Goal: Information Seeking & Learning: Check status

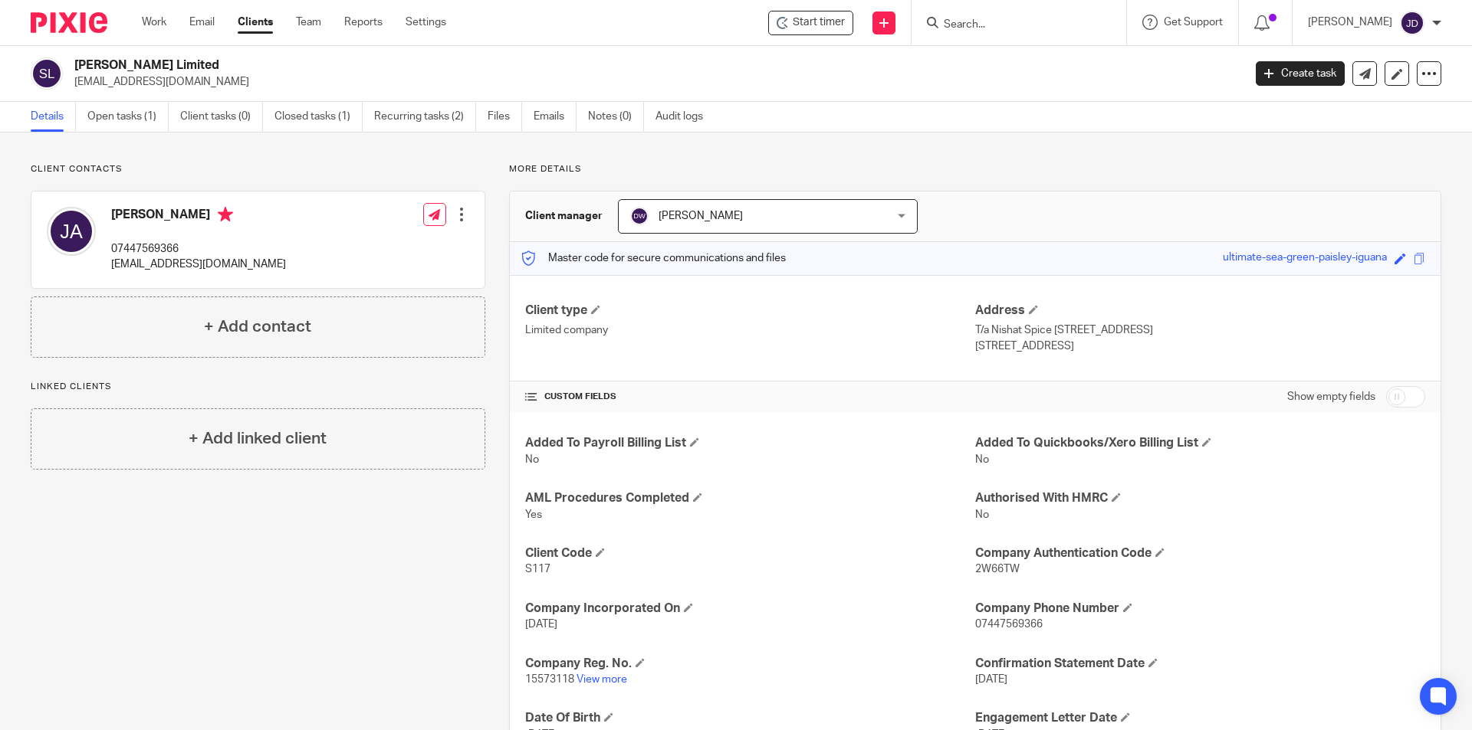
click at [471, 174] on p "Client contacts" at bounding box center [258, 169] width 455 height 12
click at [800, 167] on p "More details" at bounding box center [975, 169] width 932 height 12
click at [1004, 19] on input "Search" at bounding box center [1011, 25] width 138 height 14
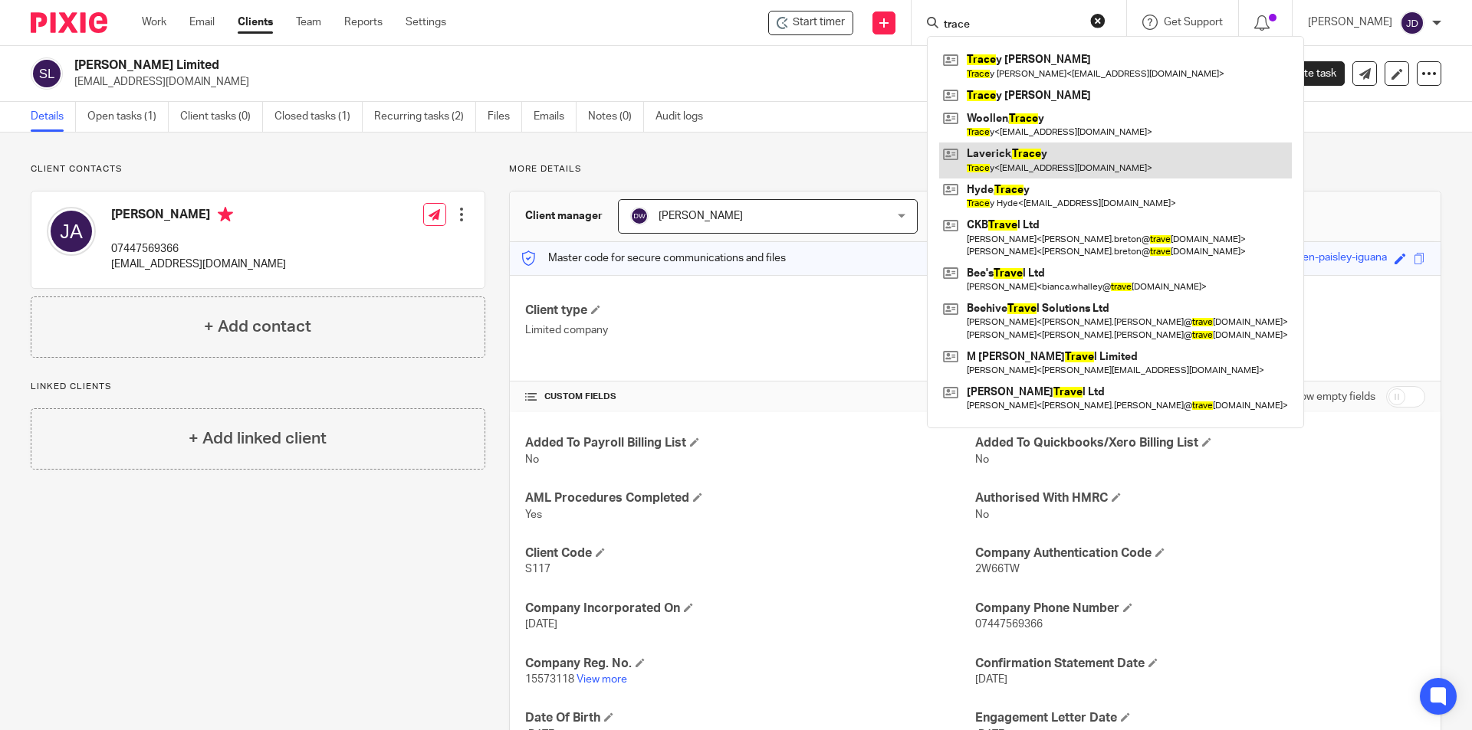
type input "trace"
click at [1056, 158] on link at bounding box center [1115, 160] width 353 height 35
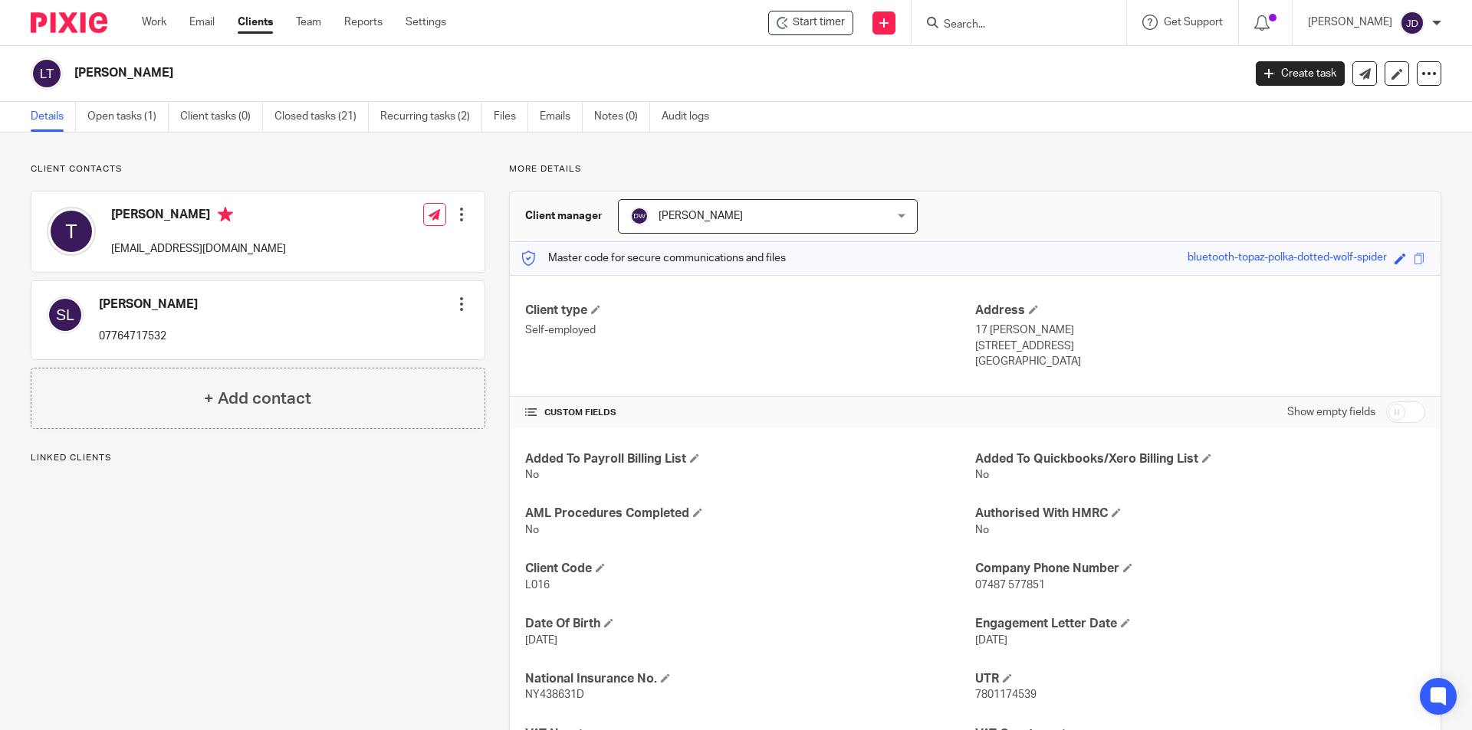
scroll to position [77, 0]
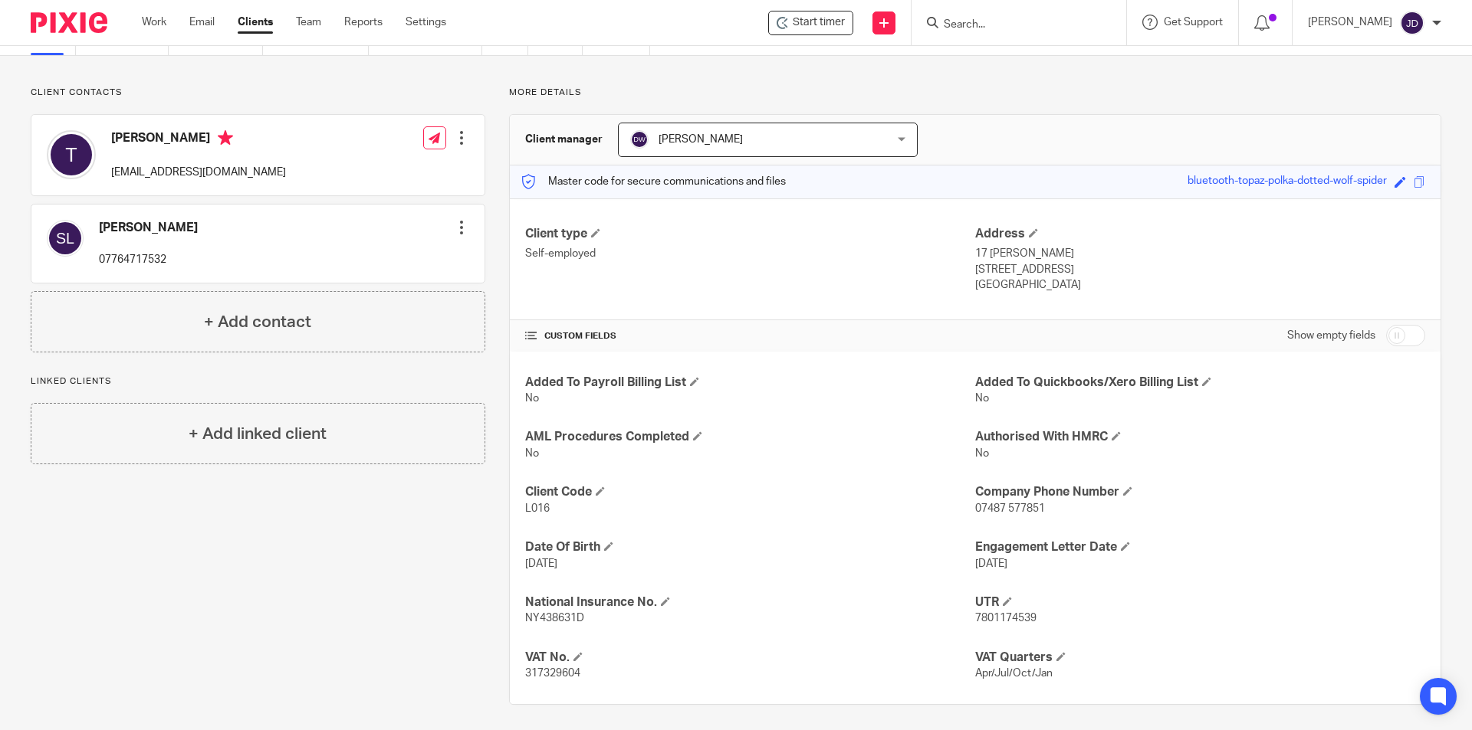
click at [974, 30] on input "Search" at bounding box center [1011, 25] width 138 height 14
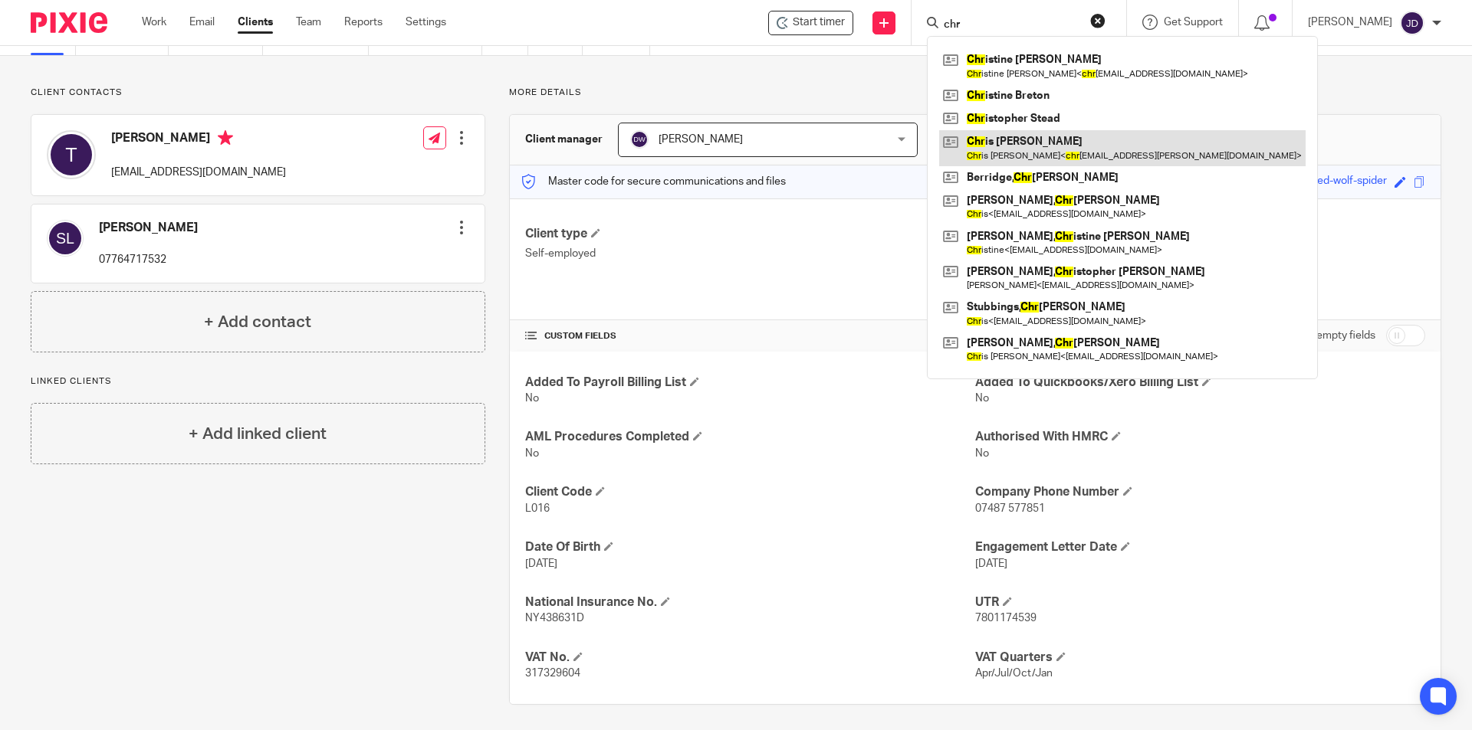
type input "chr"
click at [1134, 146] on link at bounding box center [1122, 147] width 366 height 35
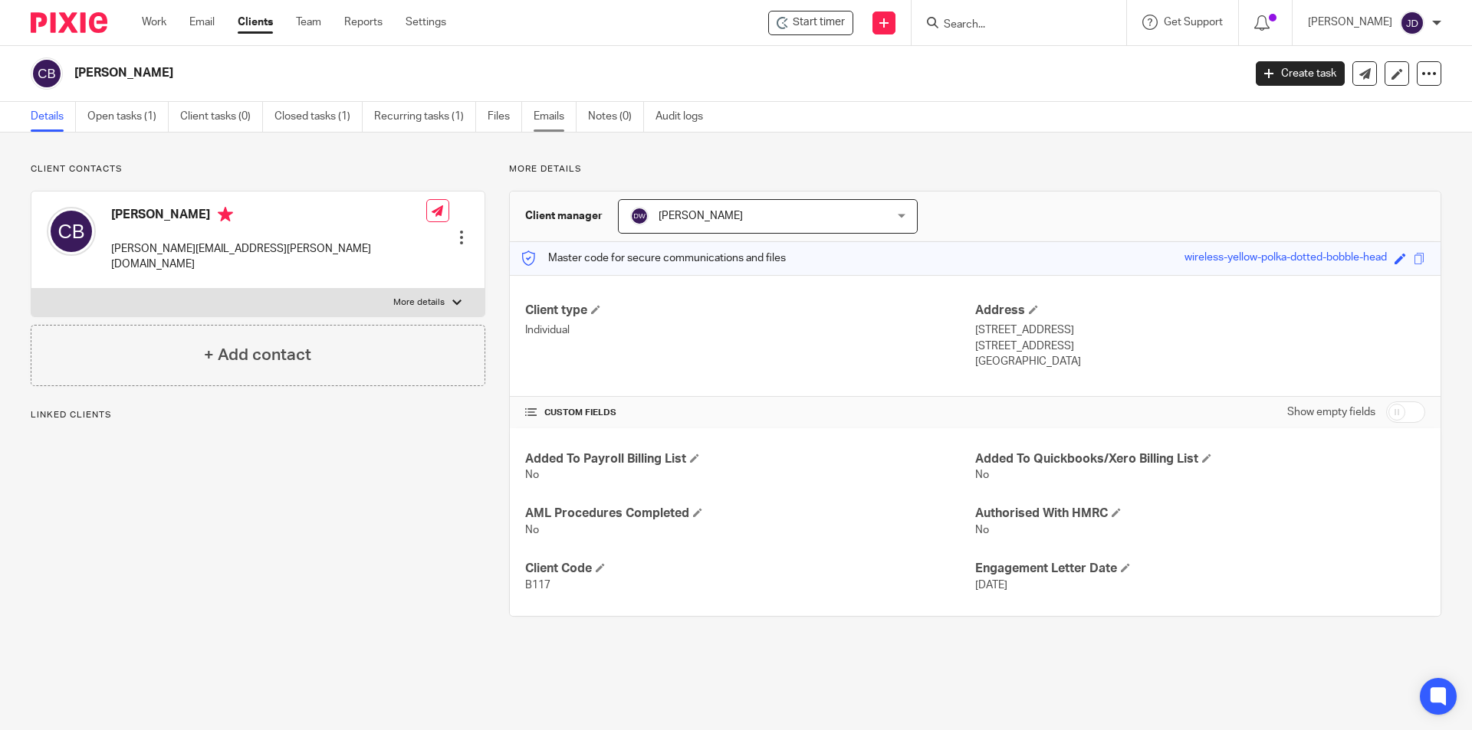
click at [568, 119] on link "Emails" at bounding box center [554, 117] width 43 height 30
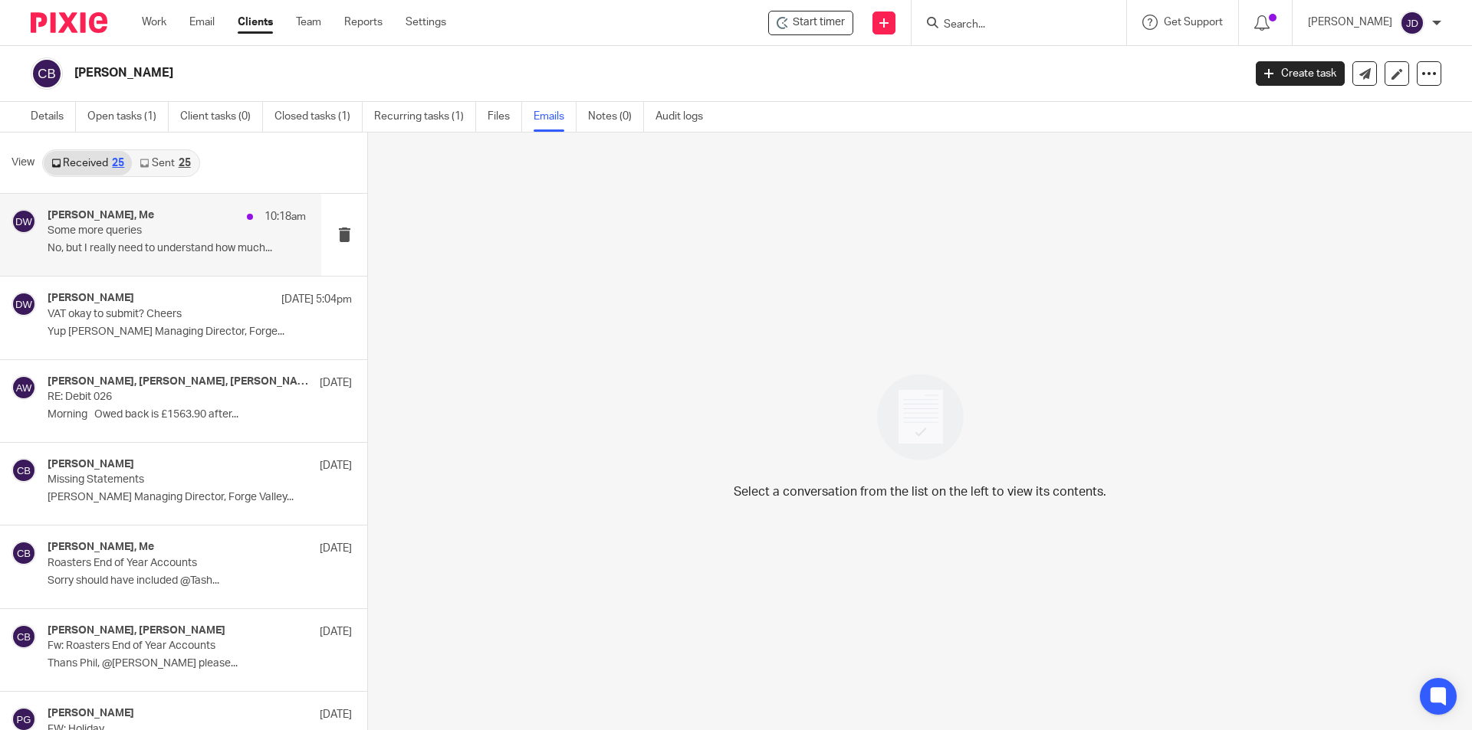
click at [190, 228] on p "Some more queries" at bounding box center [151, 231] width 207 height 13
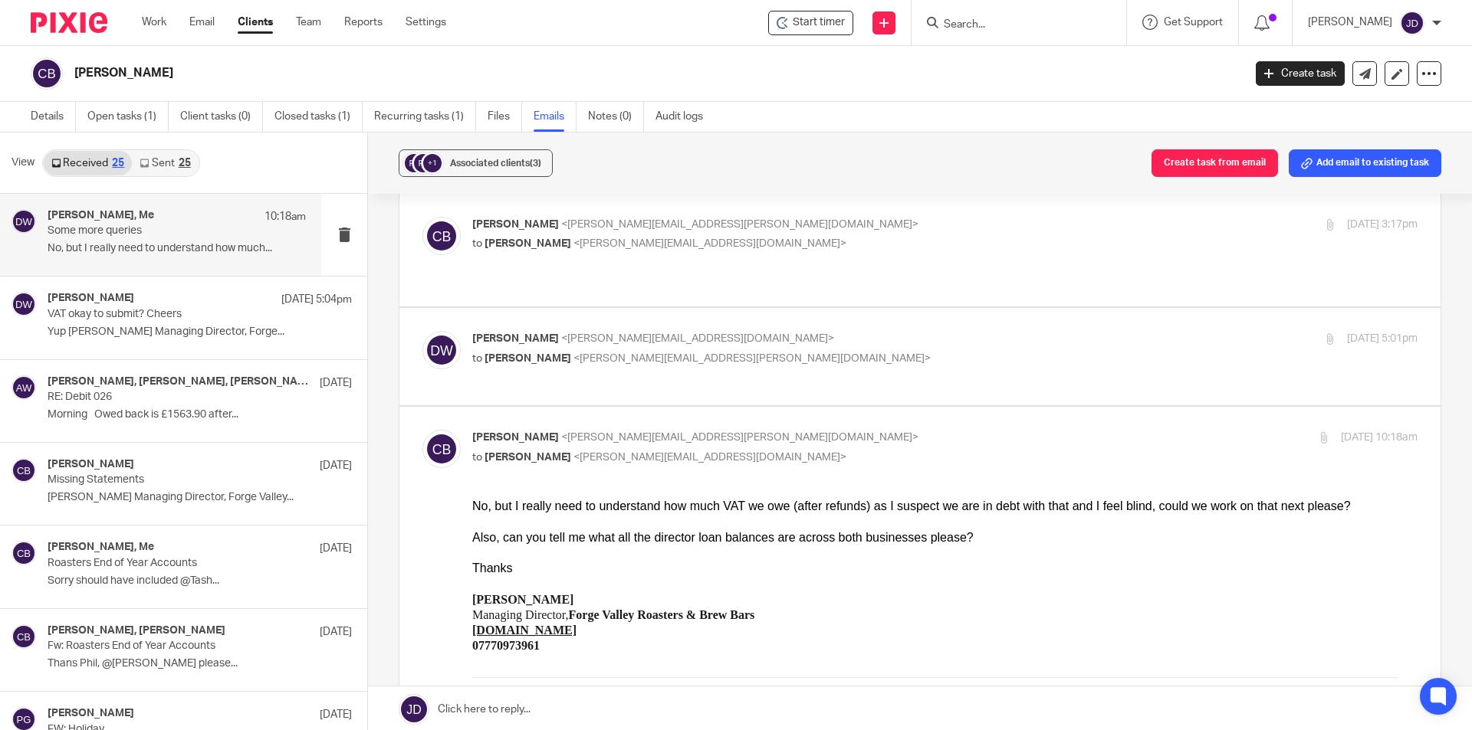
scroll to position [843, 0]
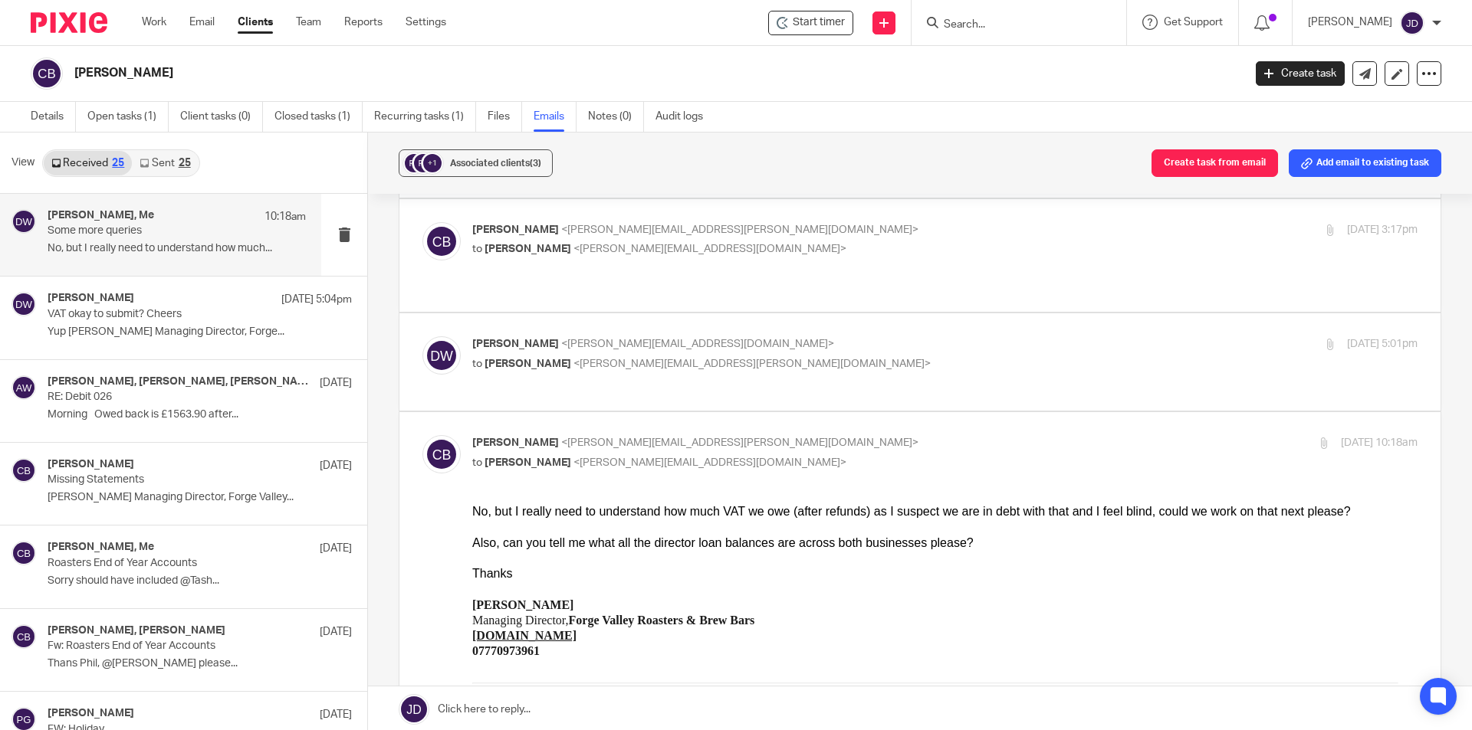
click at [953, 359] on p "to Christopher Brett <chris.brett@forgevalleyroasters.com>" at bounding box center [787, 364] width 630 height 16
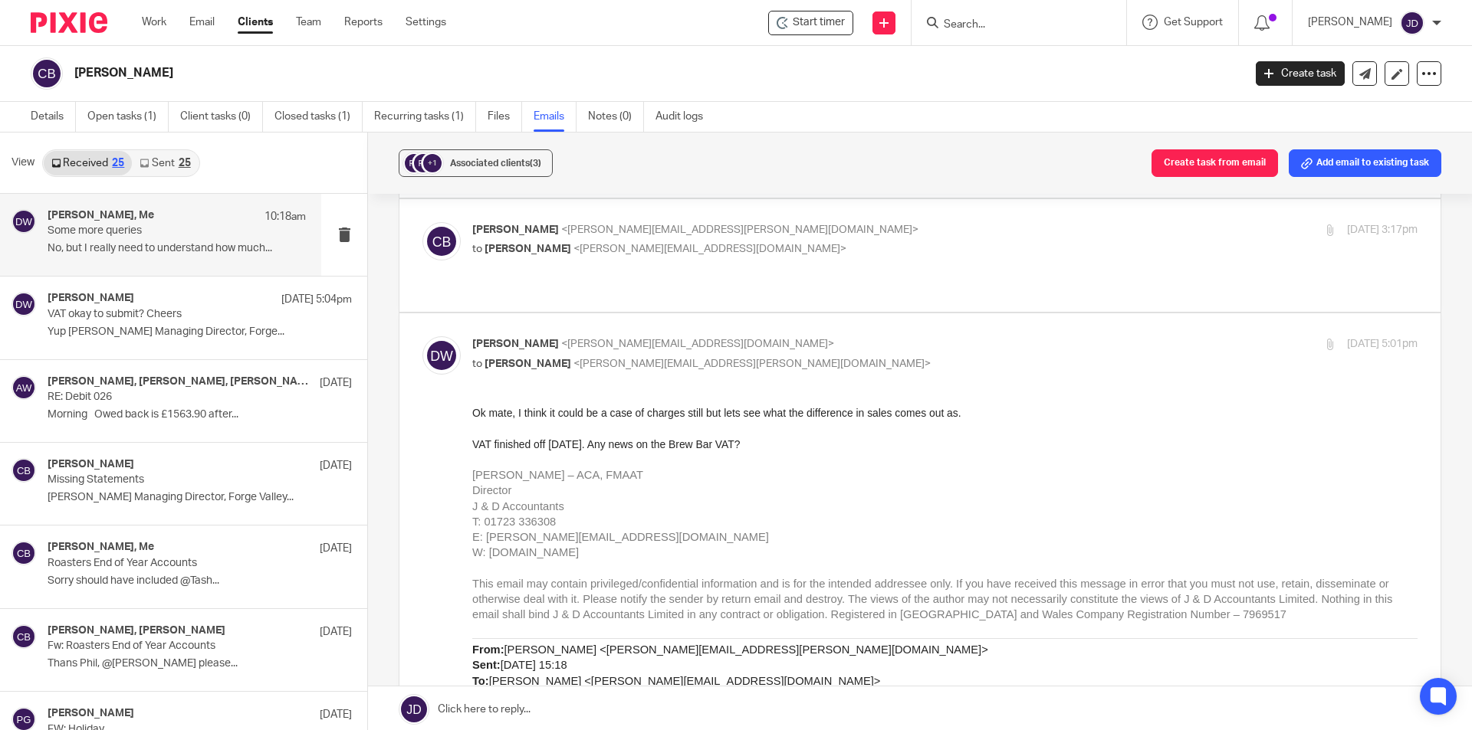
scroll to position [0, 0]
click at [953, 359] on p "to Christopher Brett <chris.brett@forgevalleyroasters.com>" at bounding box center [787, 364] width 630 height 16
checkbox input "false"
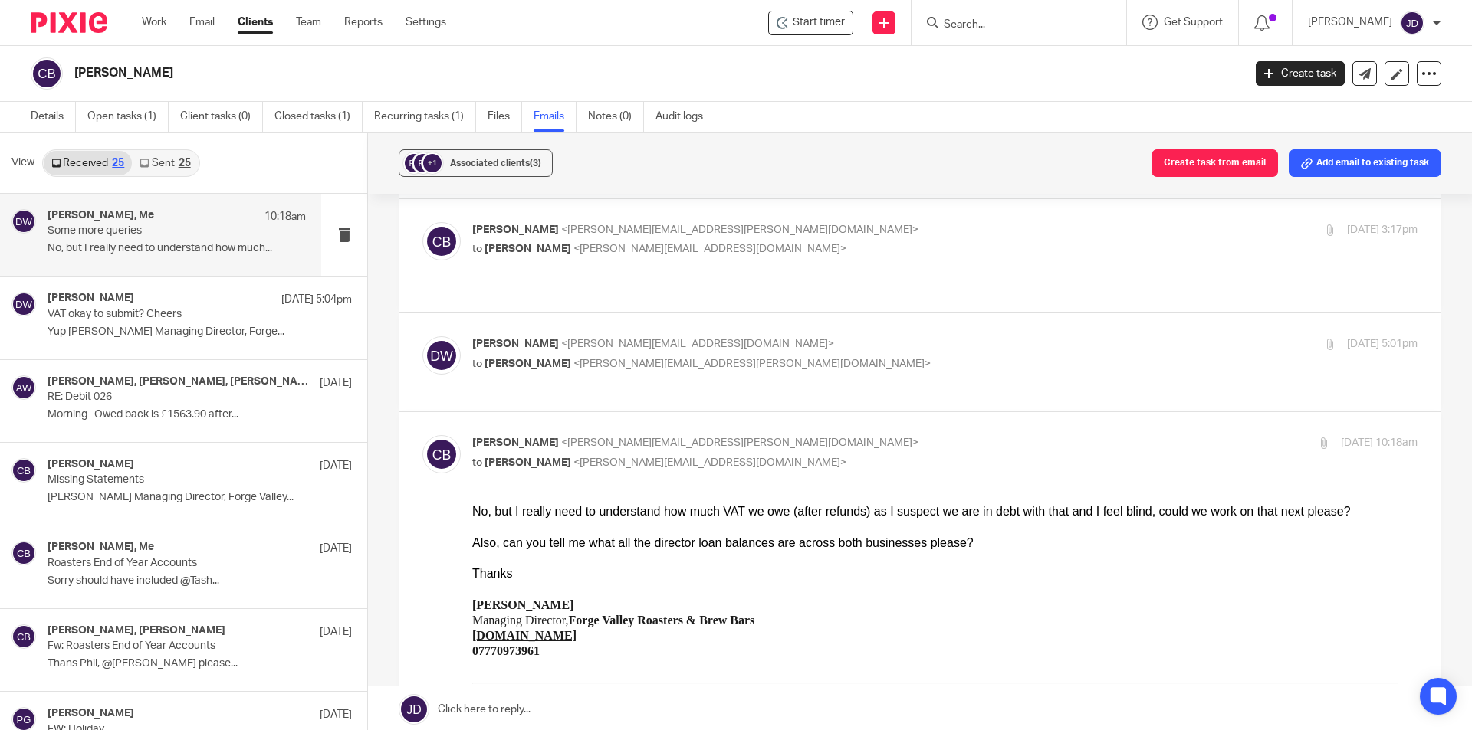
click at [937, 226] on p "Christopher Brett <chris.brett@forgevalleyroasters.com>" at bounding box center [787, 230] width 630 height 16
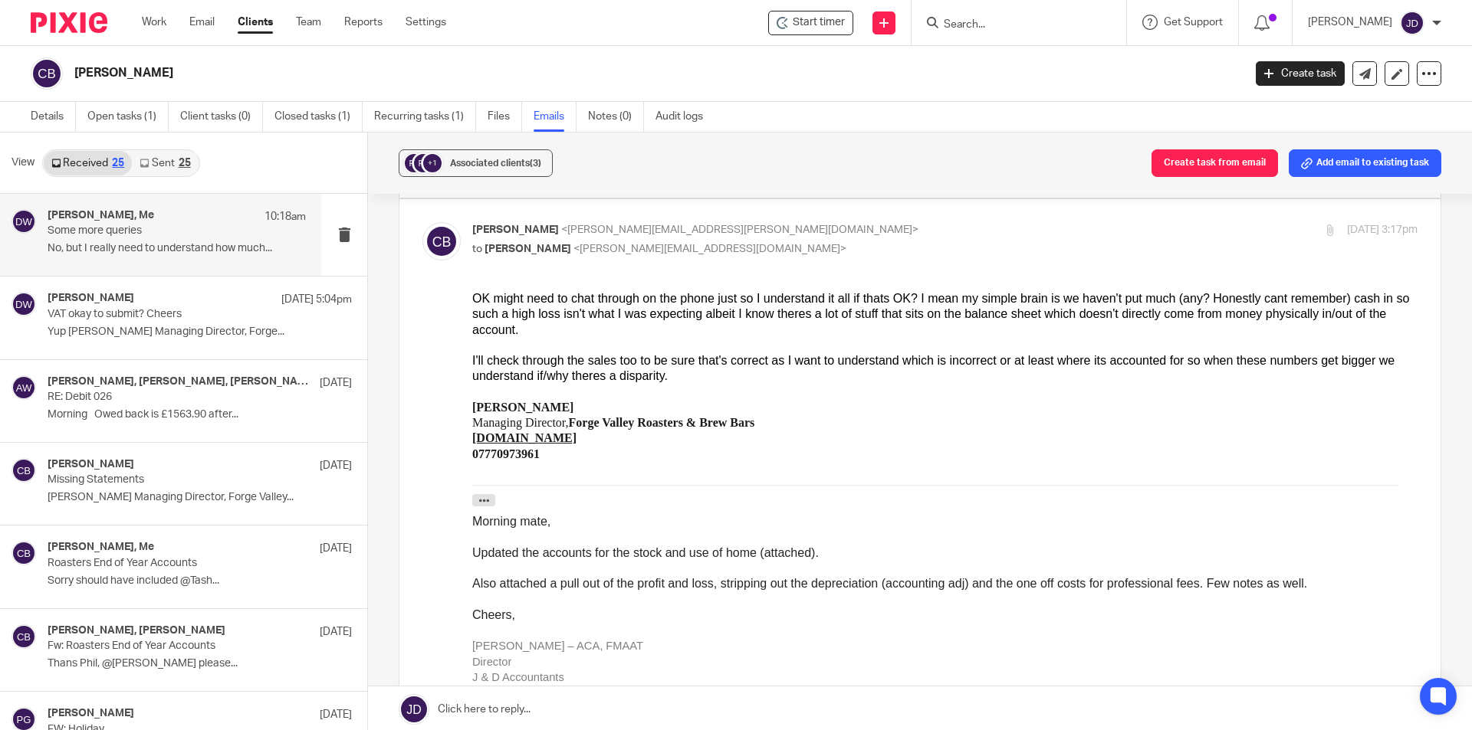
click at [937, 226] on p "Christopher Brett <chris.brett@forgevalleyroasters.com>" at bounding box center [787, 230] width 630 height 16
checkbox input "false"
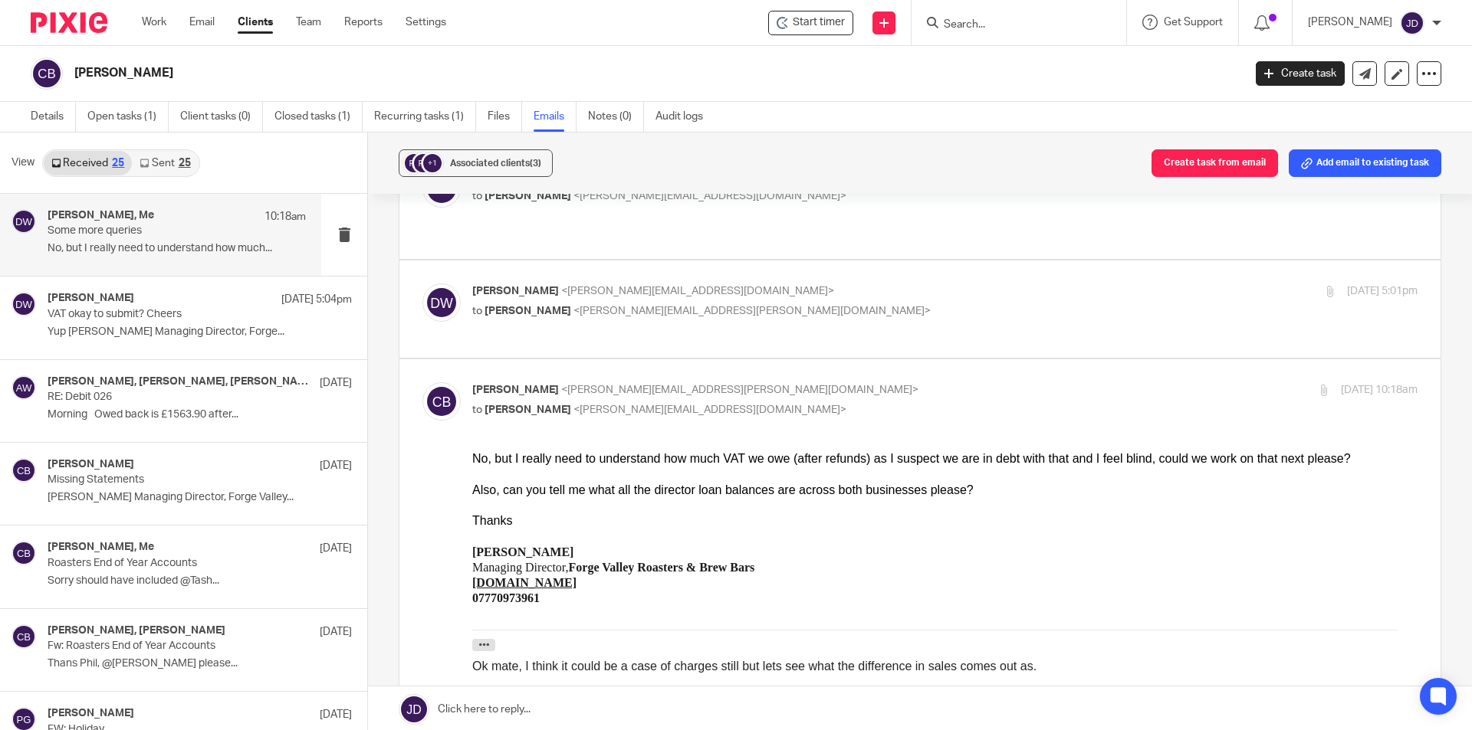
scroll to position [920, 0]
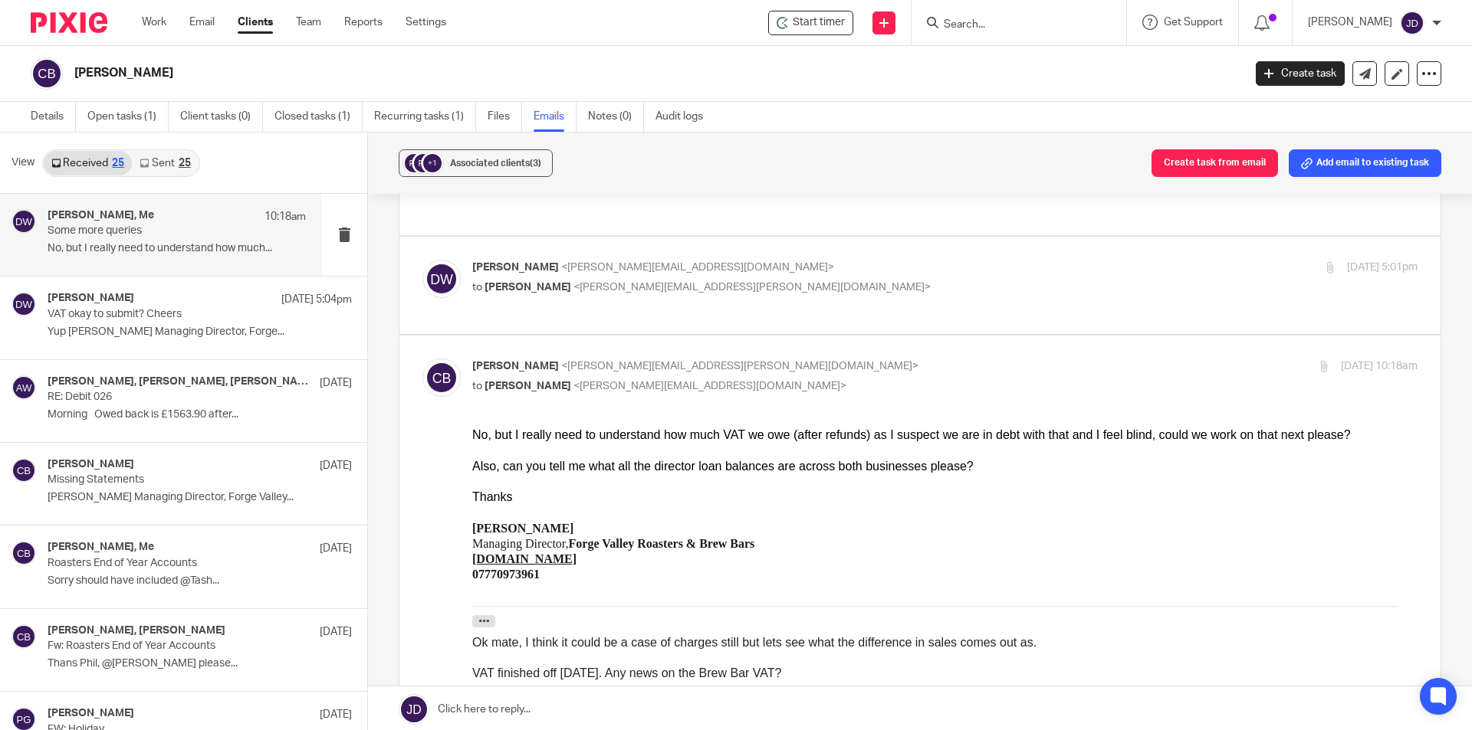
click at [422, 358] on input "checkbox" at bounding box center [422, 358] width 1 height 1
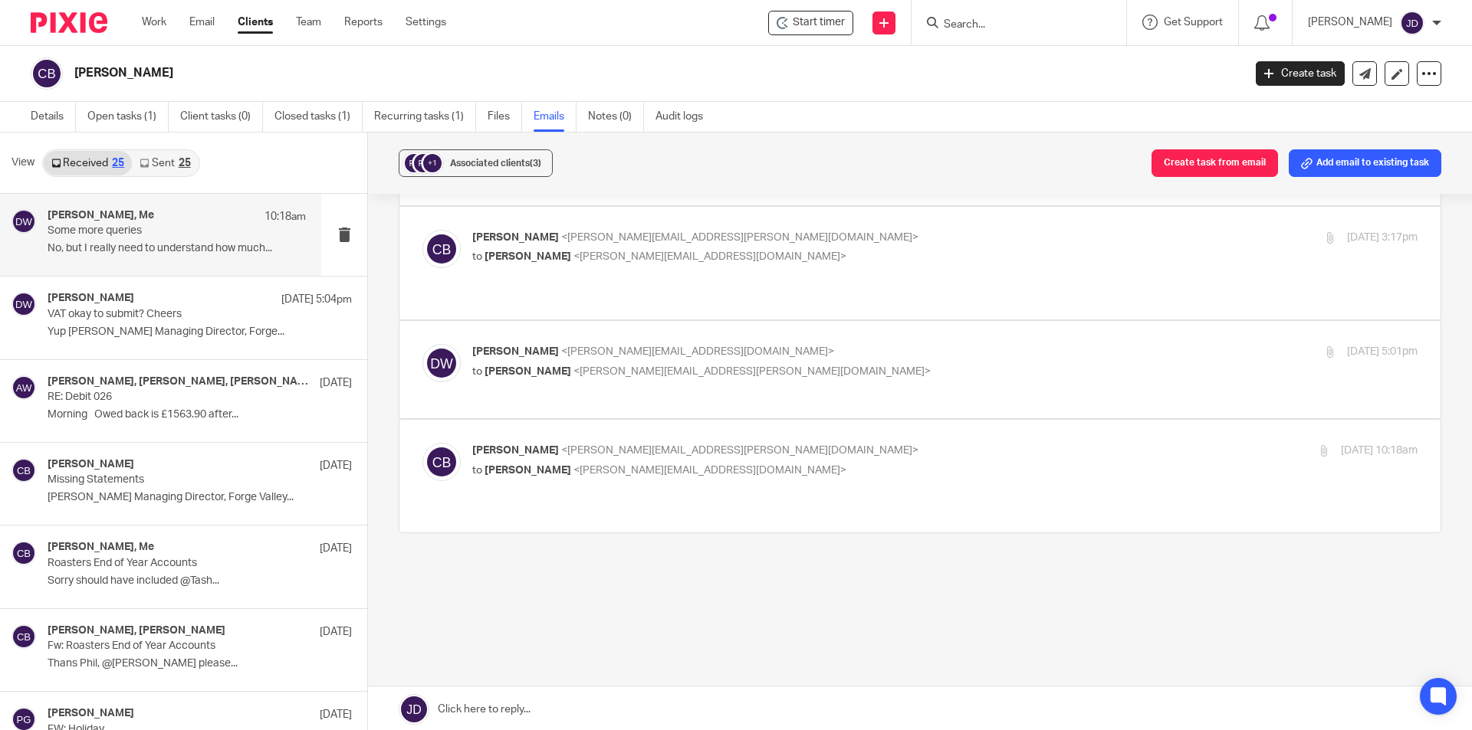
scroll to position [2, 0]
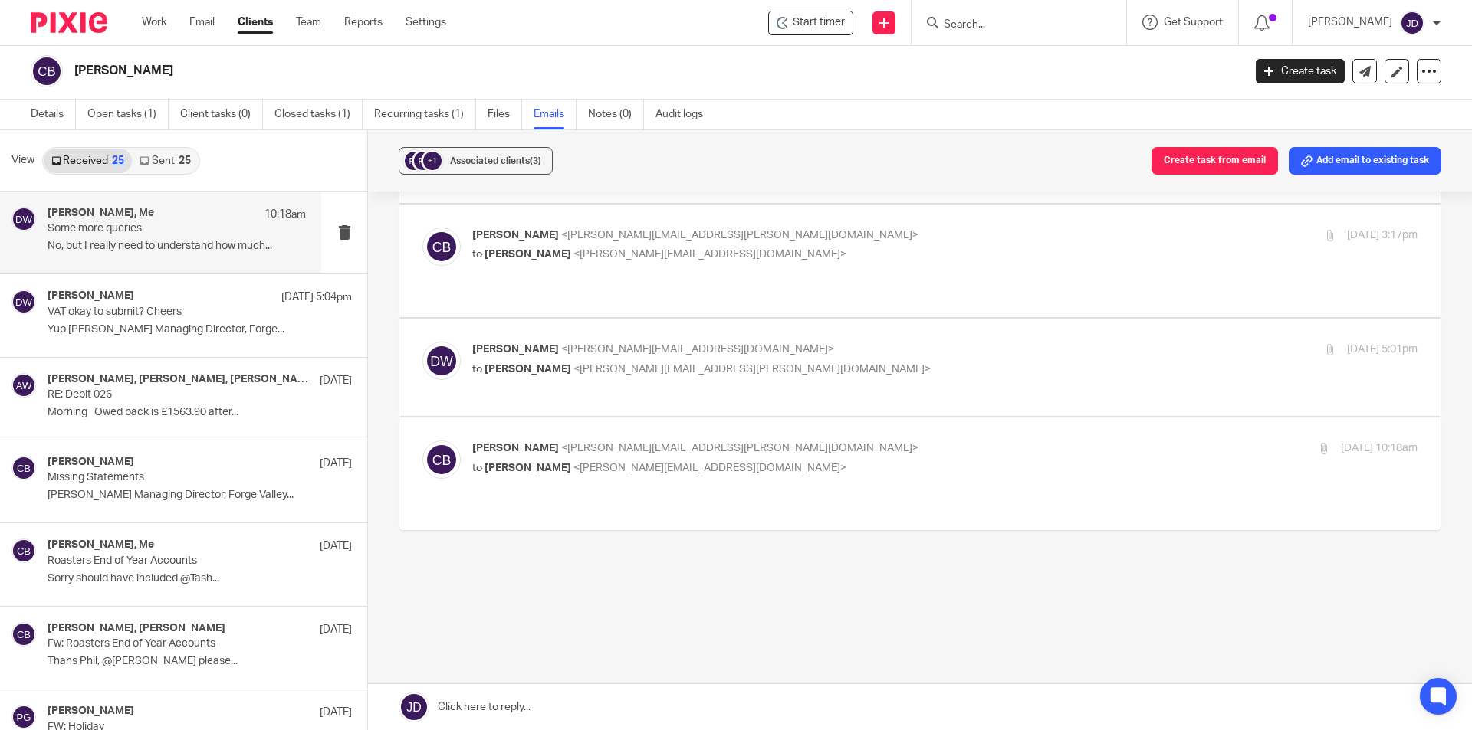
click at [171, 159] on link "Sent 25" at bounding box center [165, 161] width 66 height 25
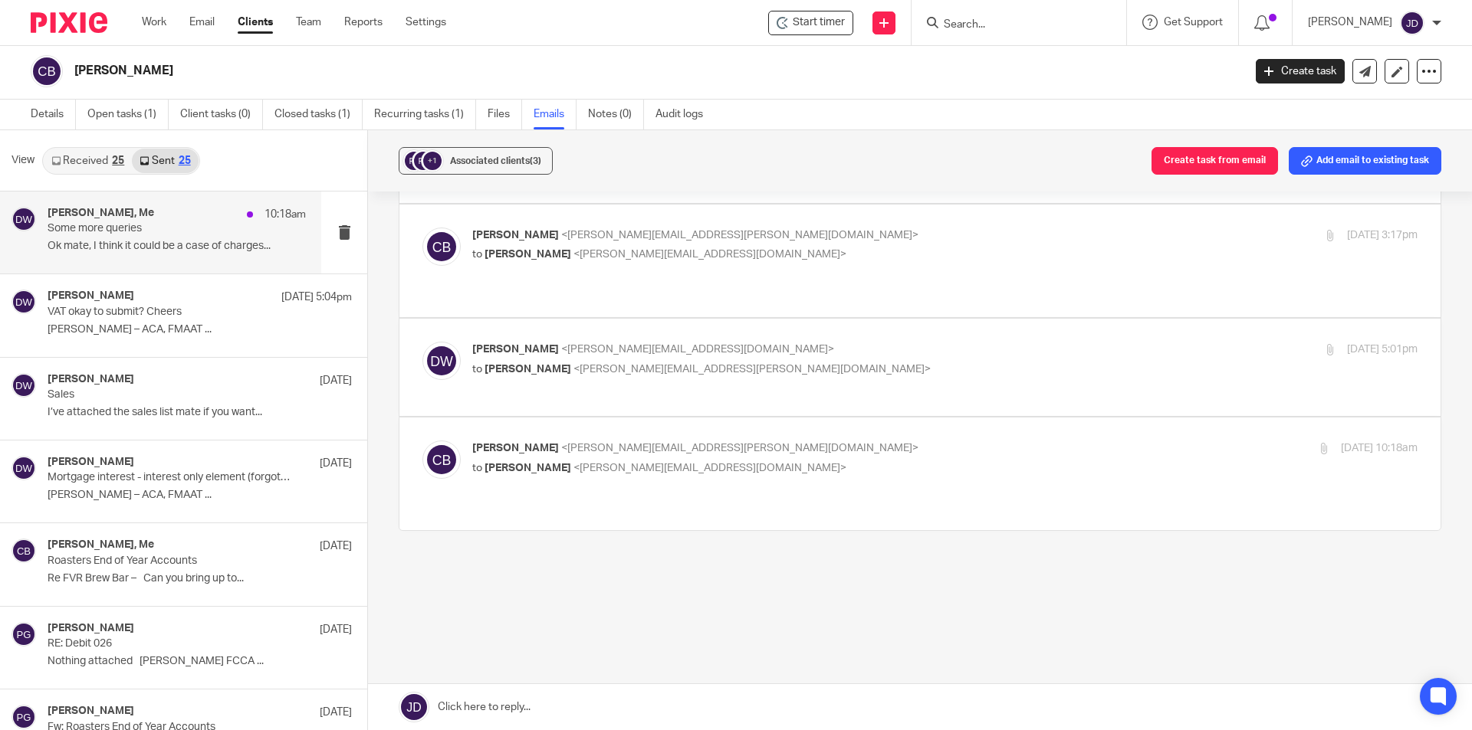
click at [195, 239] on div "Christopher Brett, Me 10:18am Some more queries Ok mate, I think it could be a …" at bounding box center [177, 232] width 258 height 51
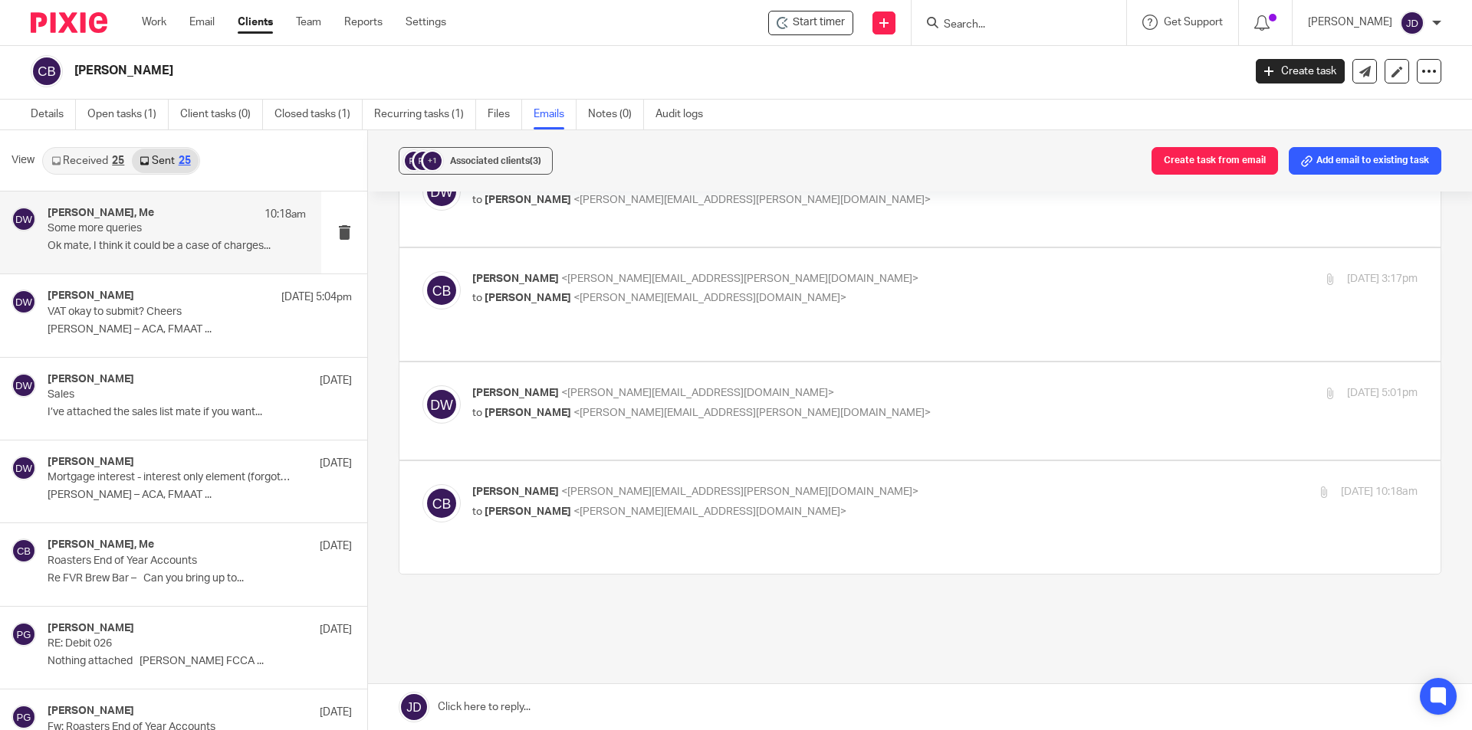
scroll to position [835, 0]
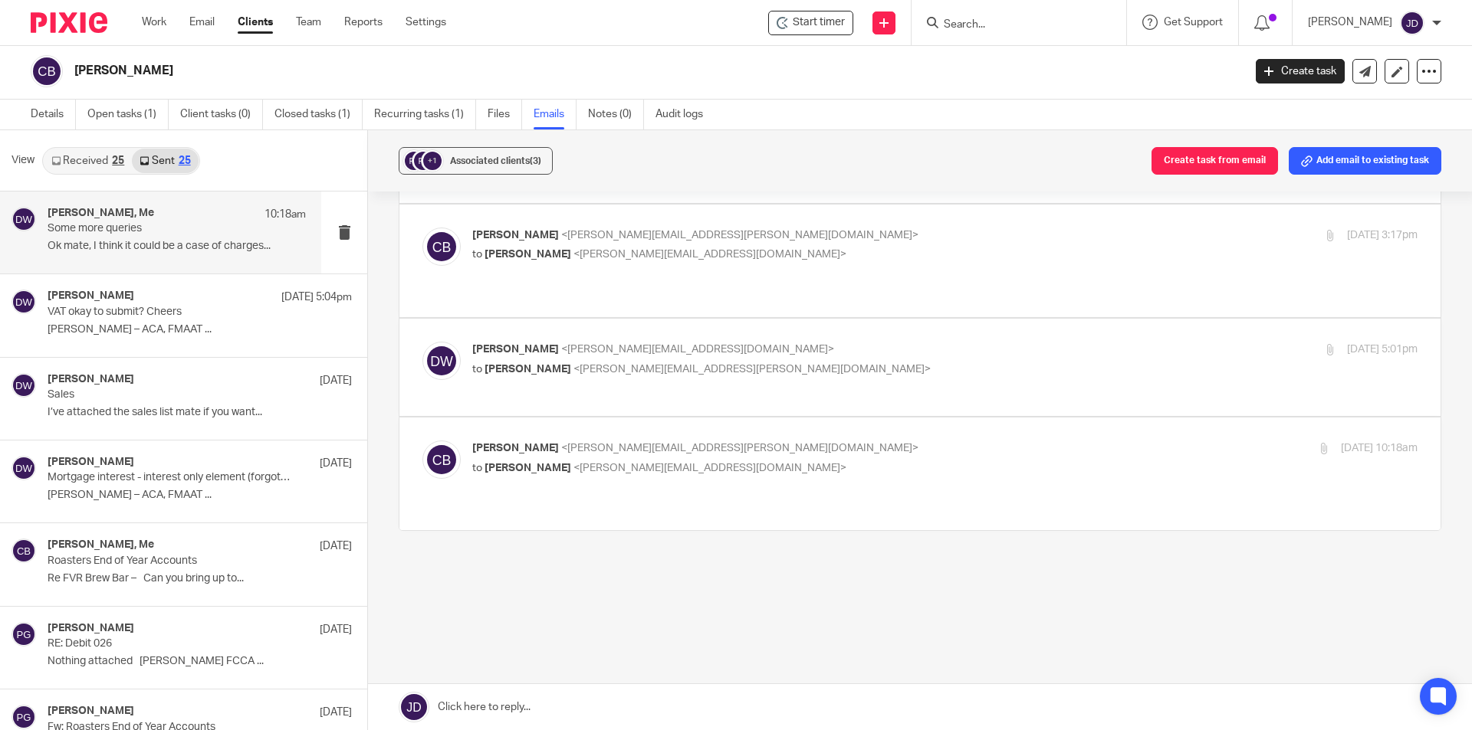
click at [984, 483] on div "Christopher Brett <chris.brett@forgevalleyroasters.com> to Dominic Watkins <dom…" at bounding box center [919, 474] width 995 height 67
click at [917, 438] on label at bounding box center [919, 474] width 1041 height 113
click at [422, 440] on input "checkbox" at bounding box center [422, 440] width 1 height 1
checkbox input "true"
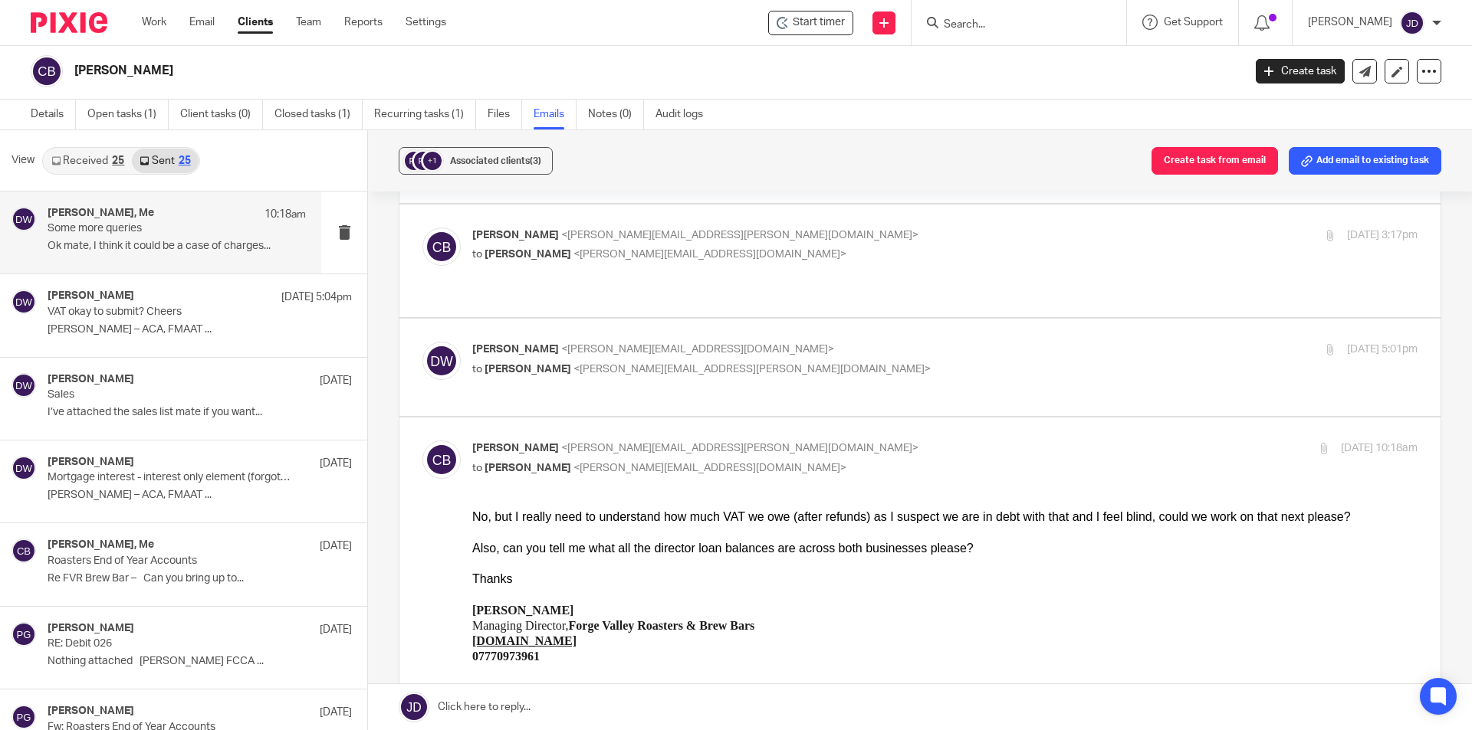
scroll to position [0, 0]
click at [39, 101] on link "Details" at bounding box center [53, 115] width 45 height 30
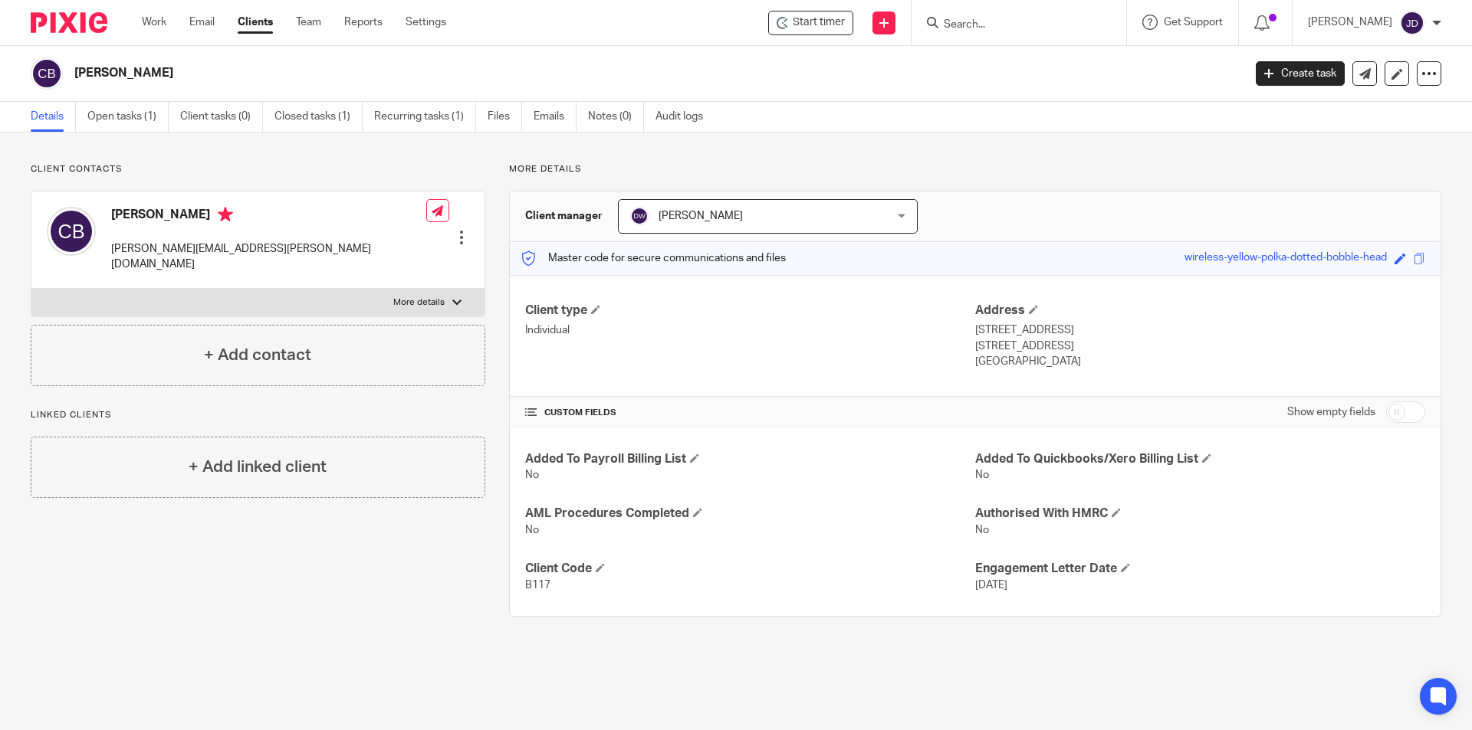
click at [1006, 21] on input "Search" at bounding box center [1011, 25] width 138 height 14
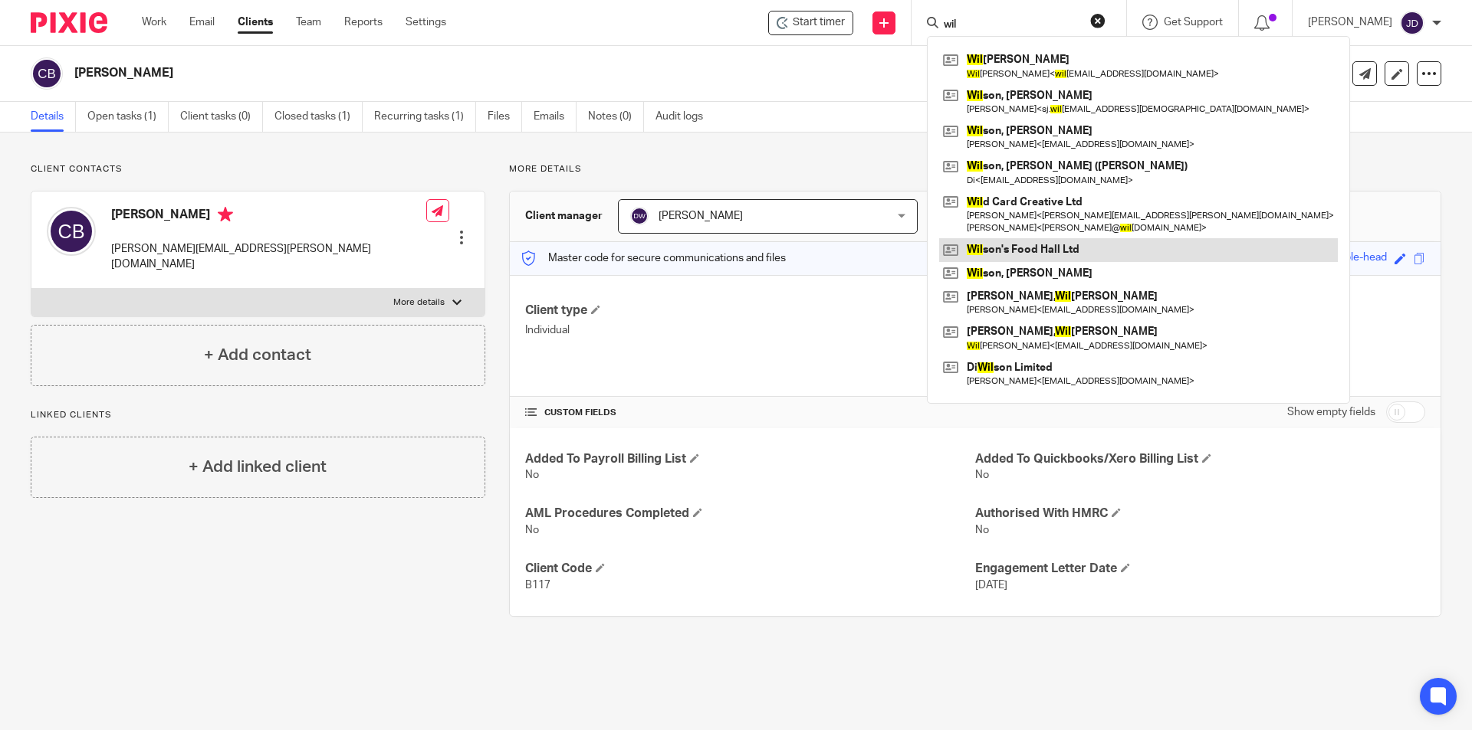
type input "wil"
click at [1037, 253] on link at bounding box center [1138, 249] width 399 height 23
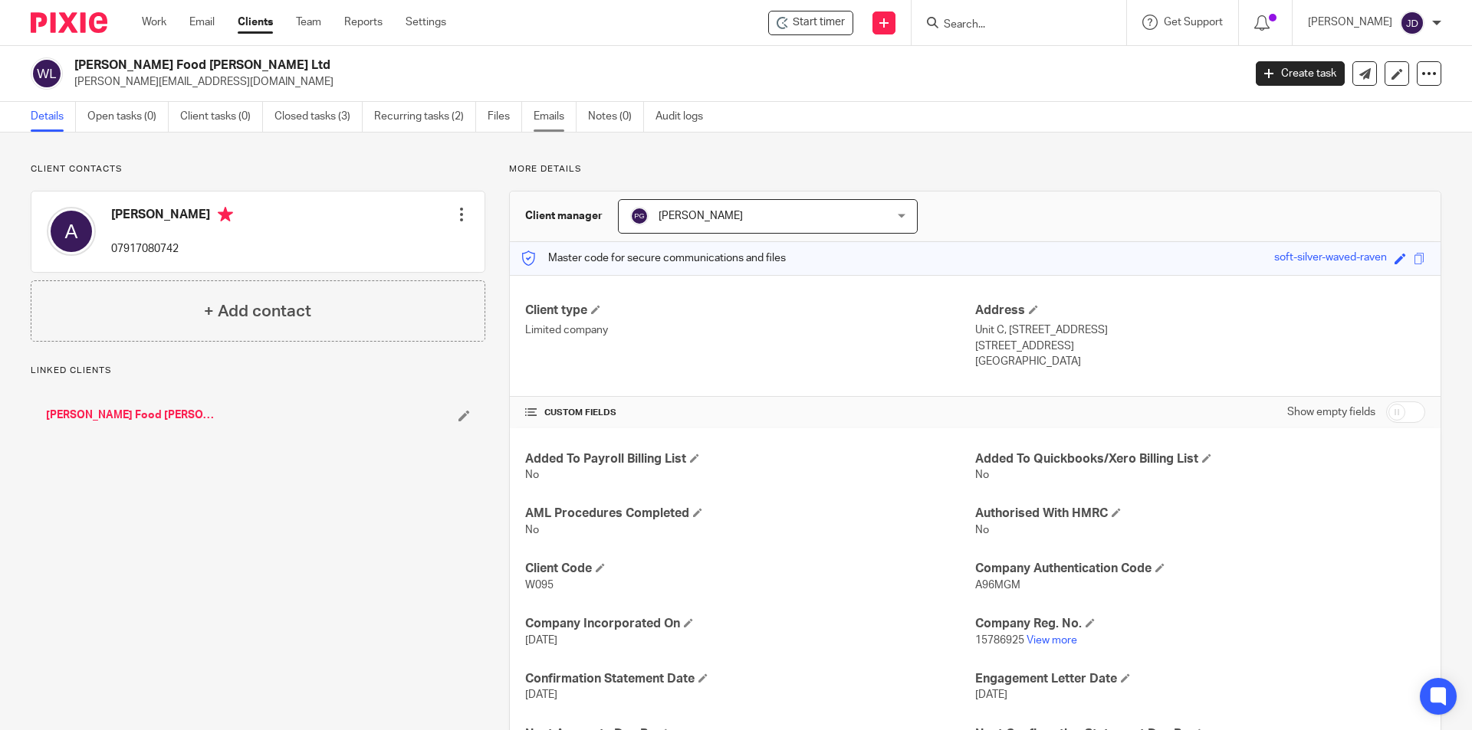
click at [548, 109] on link "Emails" at bounding box center [554, 117] width 43 height 30
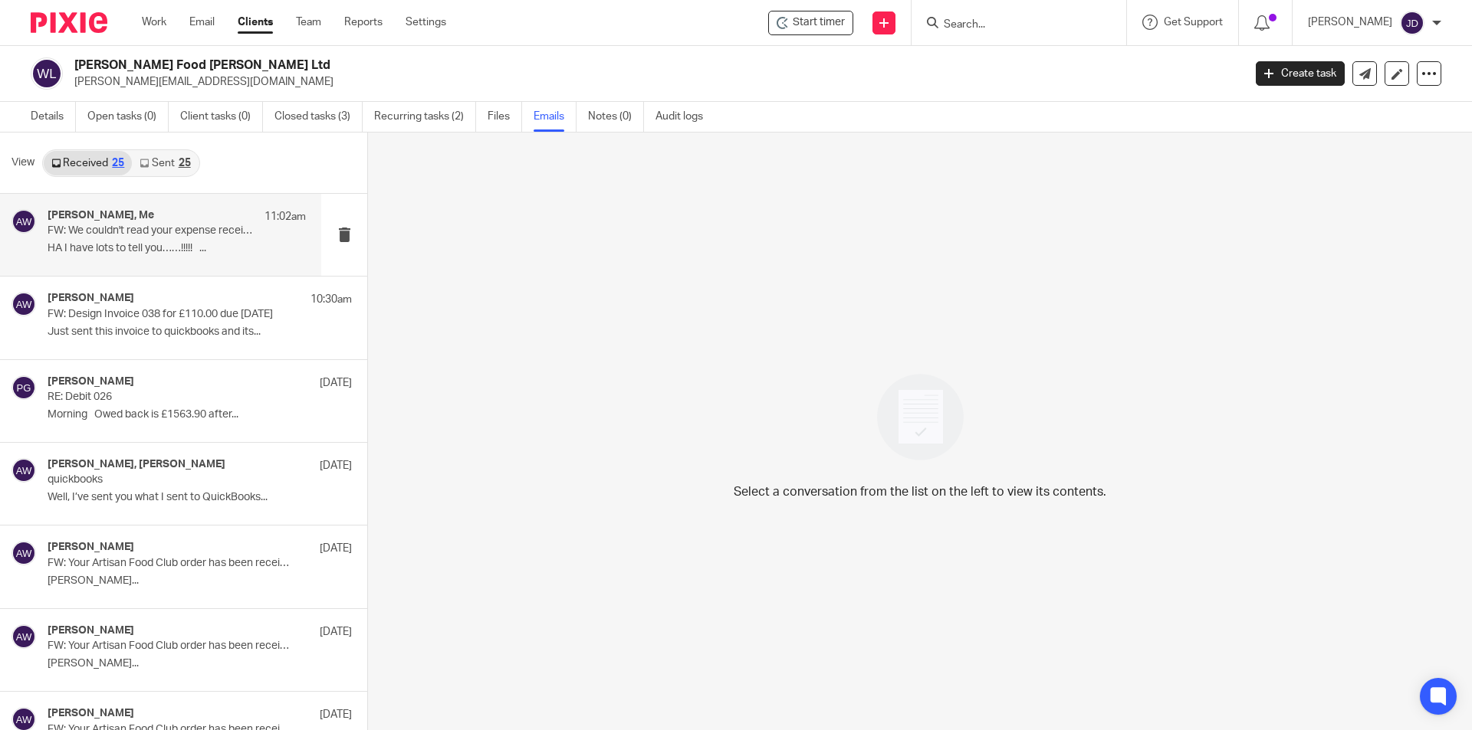
click at [183, 221] on div "Adrian Wilson, Me 11:02am" at bounding box center [177, 216] width 258 height 15
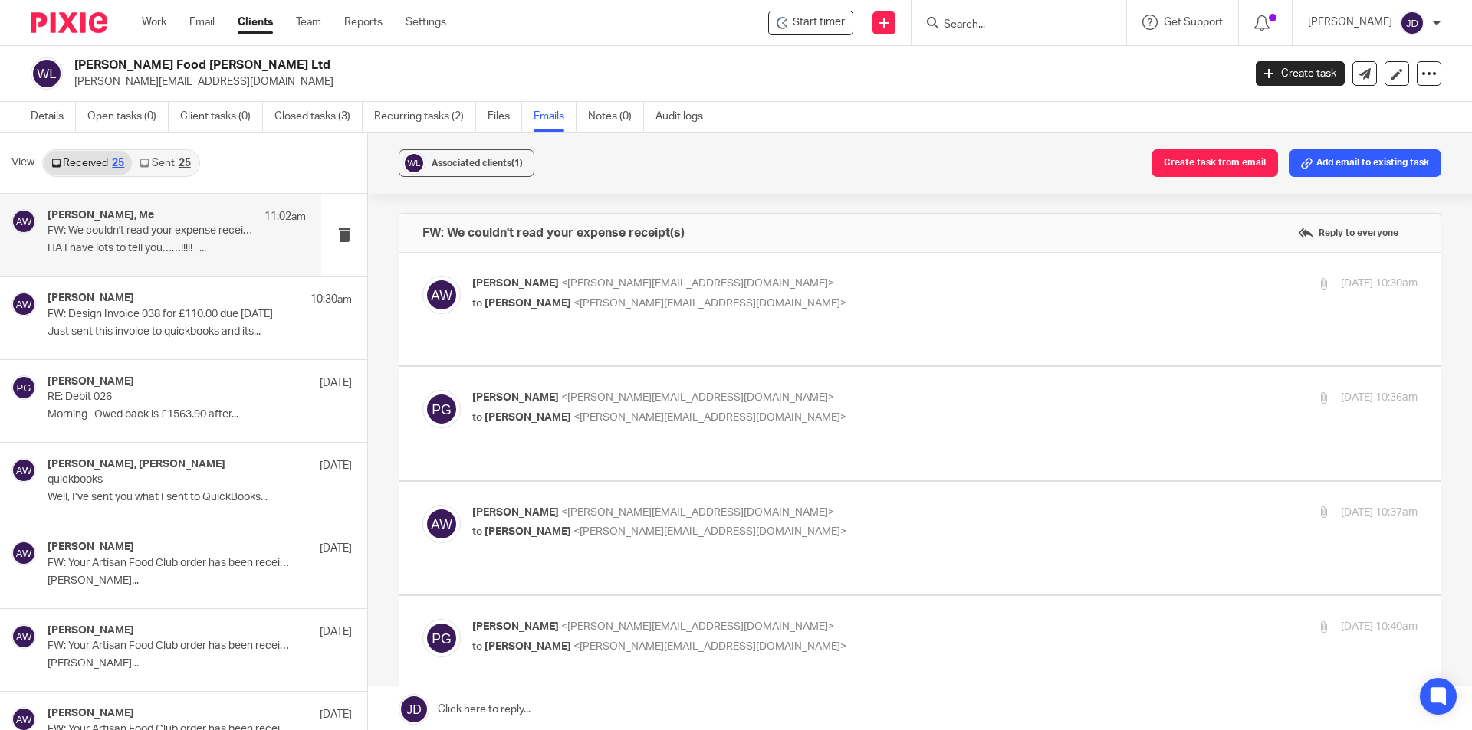
scroll to position [460, 0]
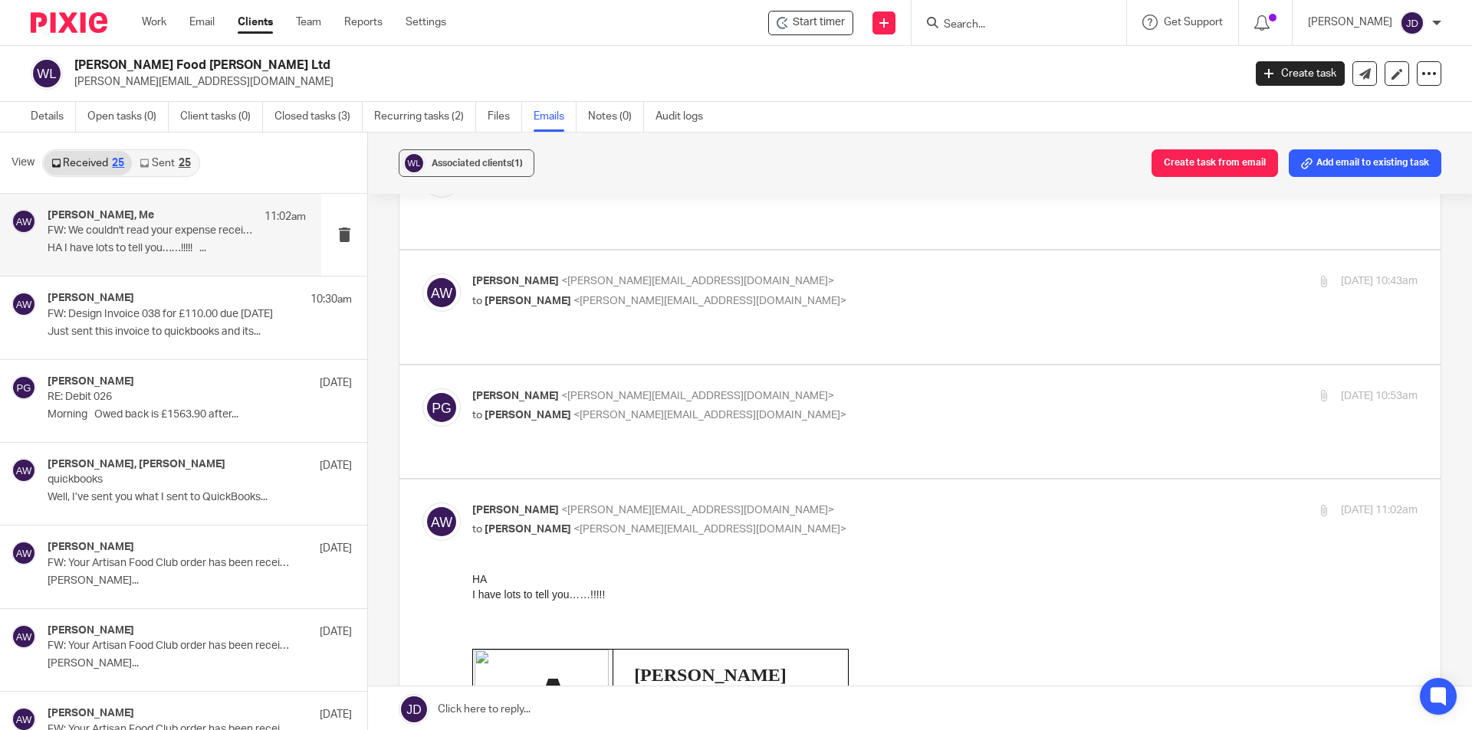
click at [821, 408] on p "to Adrian Wilson <adrian@wilsonsfoodhall.co.uk>" at bounding box center [787, 416] width 630 height 16
checkbox input "true"
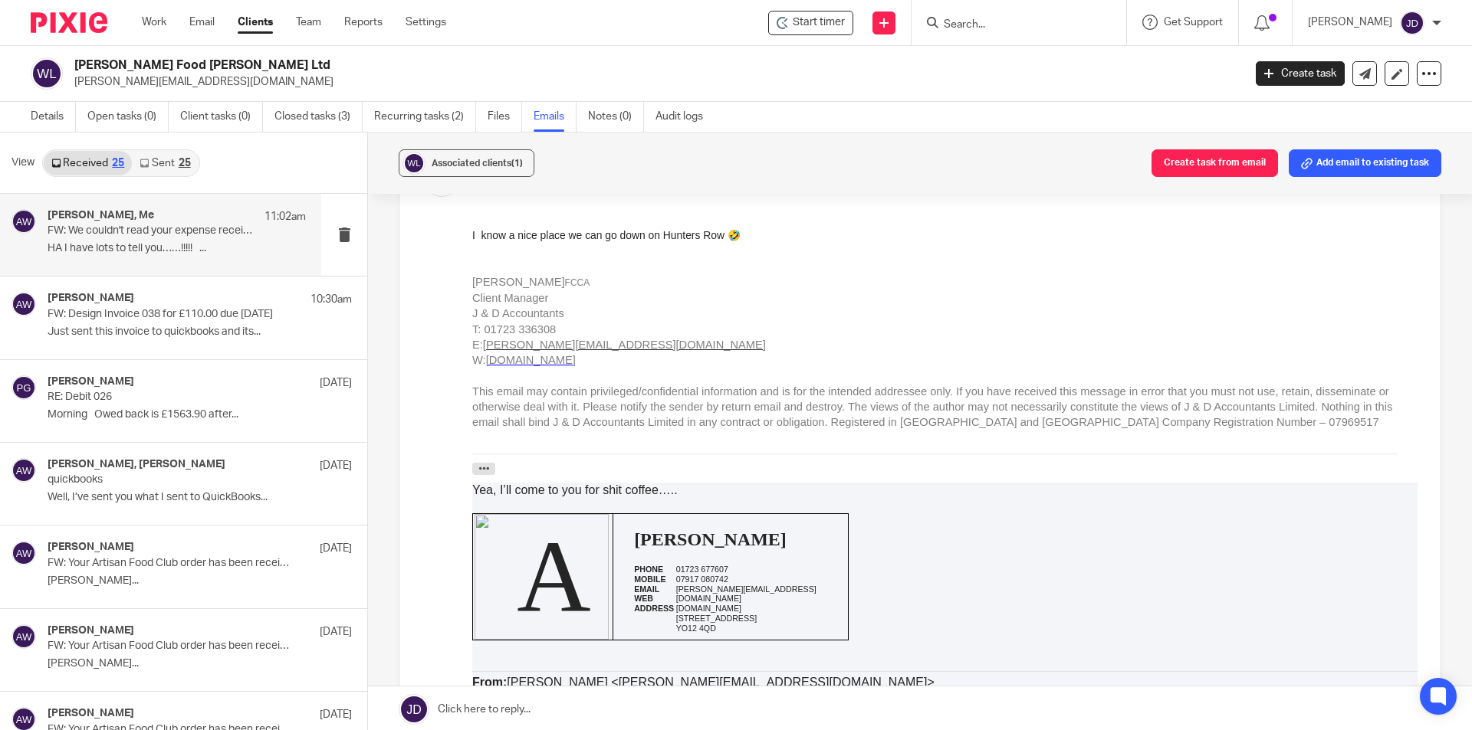
scroll to position [0, 0]
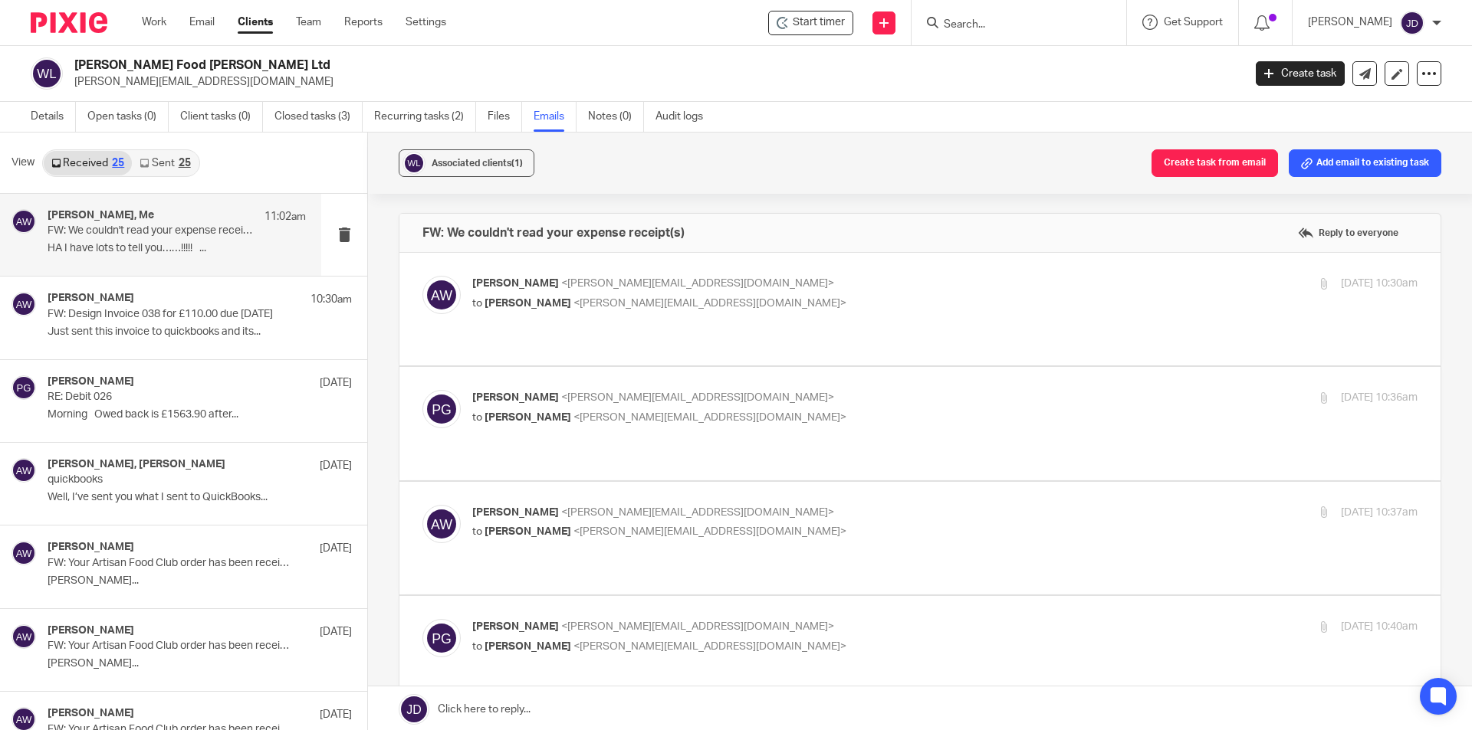
click at [813, 296] on p "to Philip Green <philip@janddaccountants.co.uk>" at bounding box center [787, 304] width 630 height 16
checkbox input "true"
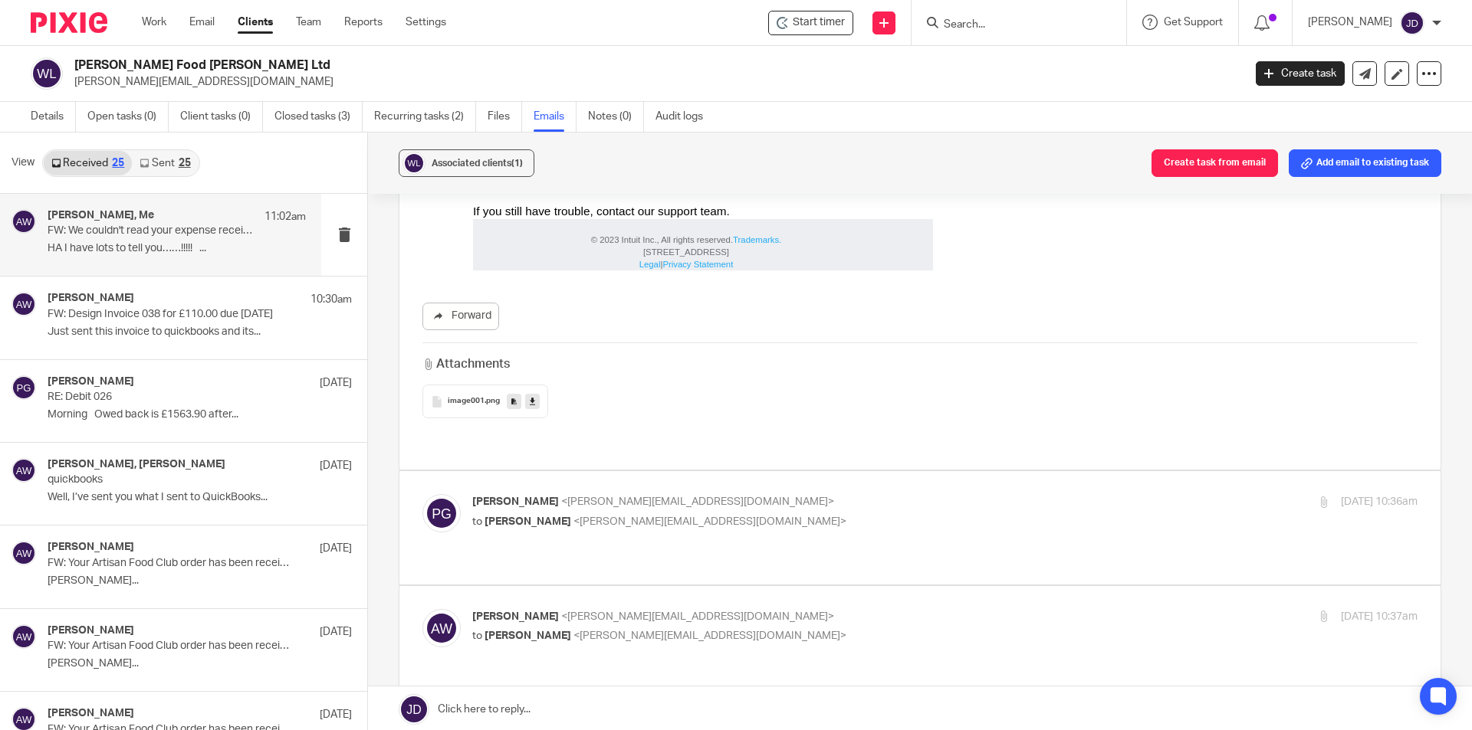
scroll to position [920, 0]
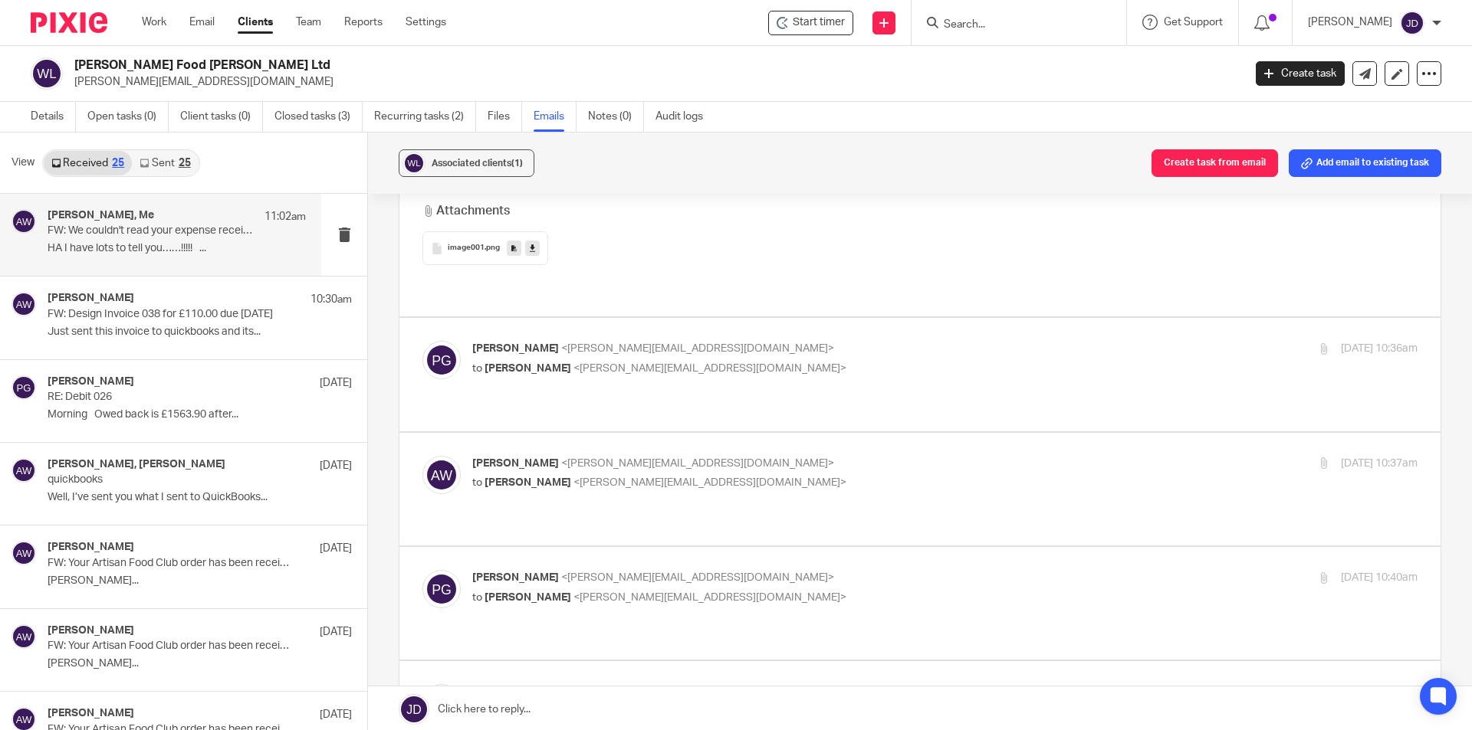
click at [813, 361] on p "to Adrian Wilson <adrian@wilsonsfoodhall.co.uk>" at bounding box center [787, 369] width 630 height 16
checkbox input "true"
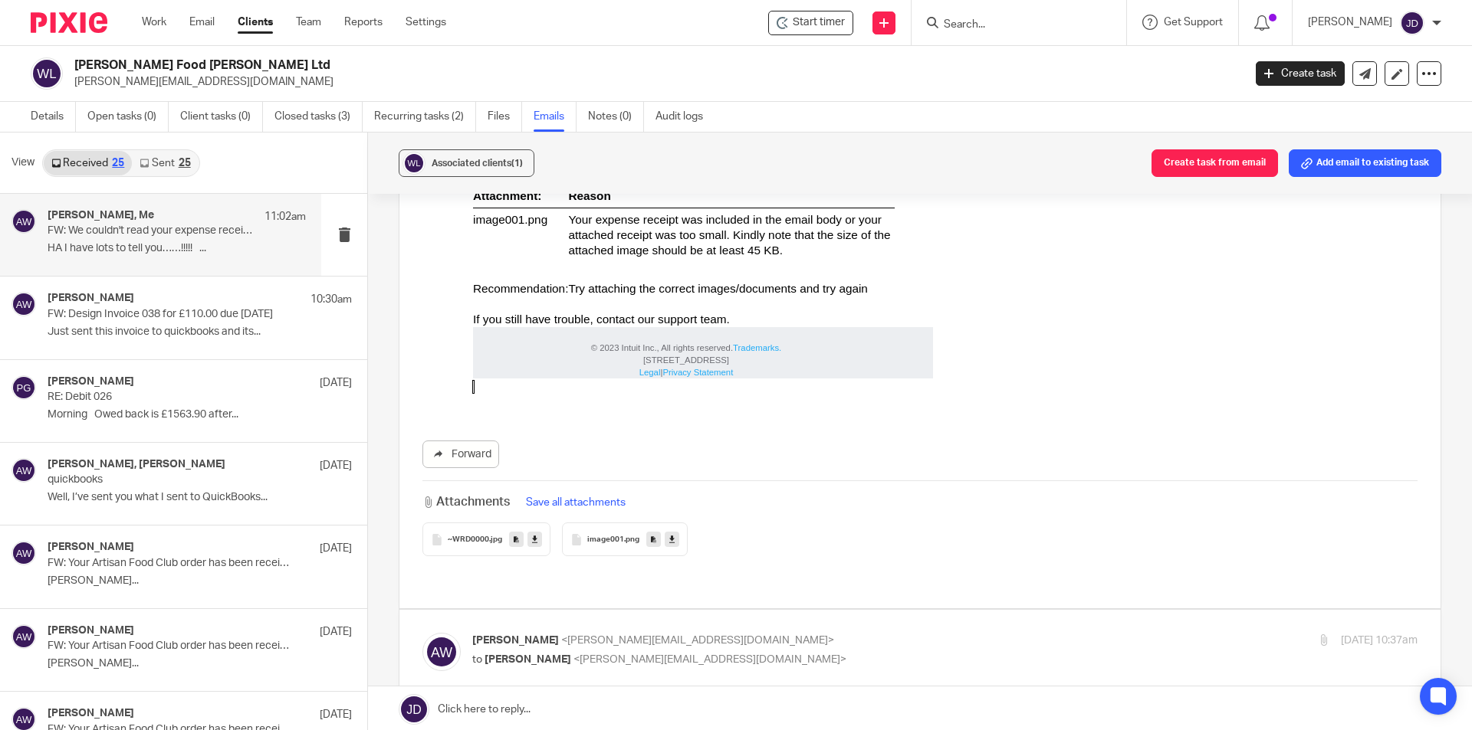
scroll to position [2146, 0]
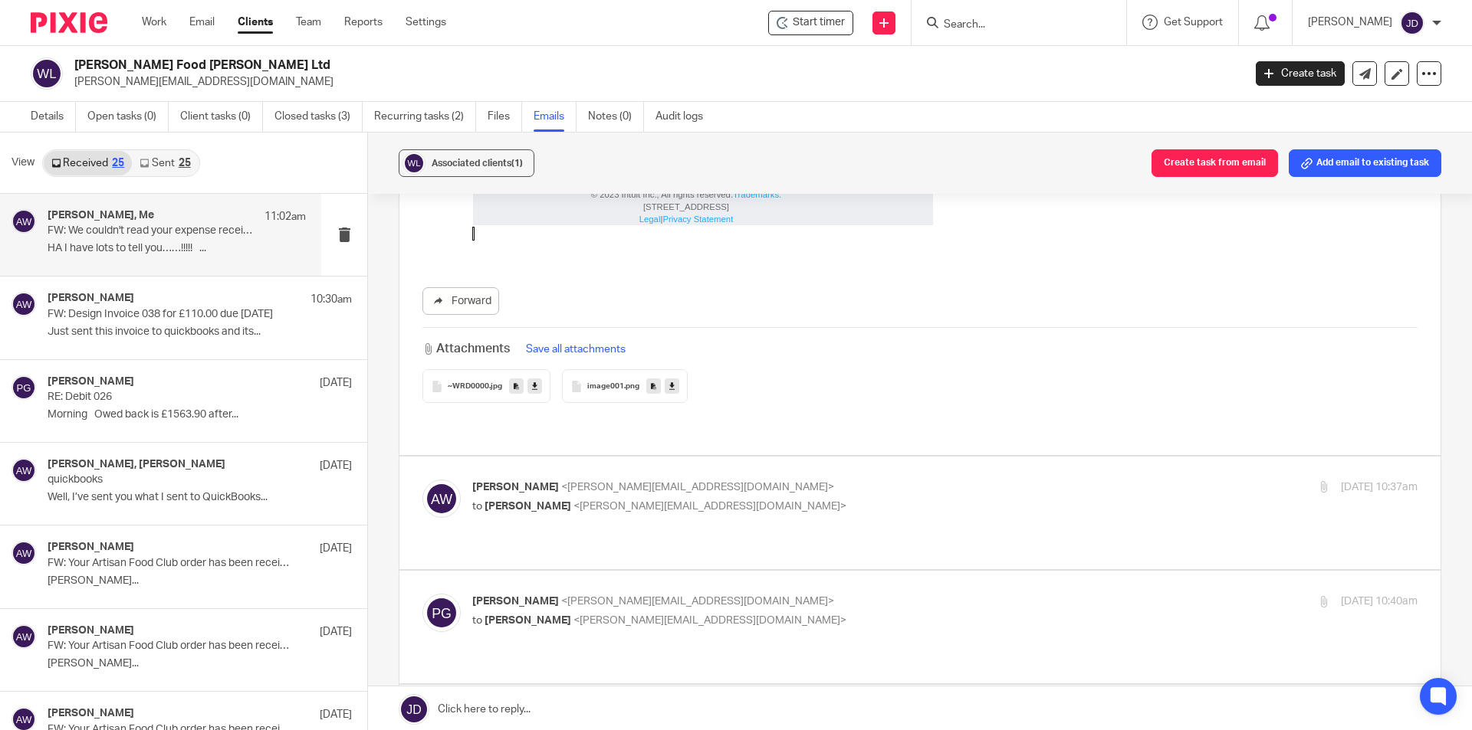
click at [783, 499] on p "to Philip Green <philip@janddaccountants.co.uk>" at bounding box center [787, 507] width 630 height 16
checkbox input "true"
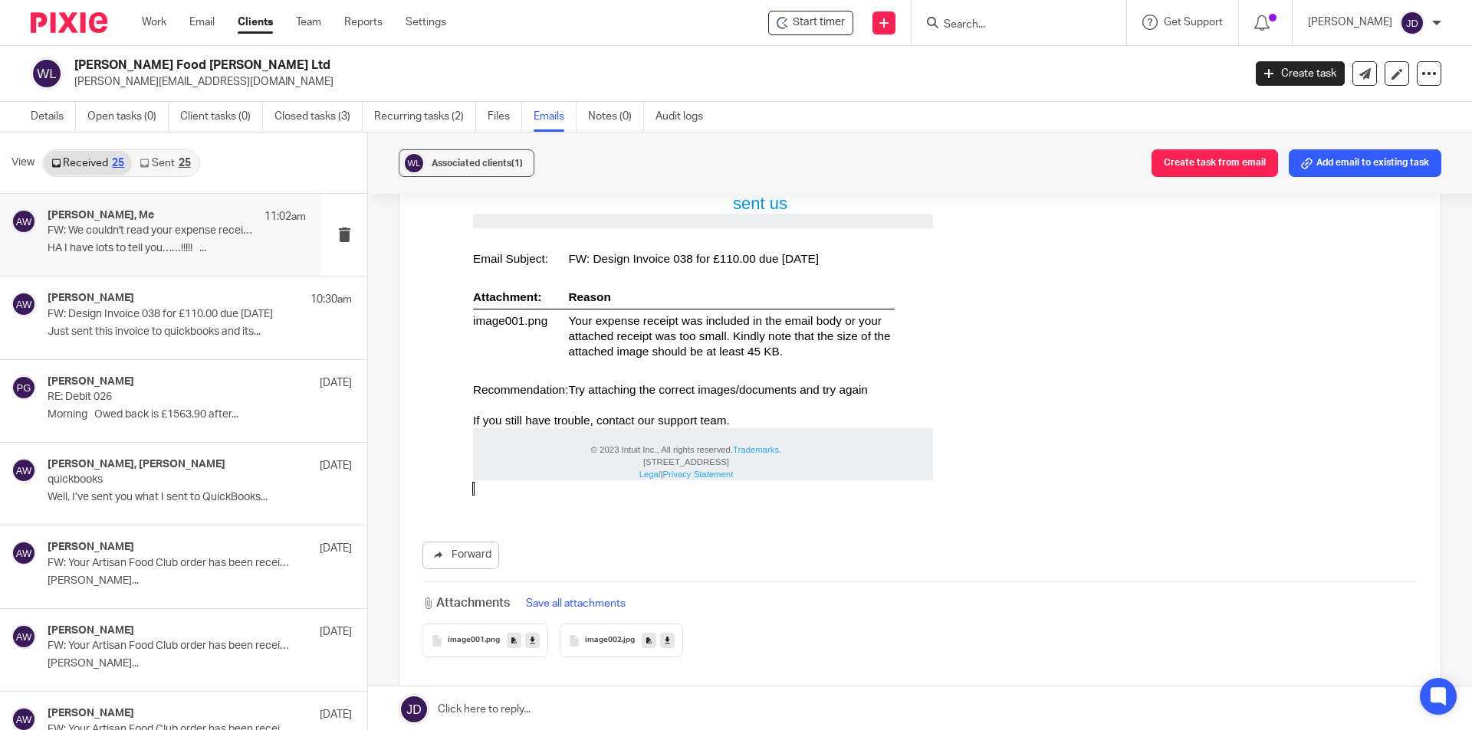
scroll to position [3832, 0]
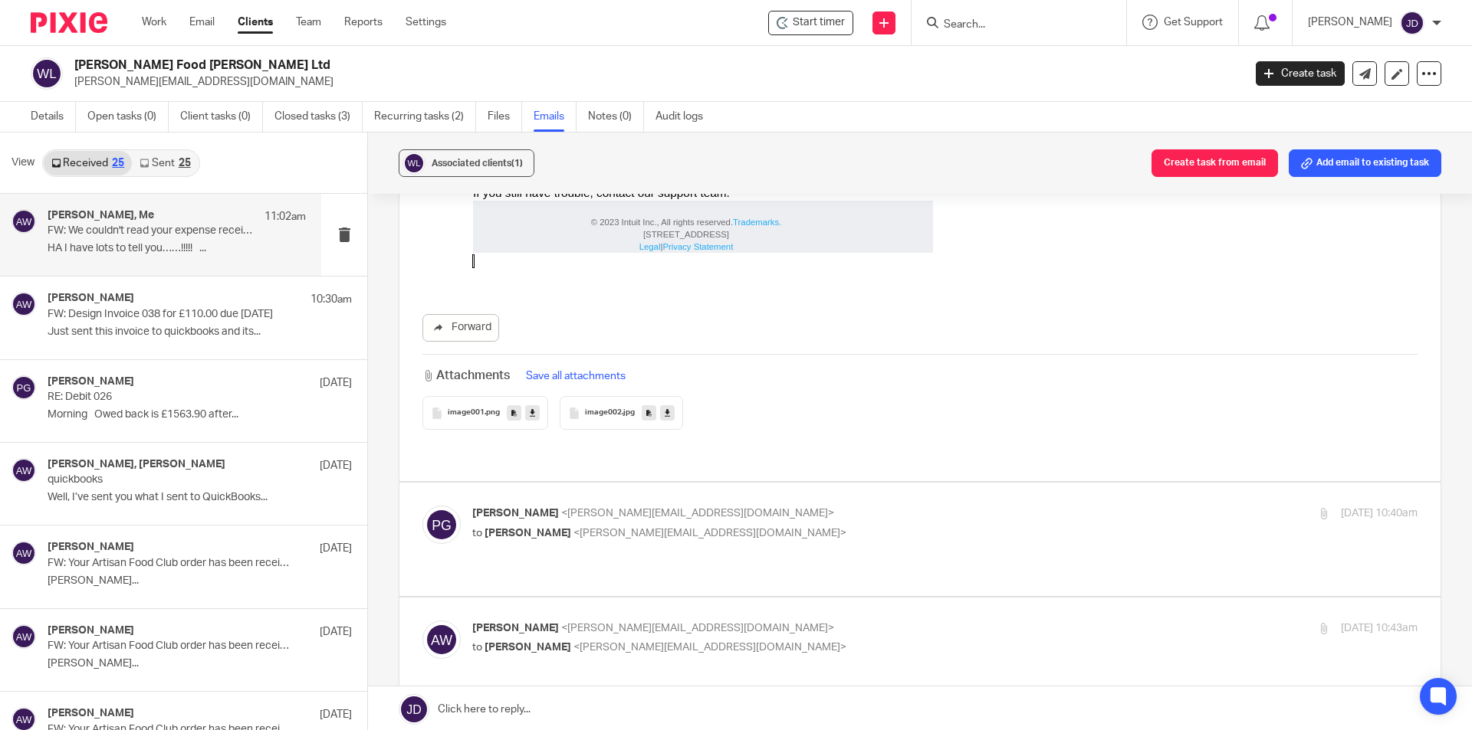
click at [839, 526] on p "to Adrian Wilson <adrian@wilsonsfoodhall.co.uk>" at bounding box center [787, 534] width 630 height 16
checkbox input "true"
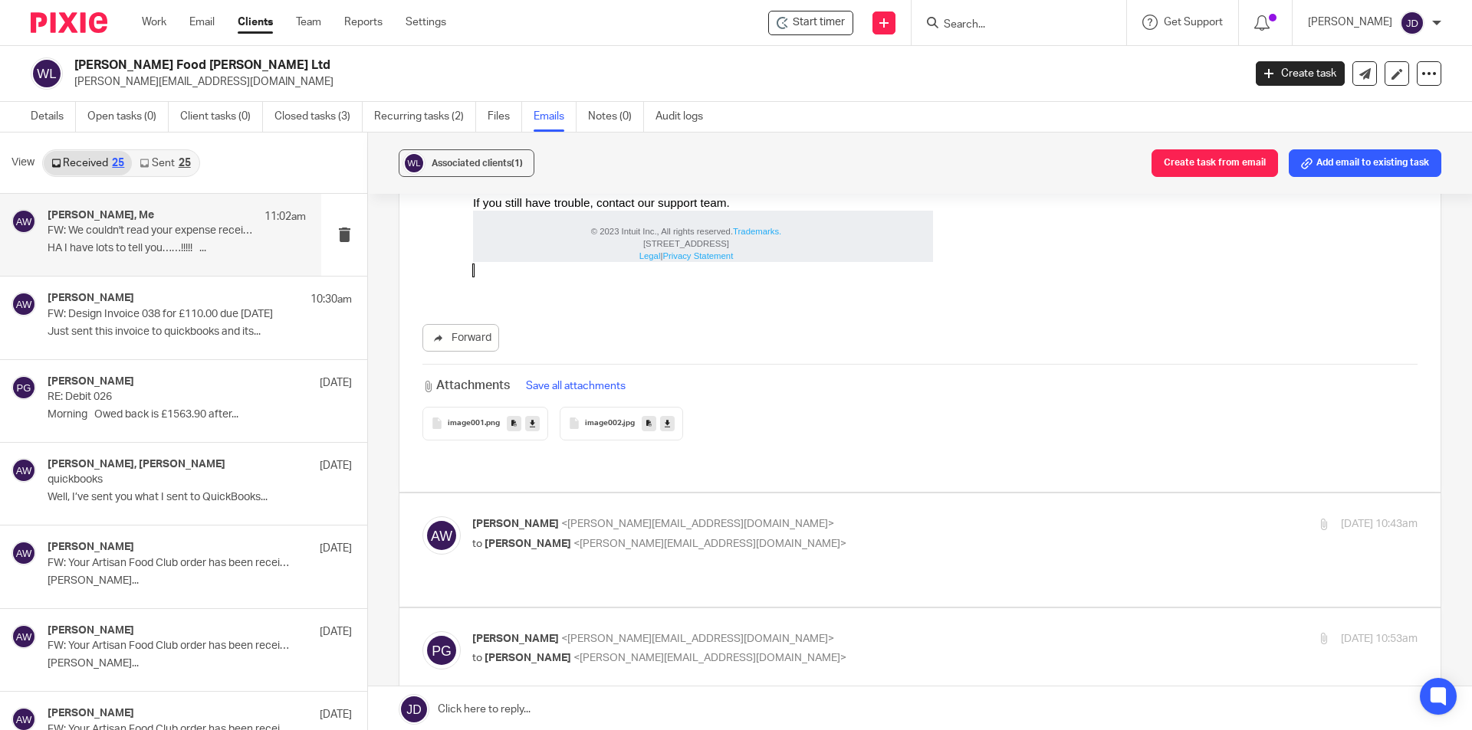
scroll to position [5902, 0]
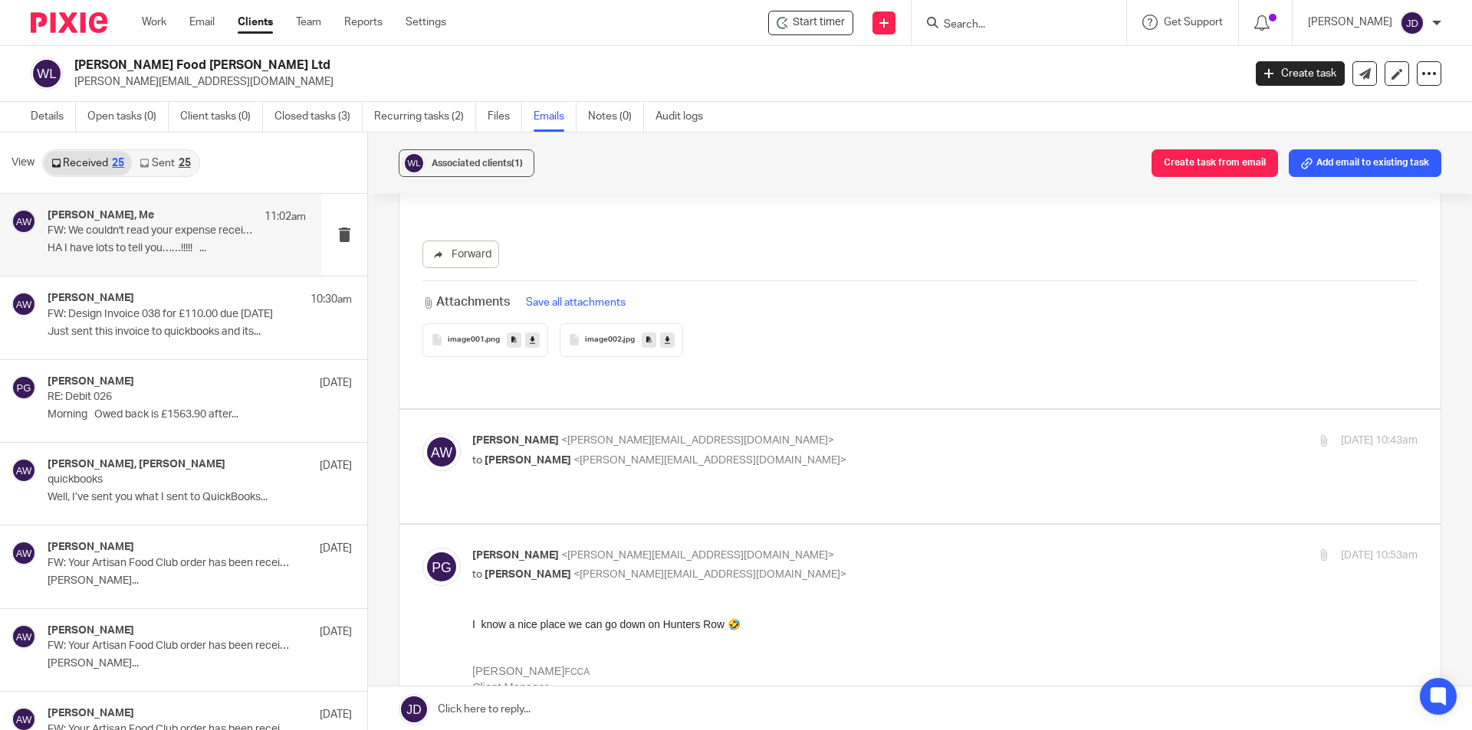
click at [884, 453] on p "to Philip Green <philip@janddaccountants.co.uk>" at bounding box center [787, 461] width 630 height 16
checkbox input "true"
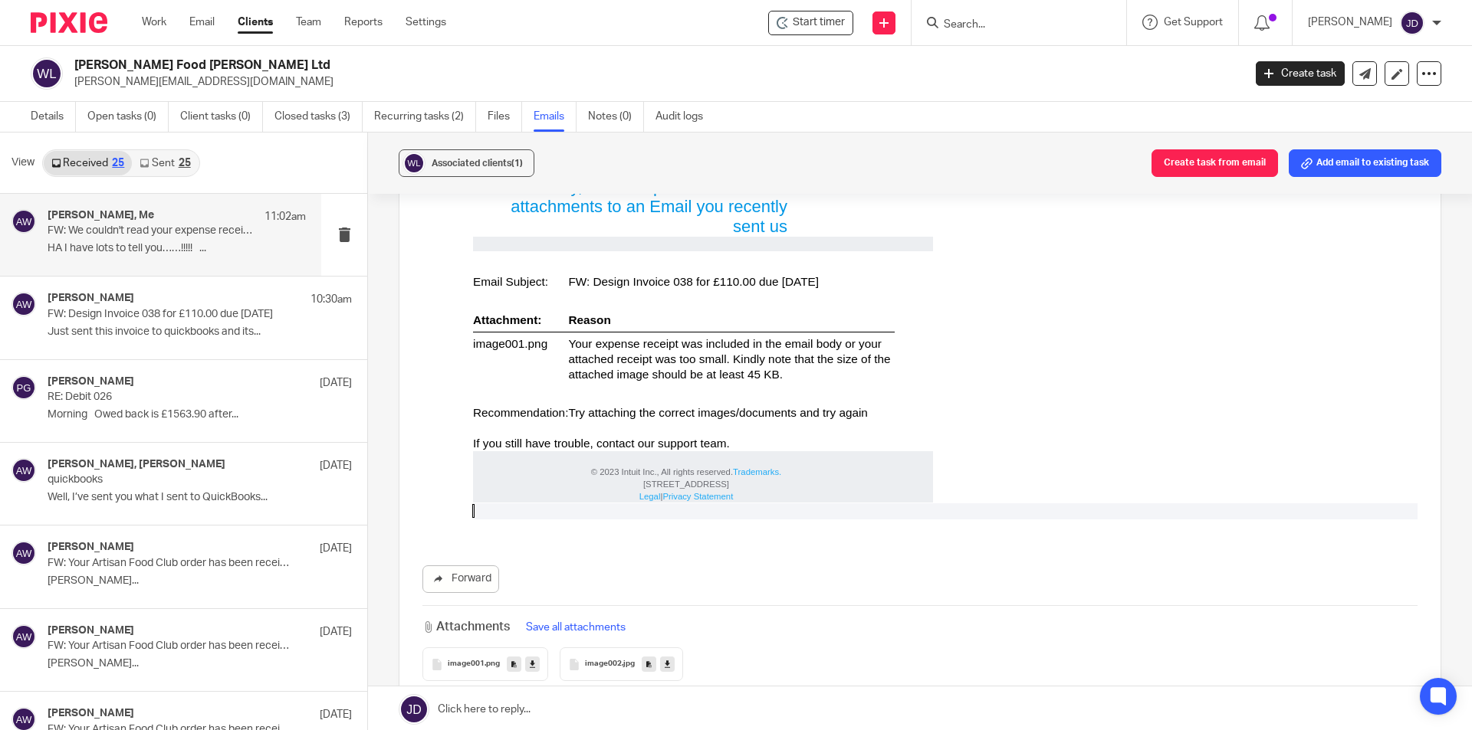
scroll to position [2, 0]
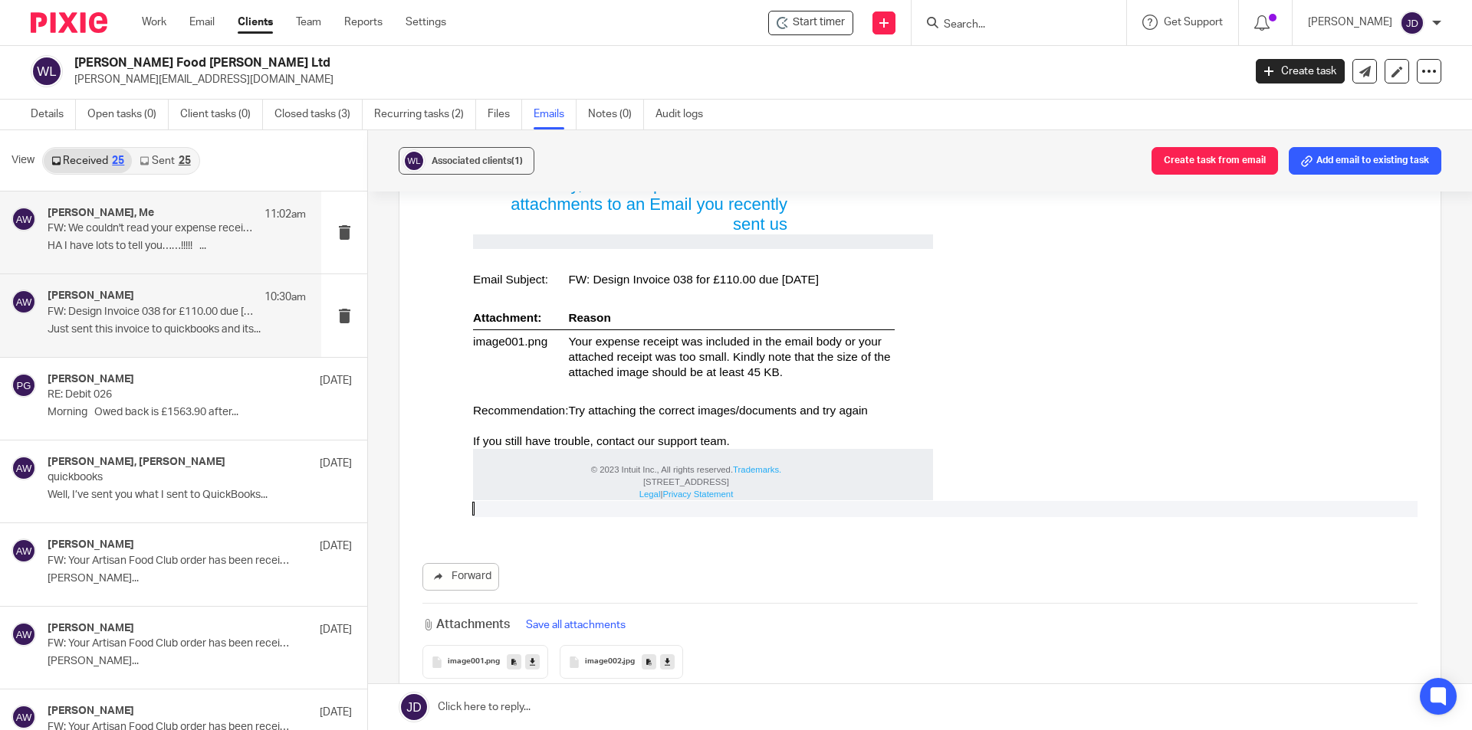
click at [168, 312] on p "FW: Design Invoice 038 for £110.00 due 02 Sep 25" at bounding box center [151, 312] width 207 height 13
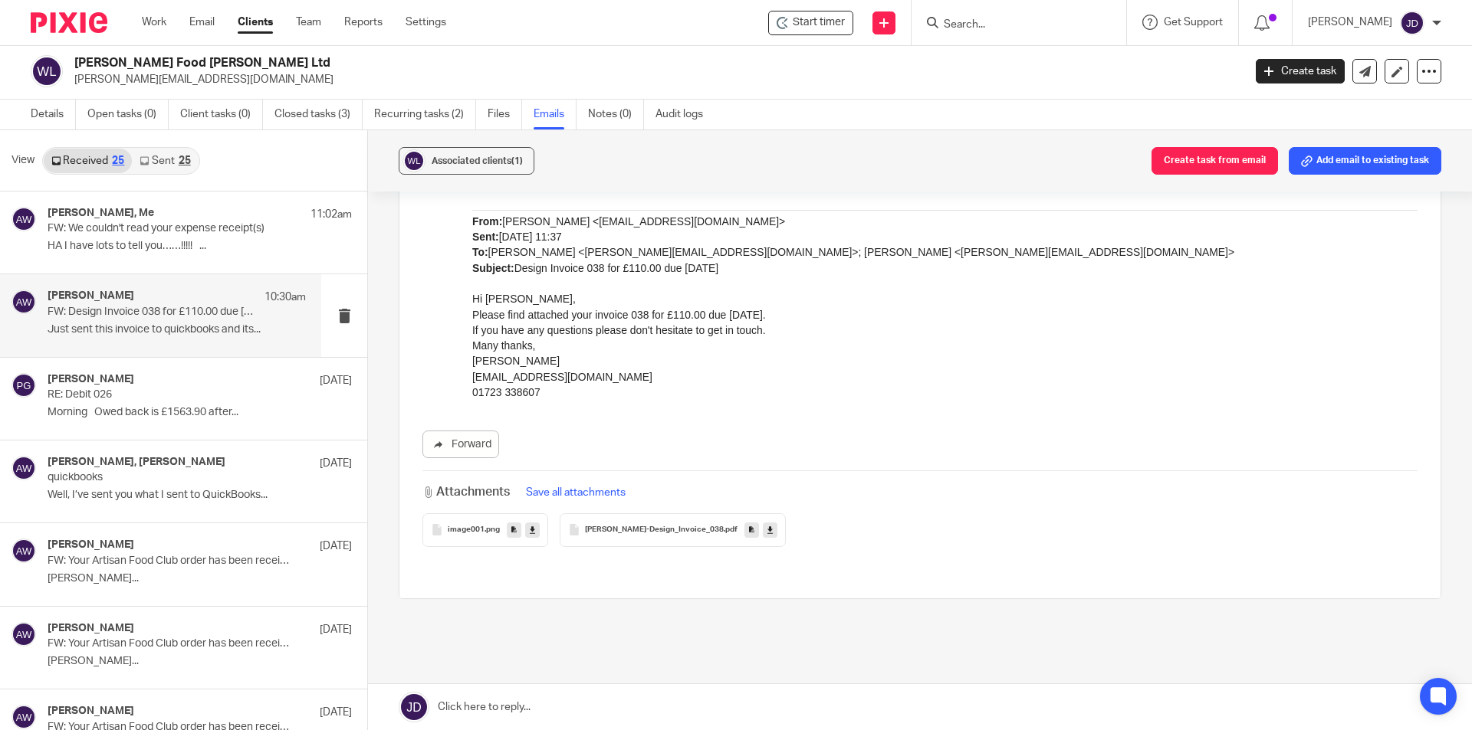
scroll to position [316, 0]
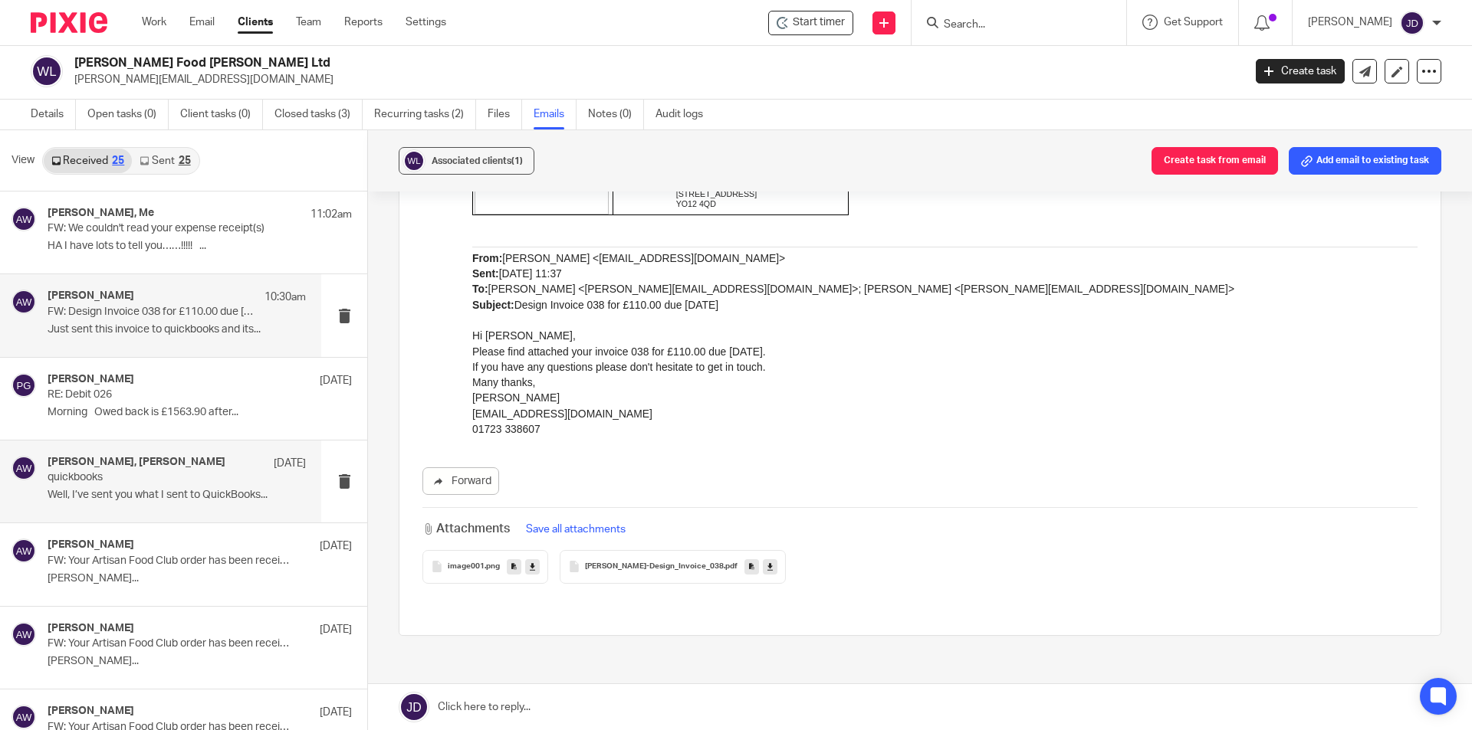
click at [214, 482] on p "quickbooks" at bounding box center [151, 477] width 207 height 13
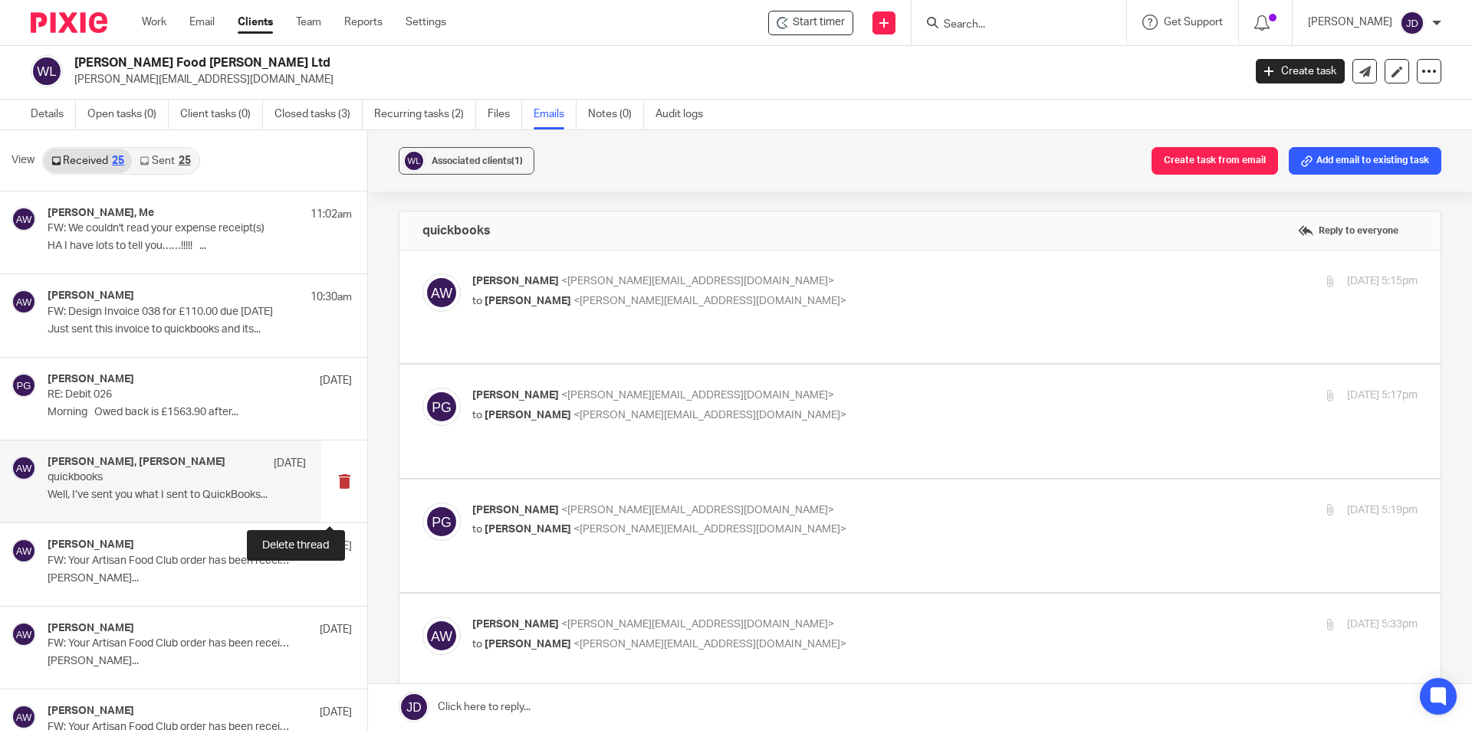
scroll to position [0, 0]
click at [717, 316] on label at bounding box center [919, 307] width 1041 height 113
click at [422, 274] on input "checkbox" at bounding box center [422, 273] width 1 height 1
checkbox input "true"
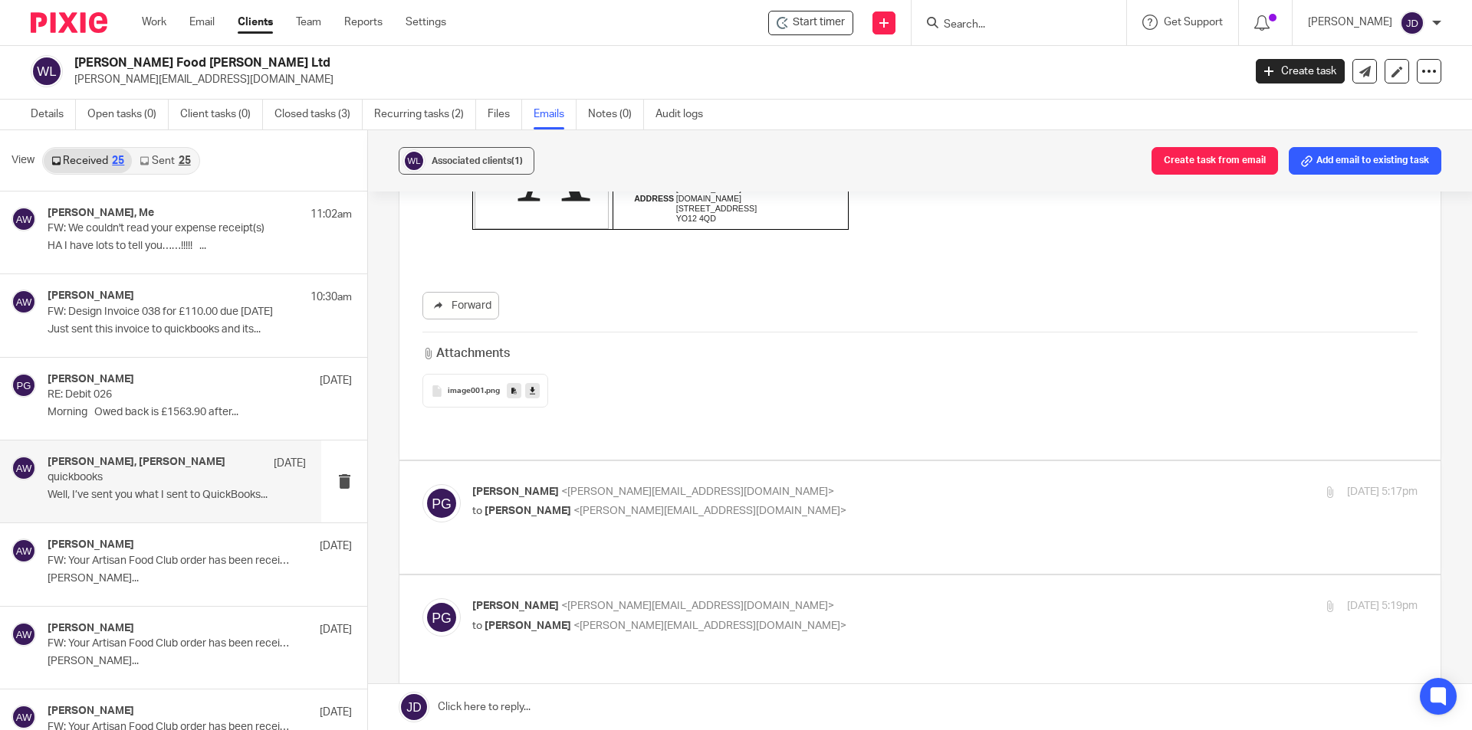
scroll to position [383, 0]
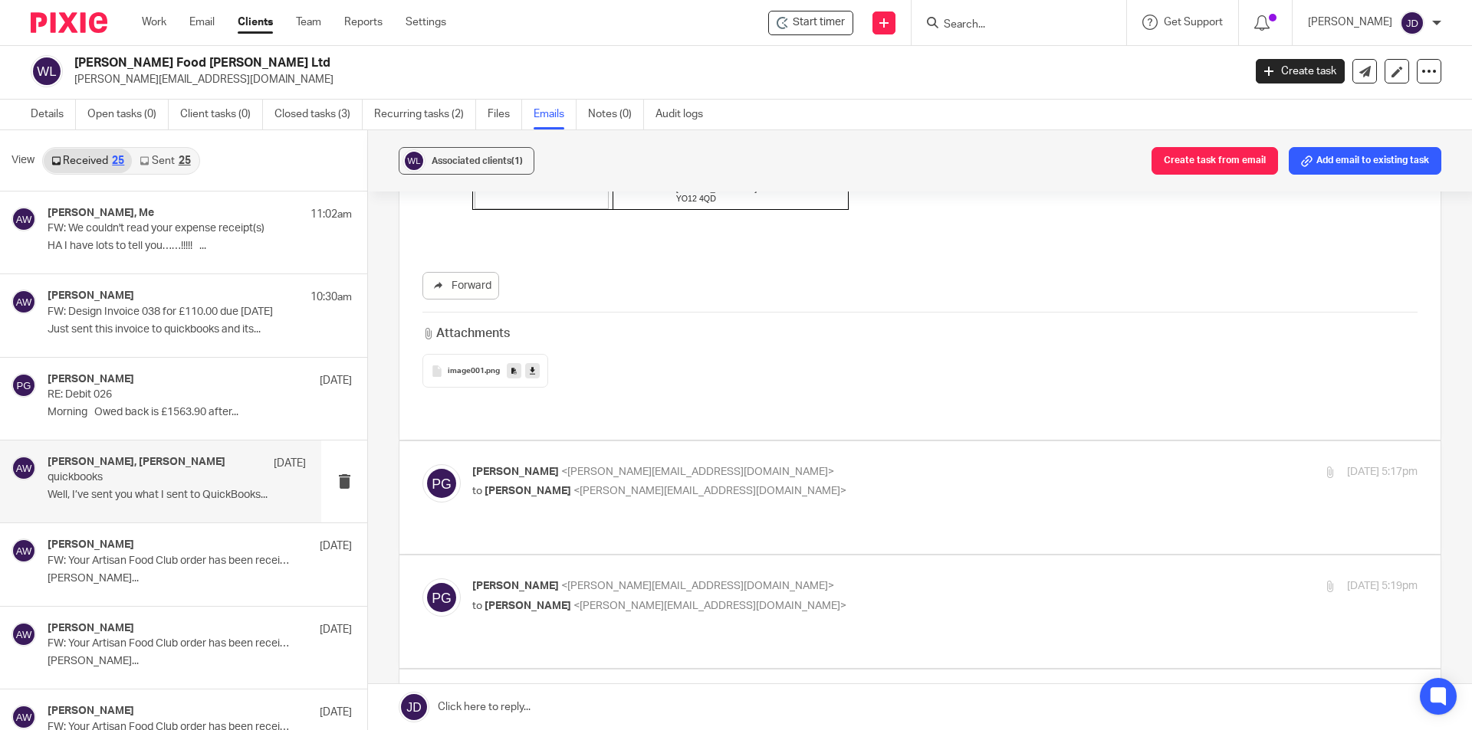
click at [750, 464] on p "Philip Green <philip@janddaccountants.co.uk>" at bounding box center [787, 472] width 630 height 16
checkbox input "true"
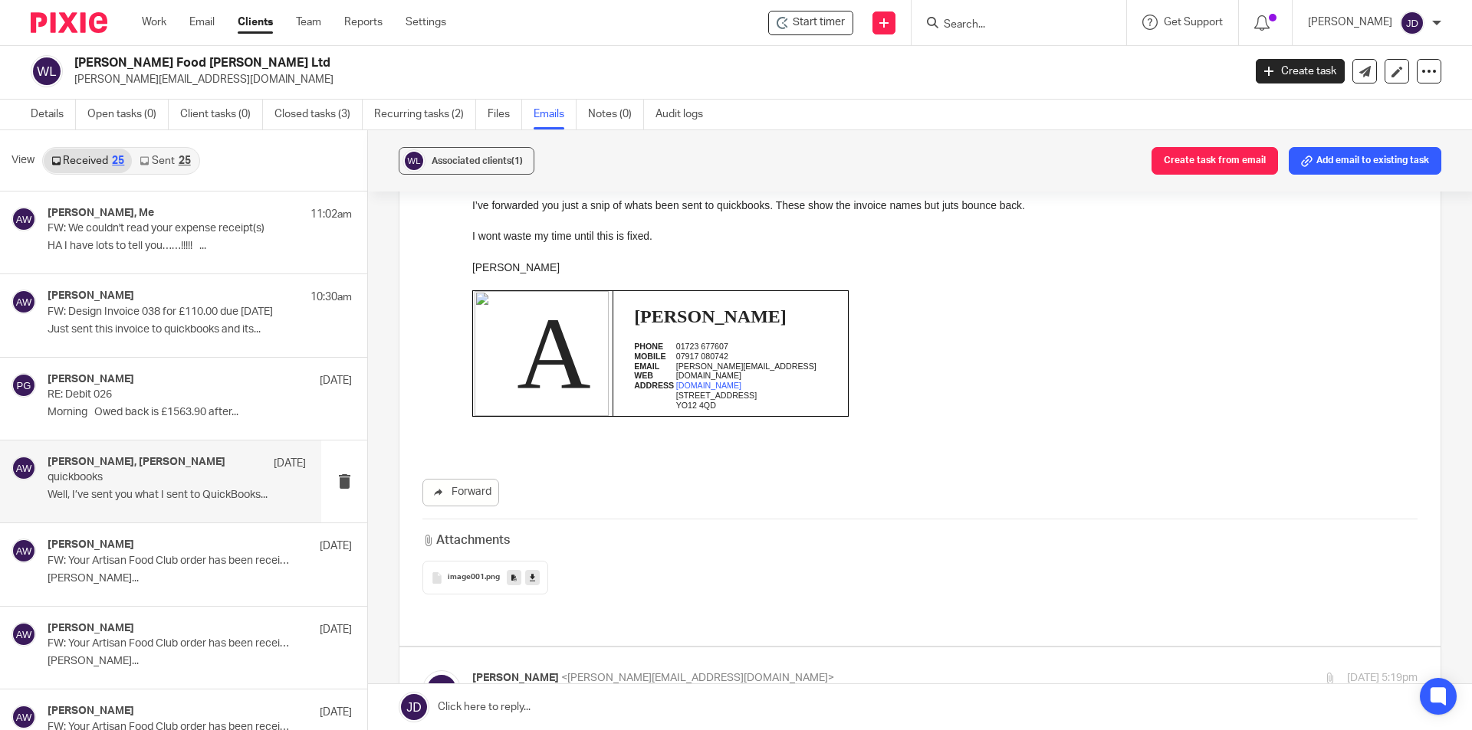
scroll to position [1150, 0]
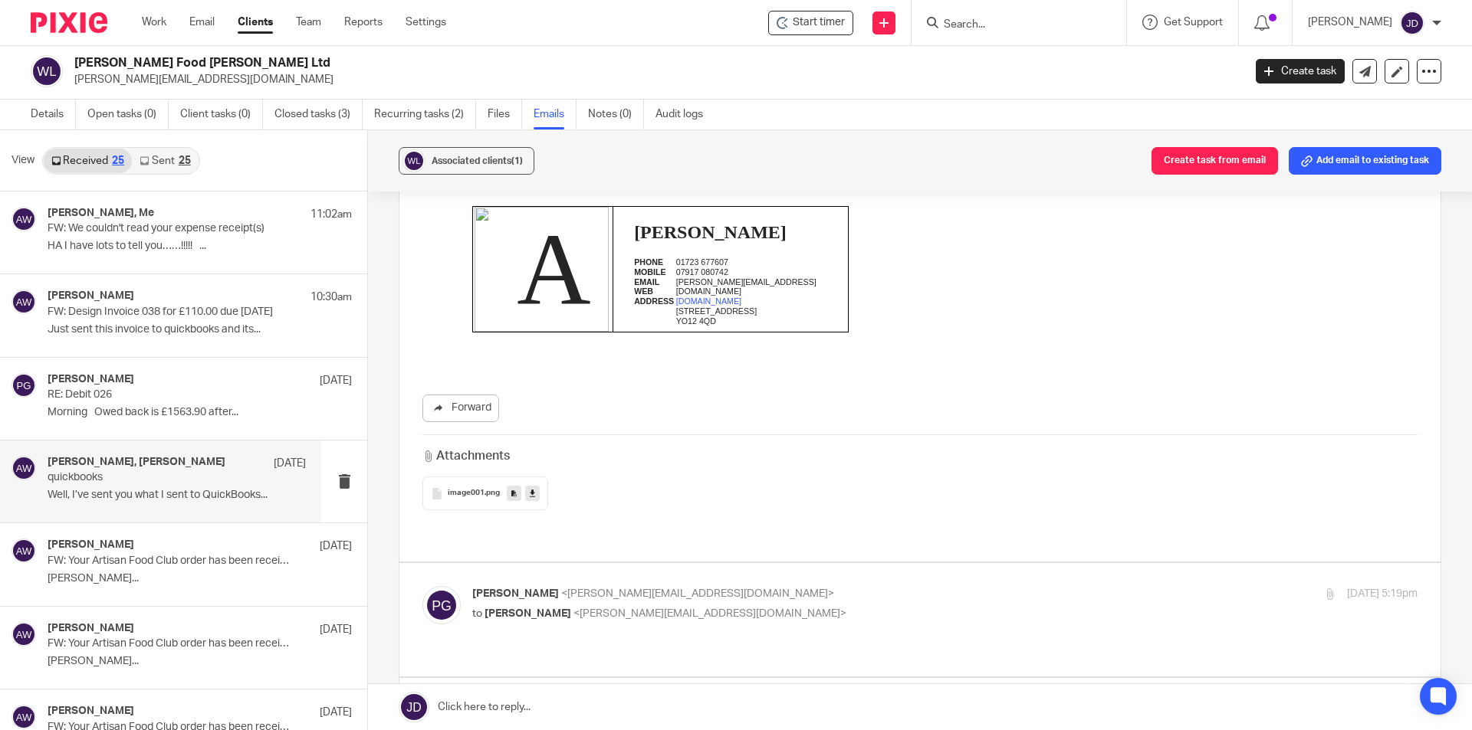
click at [756, 563] on label at bounding box center [919, 619] width 1041 height 113
click at [422, 586] on input "checkbox" at bounding box center [422, 586] width 1 height 1
checkbox input "true"
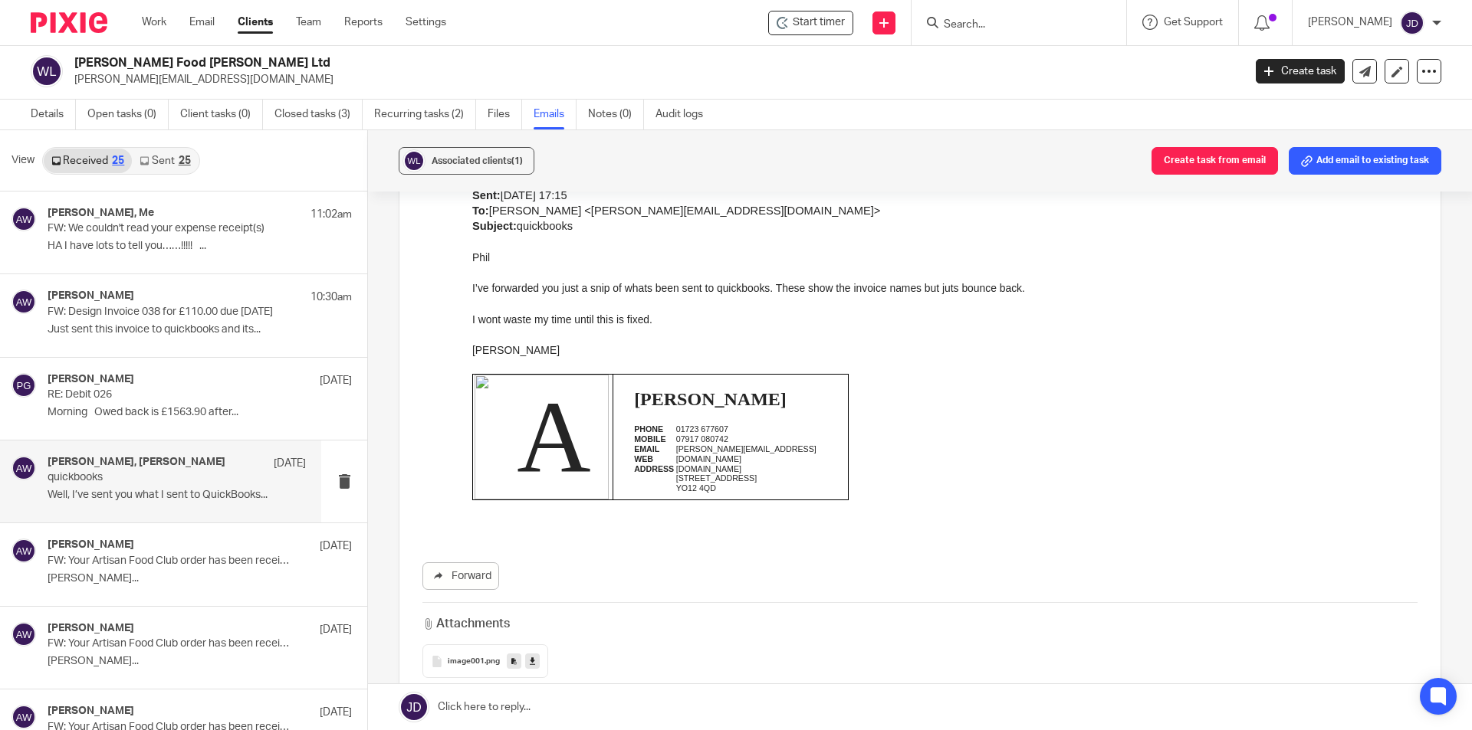
scroll to position [2299, 0]
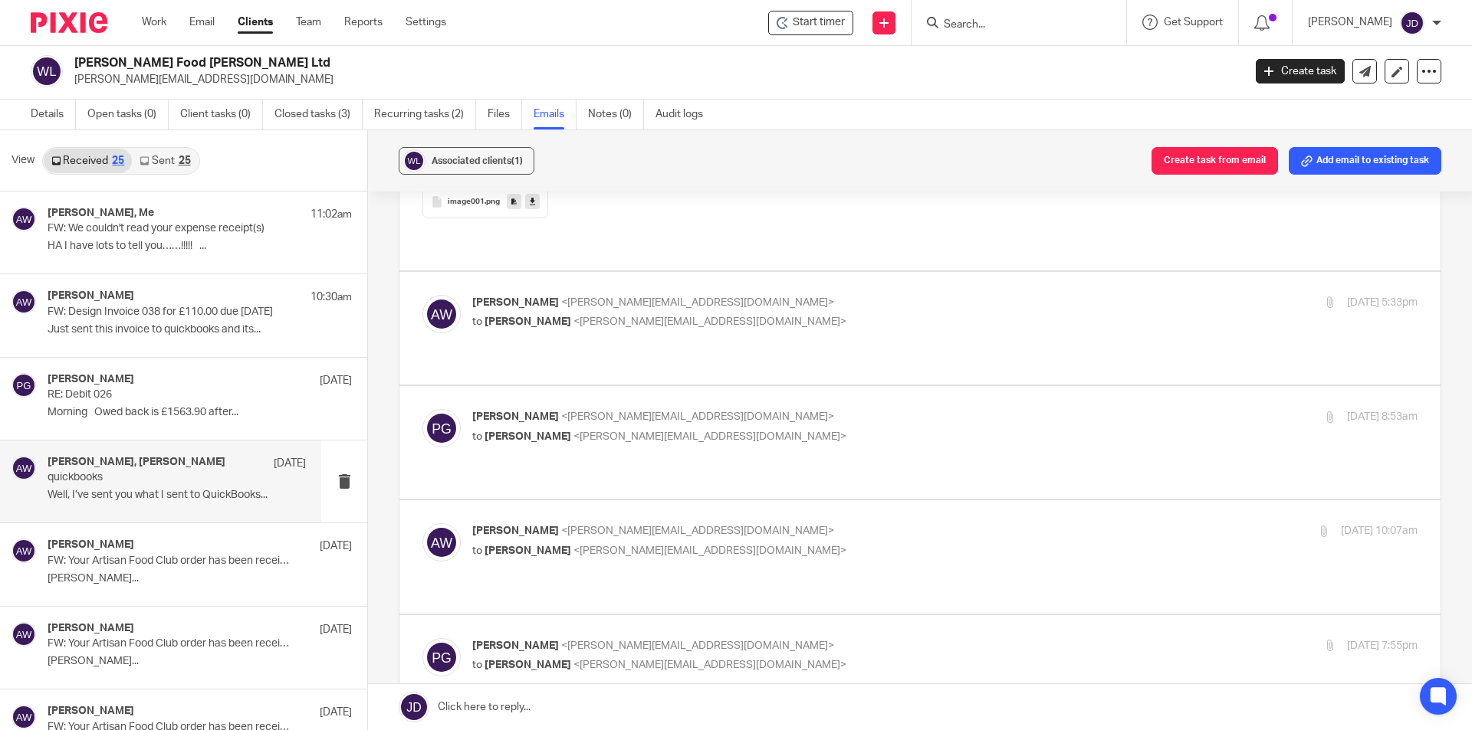
click at [806, 295] on p "Adrian Wilson <adrian@wilsonsfoodhall.co.uk>" at bounding box center [787, 303] width 630 height 16
checkbox input "true"
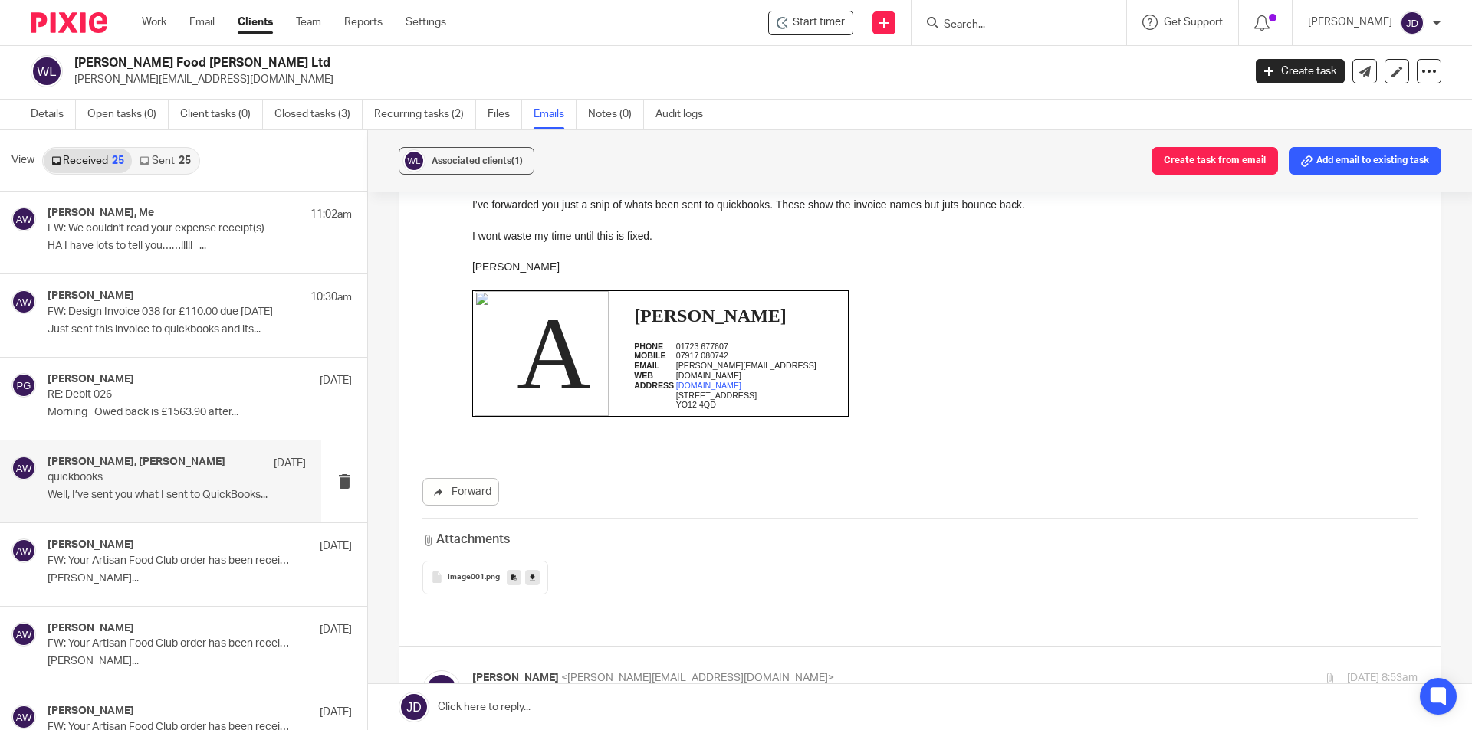
scroll to position [3219, 0]
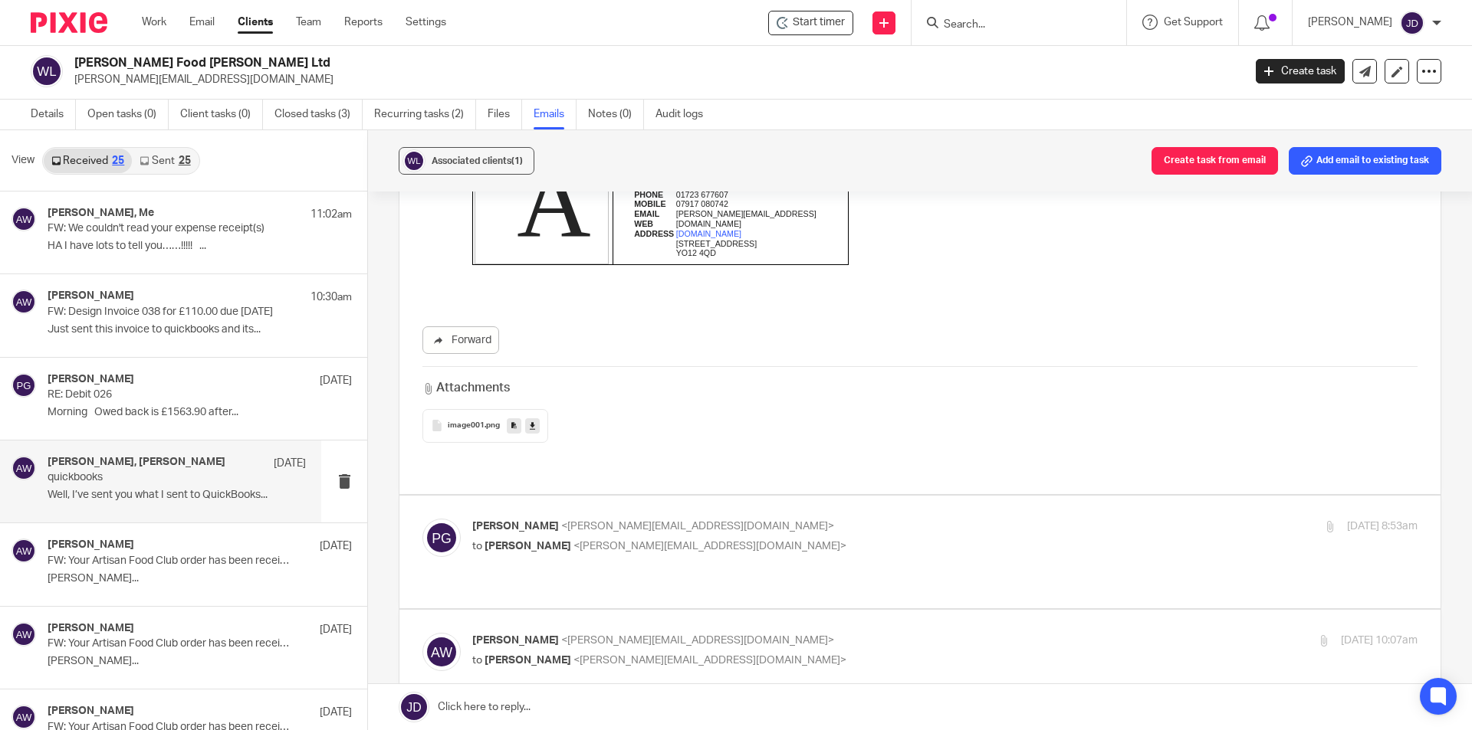
click at [825, 519] on p "Philip Green <philip@janddaccountants.co.uk>" at bounding box center [787, 527] width 630 height 16
checkbox input "true"
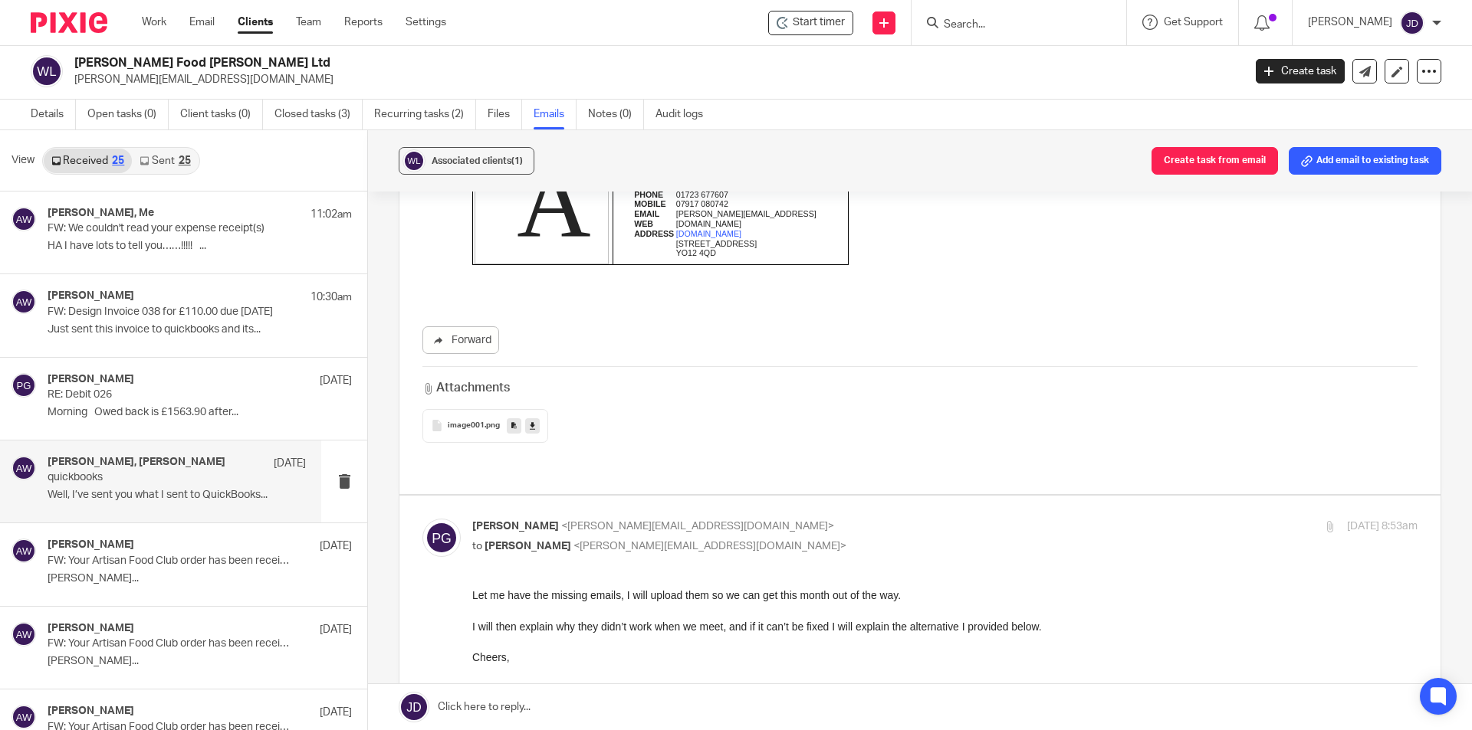
scroll to position [0, 0]
click at [171, 158] on link "Sent 25" at bounding box center [165, 161] width 66 height 25
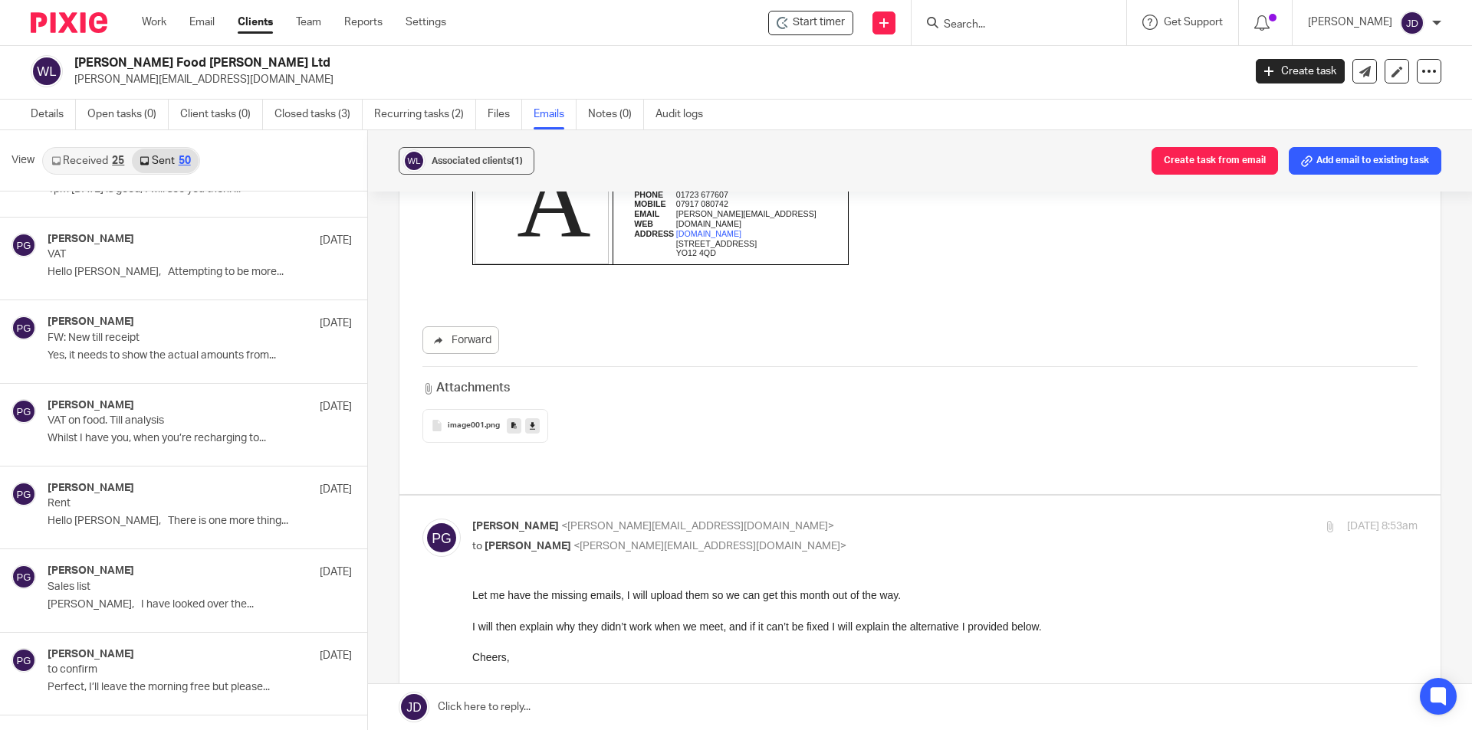
scroll to position [2606, 0]
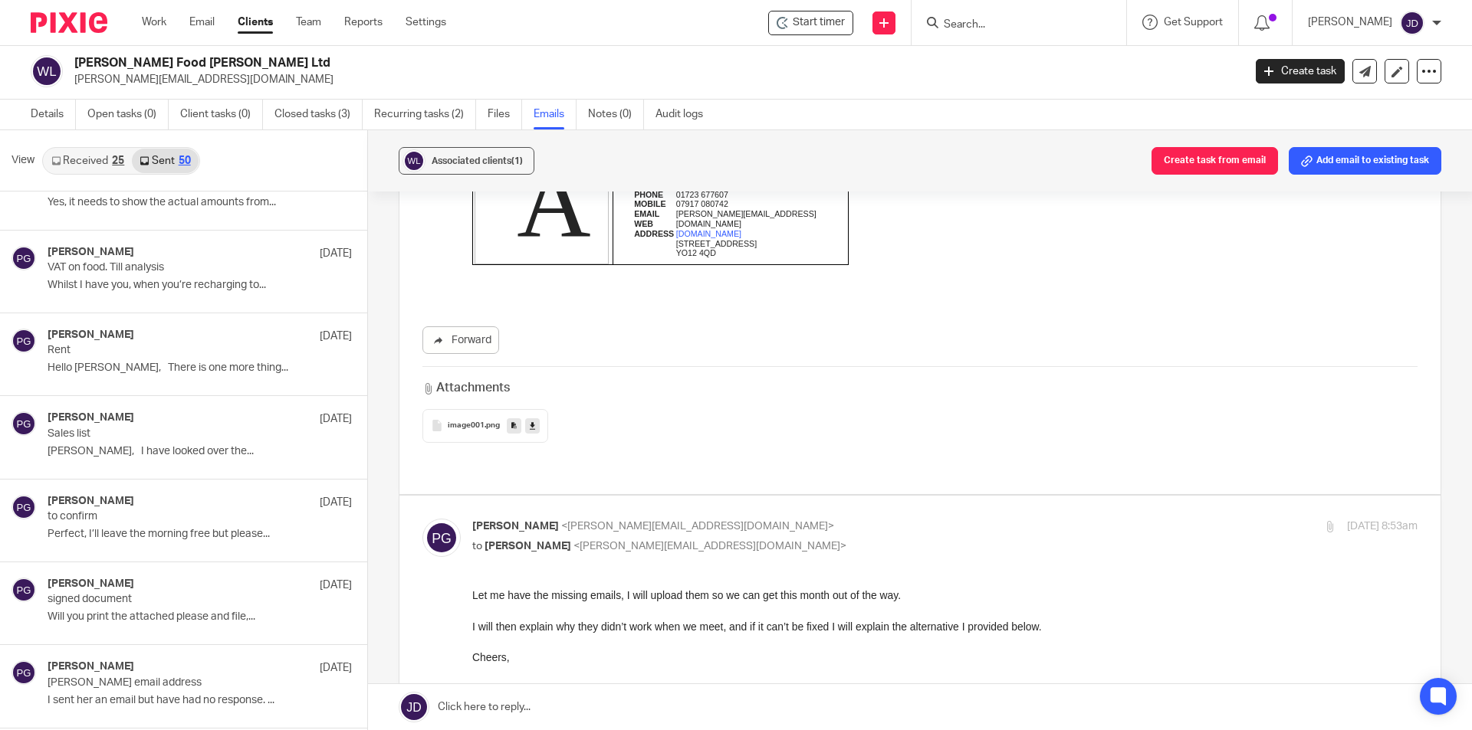
click at [1026, 38] on div at bounding box center [1018, 22] width 215 height 45
click at [1023, 33] on div at bounding box center [1018, 22] width 215 height 45
click at [1009, 18] on input "Search" at bounding box center [1011, 25] width 138 height 14
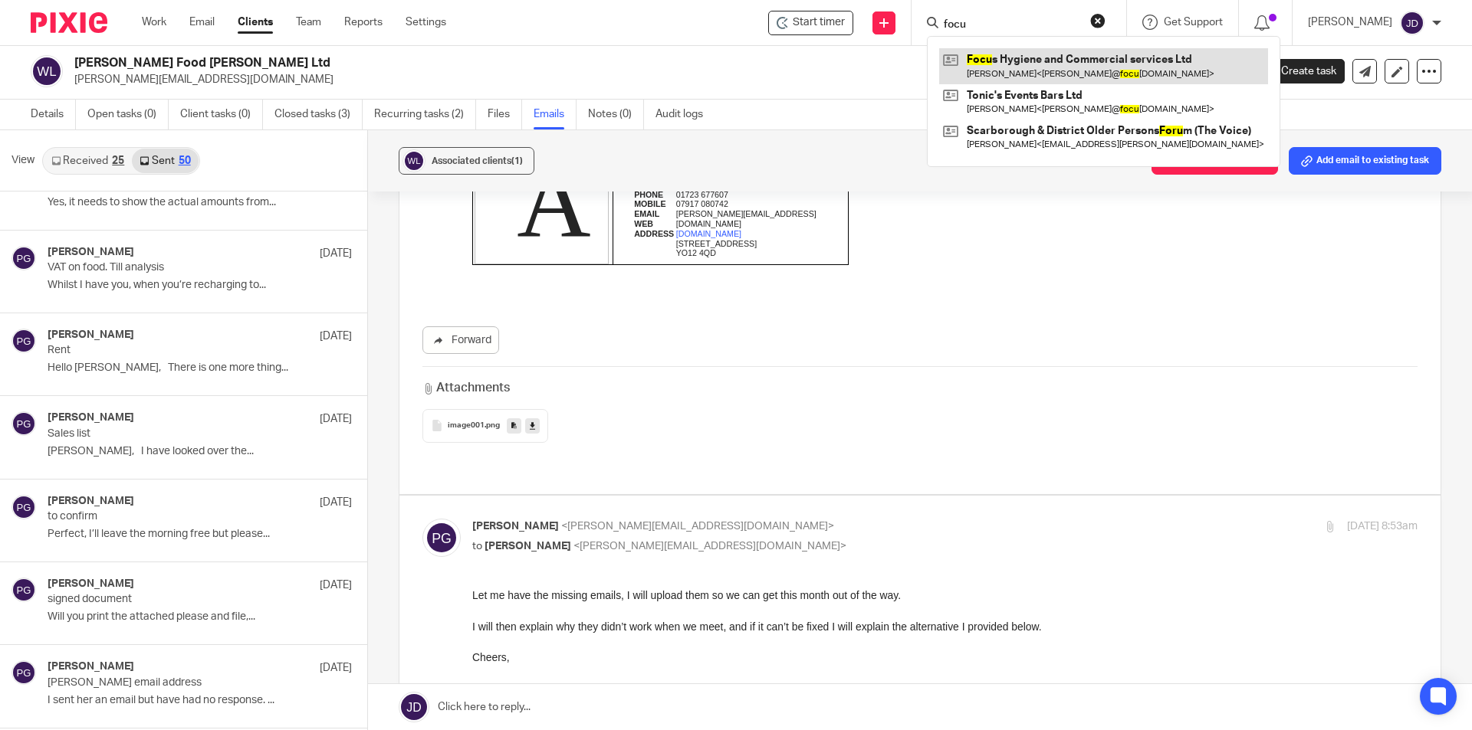
type input "focu"
click at [1055, 77] on link at bounding box center [1103, 65] width 329 height 35
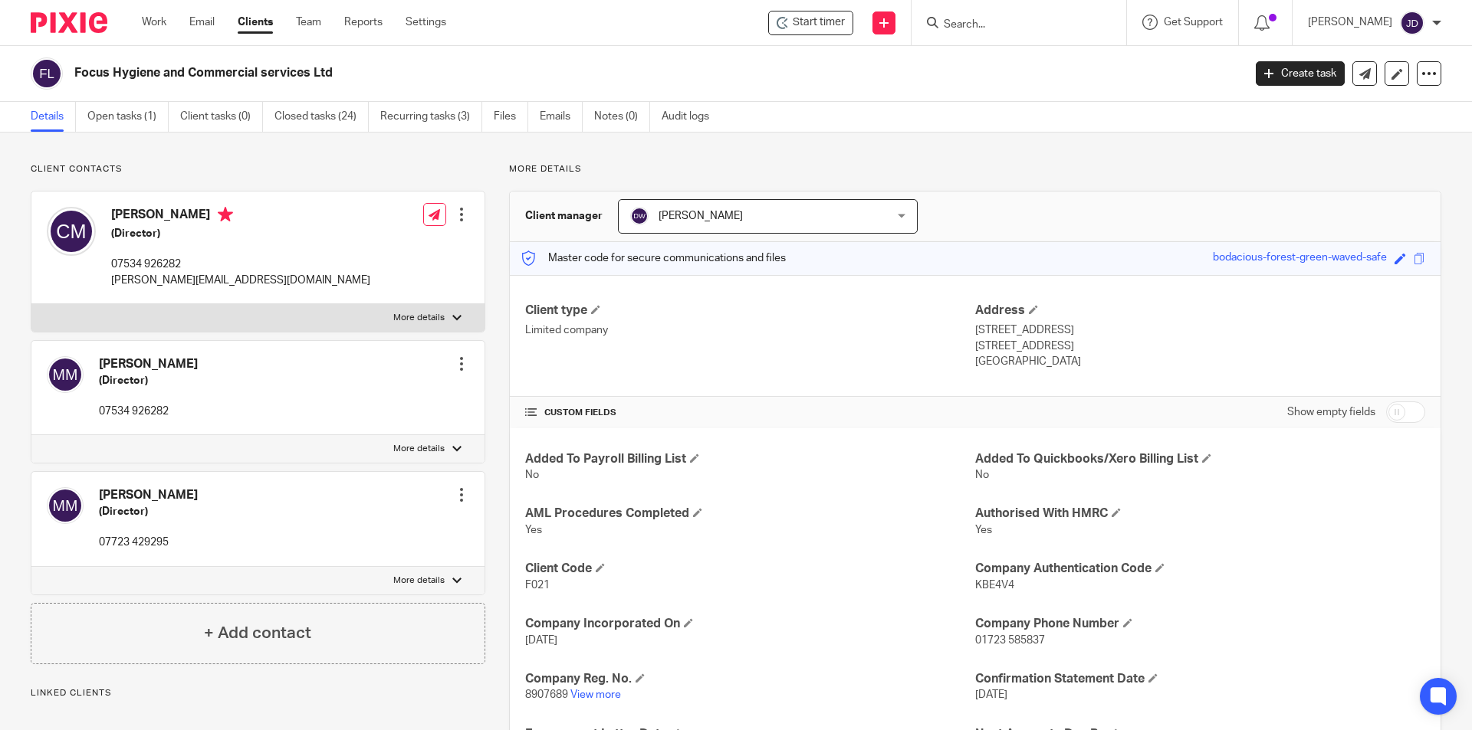
click at [546, 119] on link "Emails" at bounding box center [561, 117] width 43 height 30
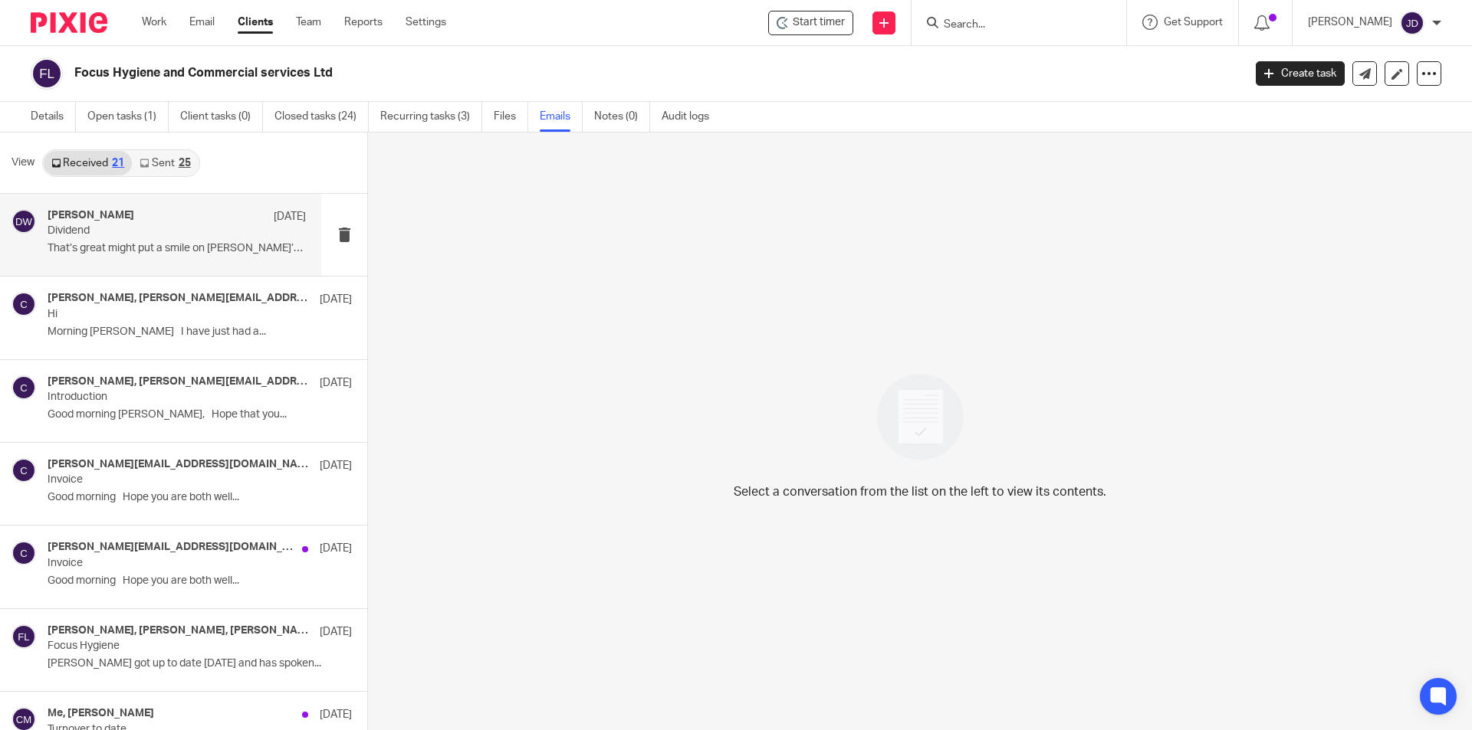
click at [180, 243] on p "That’s great might put a smile on [PERSON_NAME]’s face. ..." at bounding box center [177, 248] width 258 height 13
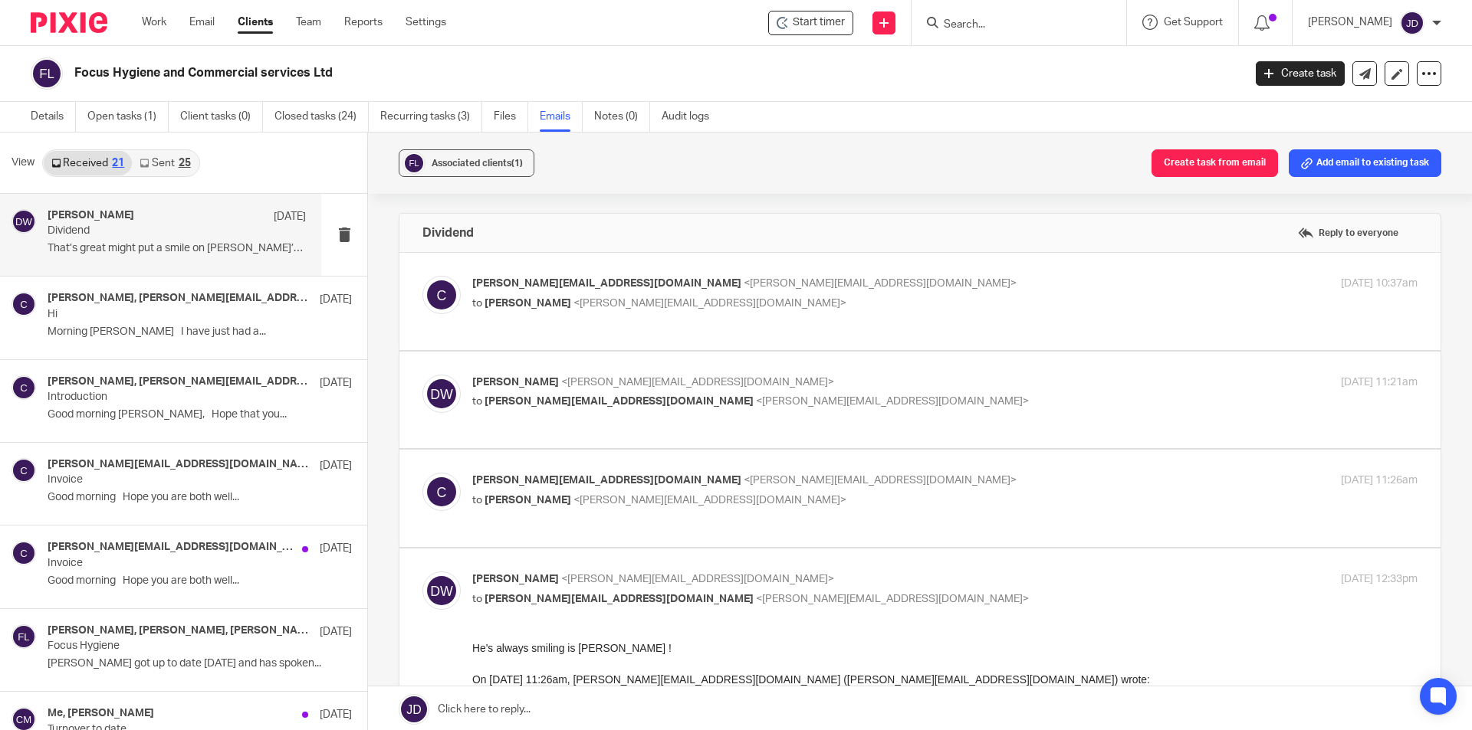
click at [881, 282] on p "chris@focushygienesupplies.co.uk <chris@focushygienesupplies.co.uk>" at bounding box center [787, 284] width 630 height 16
checkbox input "true"
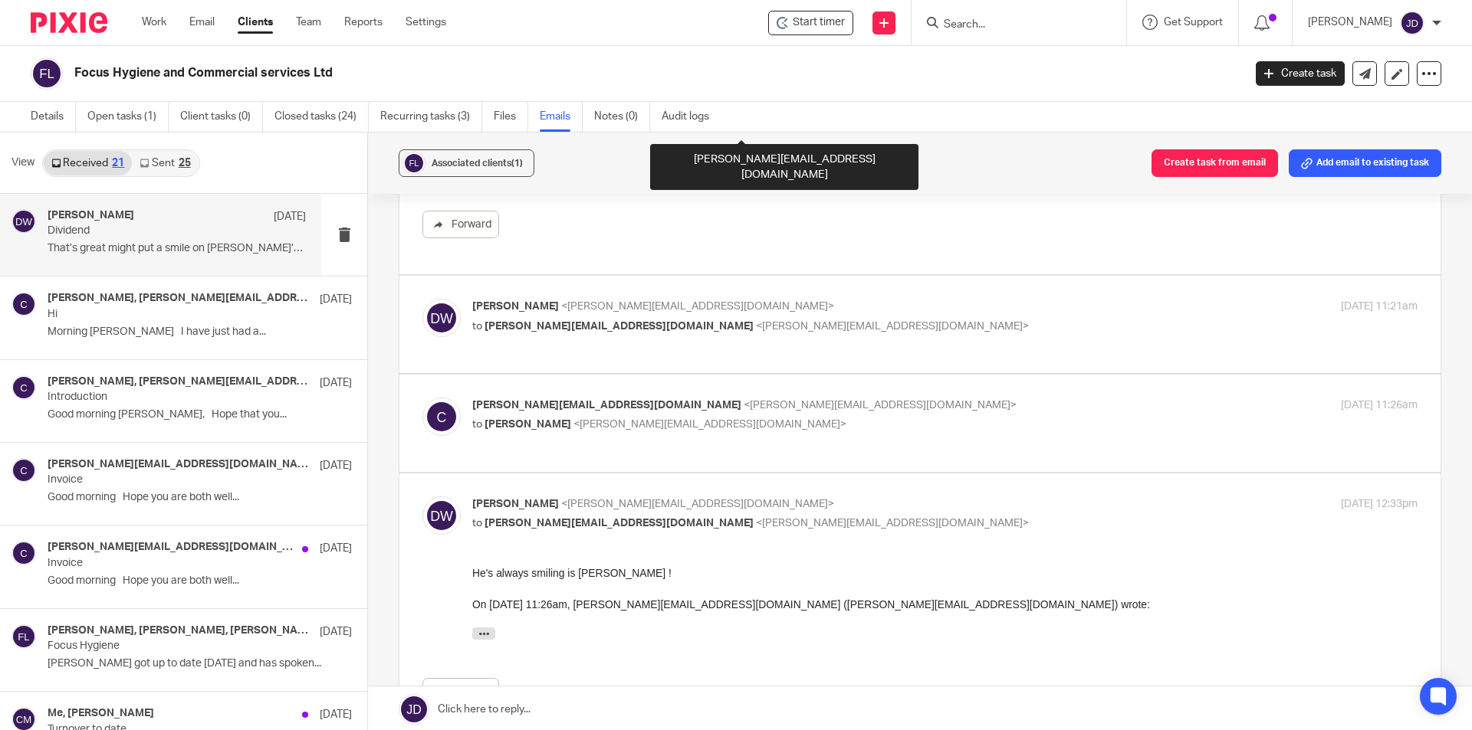
scroll to position [307, 0]
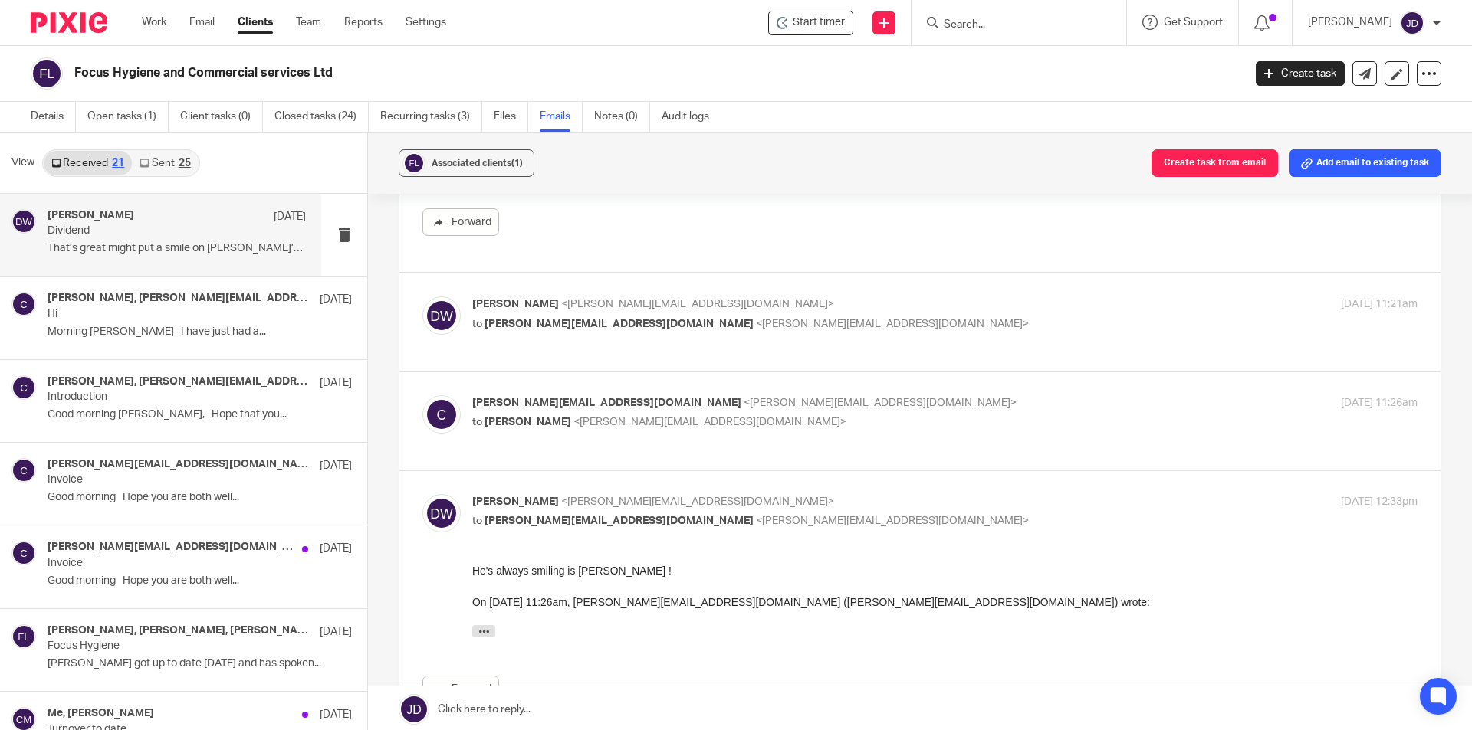
click at [957, 321] on p "to chris@focushygienesupplies.co.uk <chris@focushygienesupplies.co.uk>" at bounding box center [787, 325] width 630 height 16
checkbox input "true"
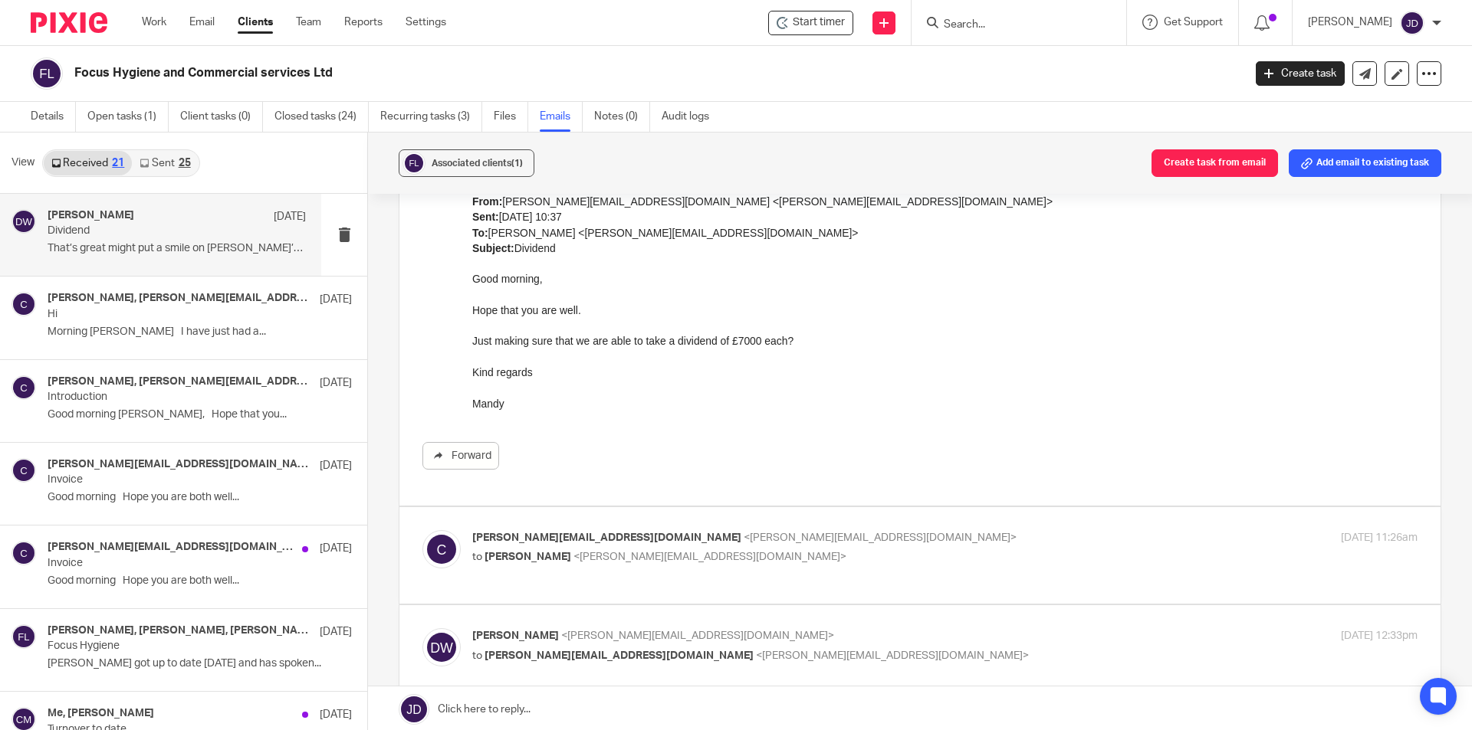
scroll to position [920, 0]
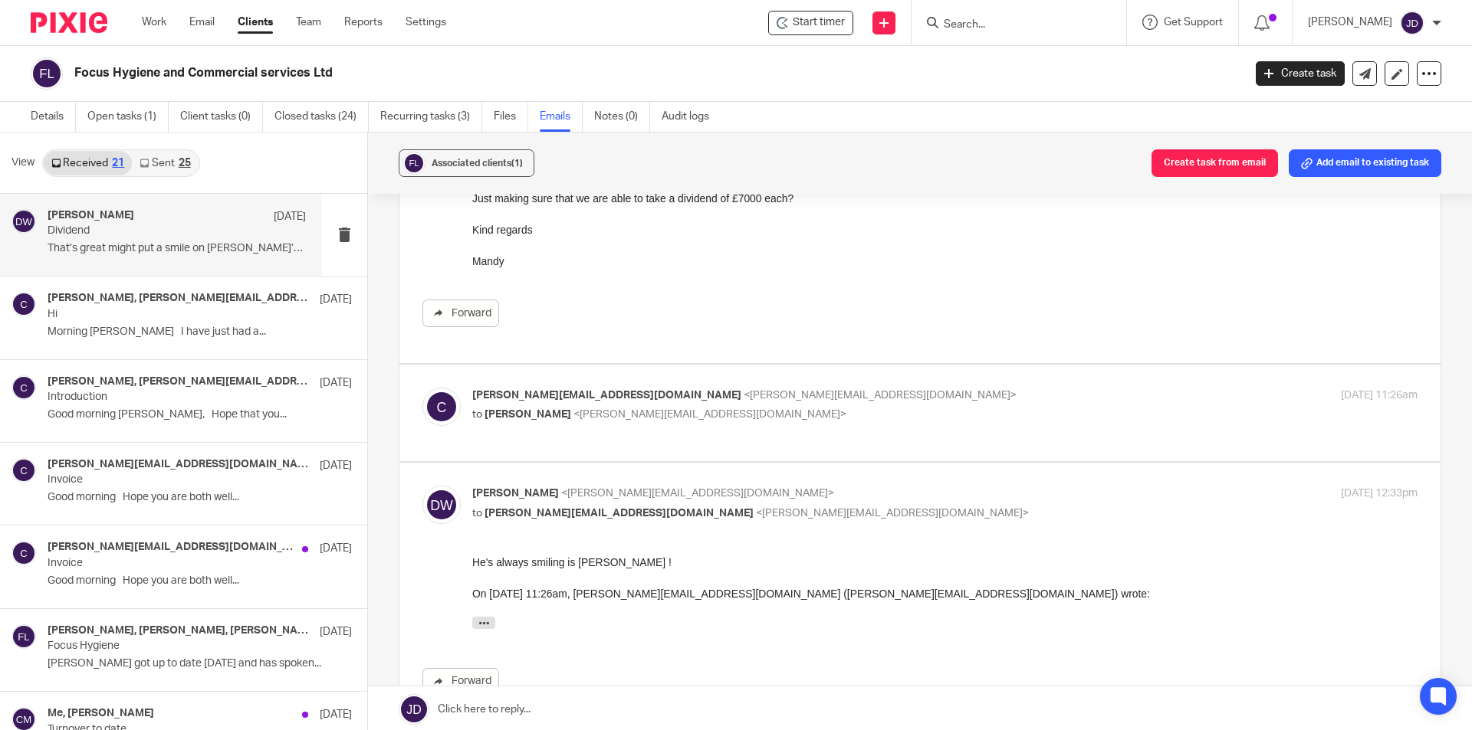
click at [867, 390] on p "chris@focushygienesupplies.co.uk <chris@focushygienesupplies.co.uk>" at bounding box center [787, 396] width 630 height 16
checkbox input "true"
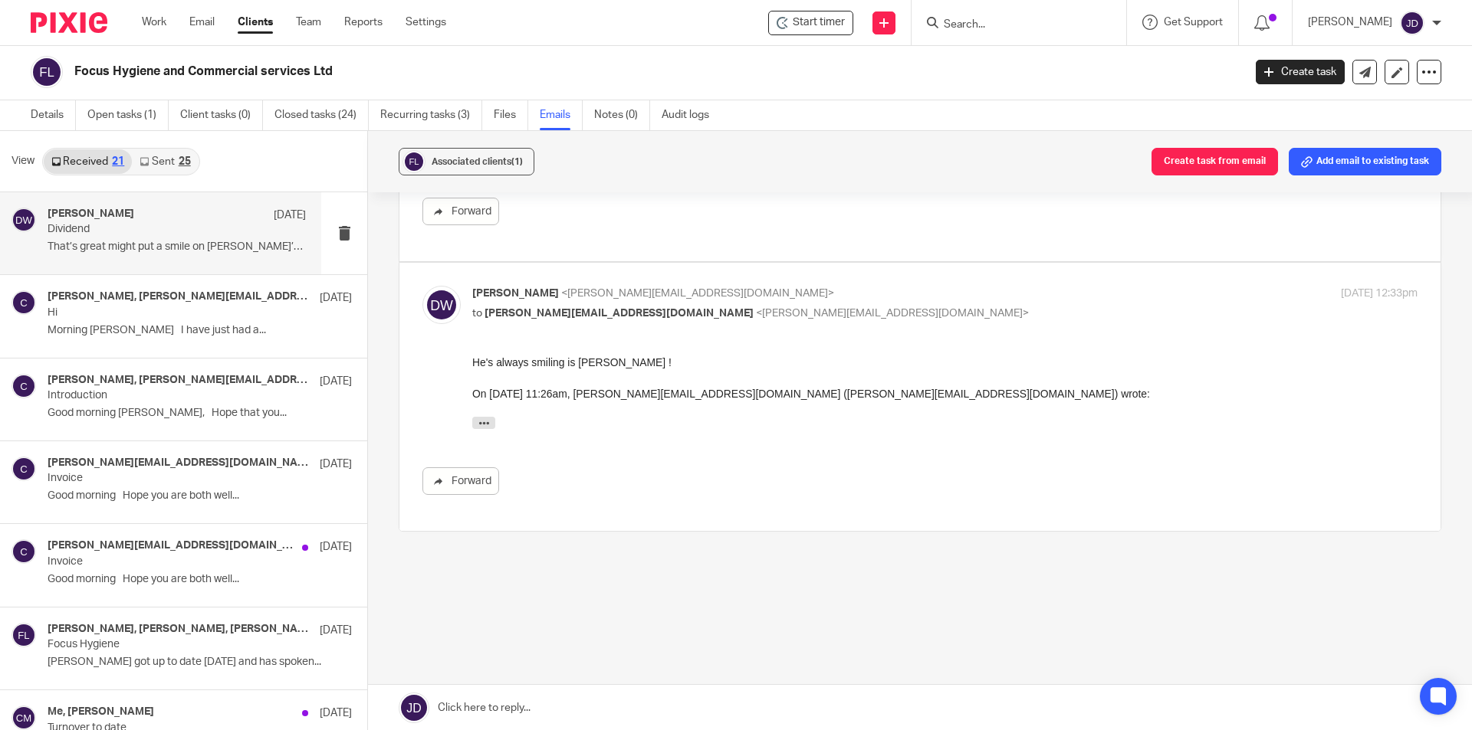
scroll to position [2, 0]
click at [179, 166] on div "25" at bounding box center [185, 161] width 12 height 11
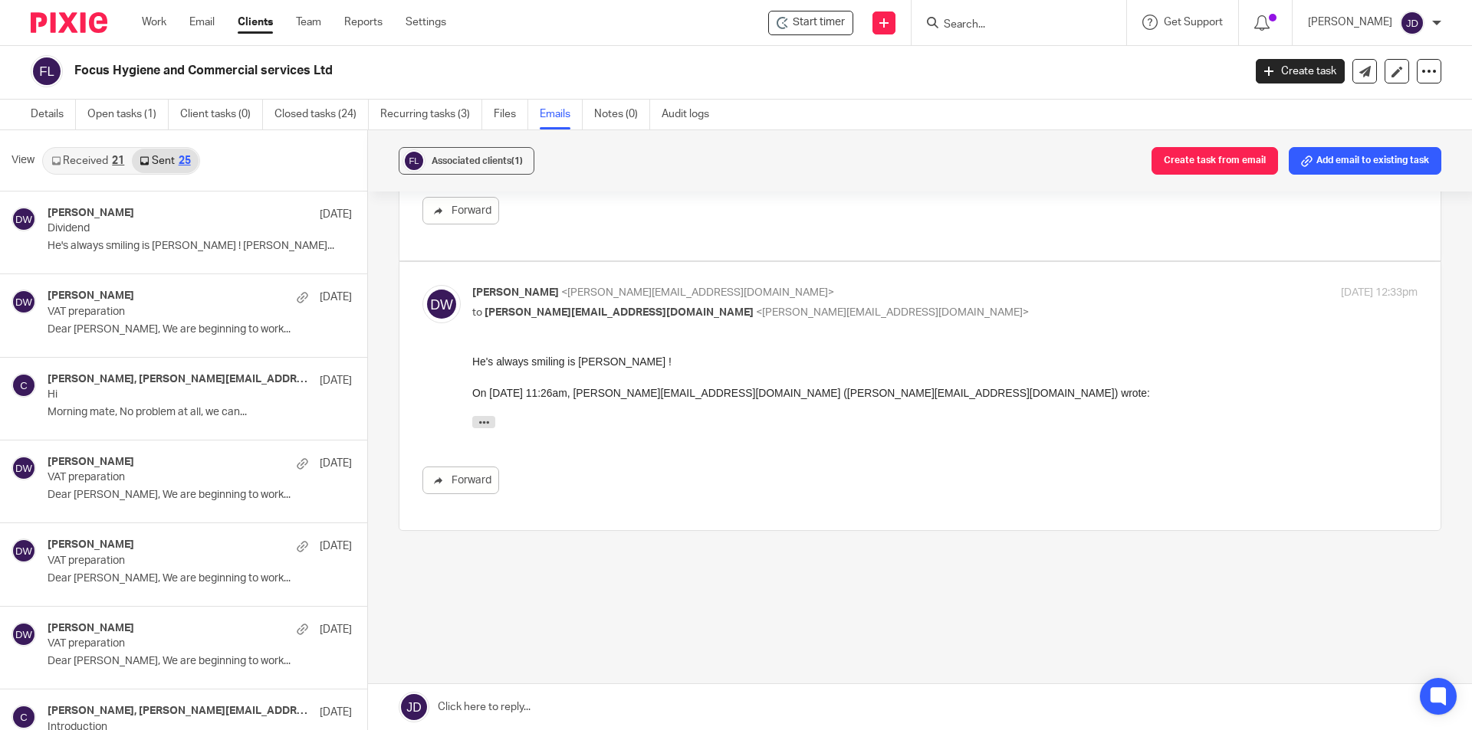
click at [99, 173] on div "Received 21 Sent 25" at bounding box center [121, 161] width 158 height 28
click at [96, 162] on link "Received 21" at bounding box center [88, 161] width 88 height 25
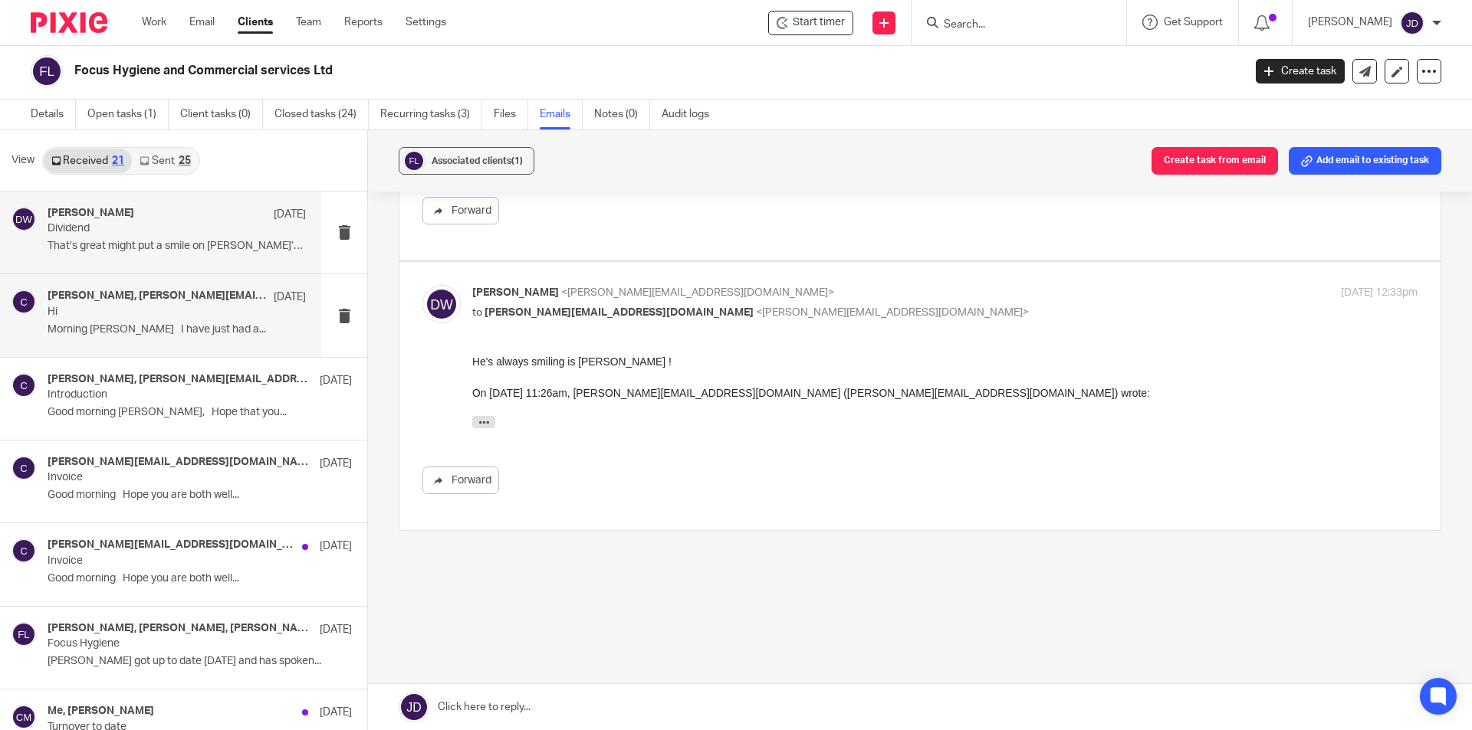
scroll to position [0, 0]
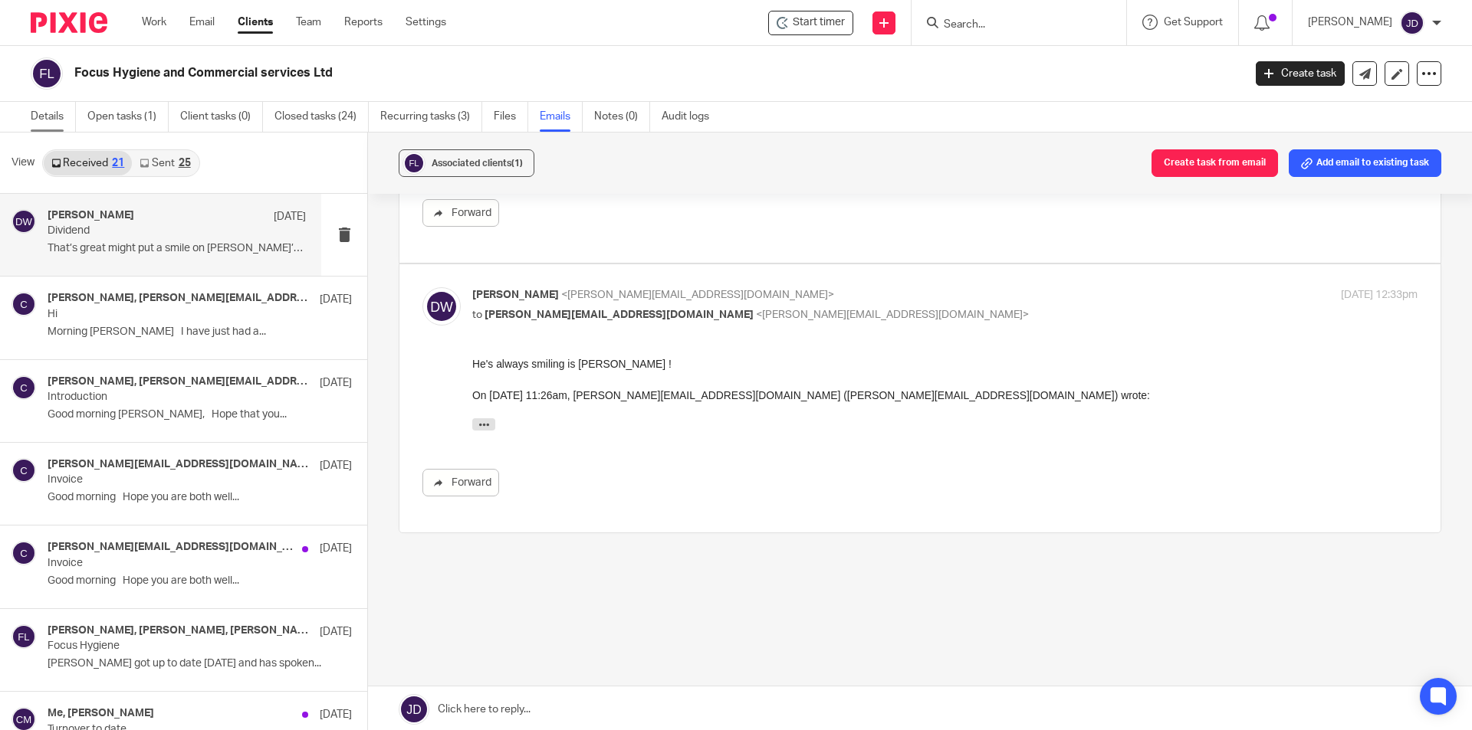
click at [61, 108] on link "Details" at bounding box center [53, 117] width 45 height 30
